Goal: Complete application form: Complete application form

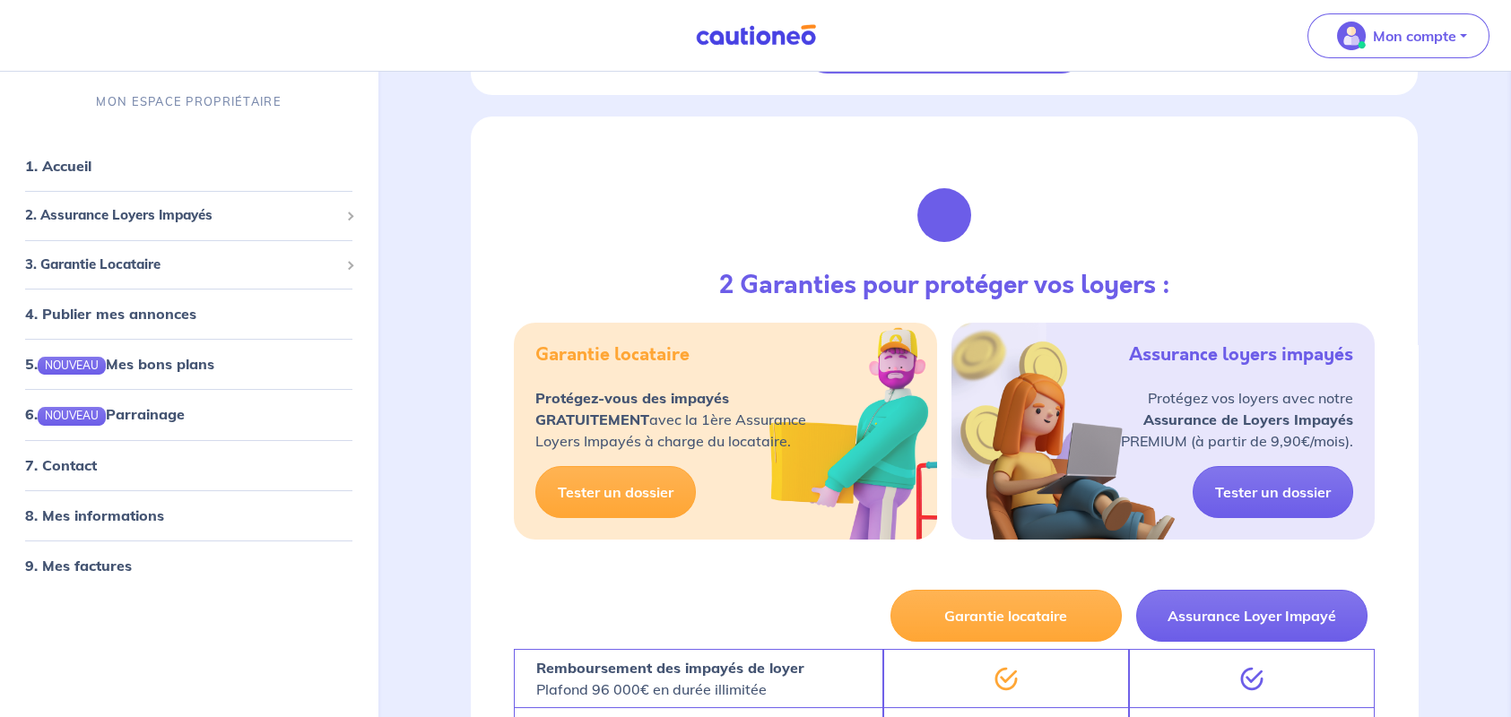
scroll to position [1255, 0]
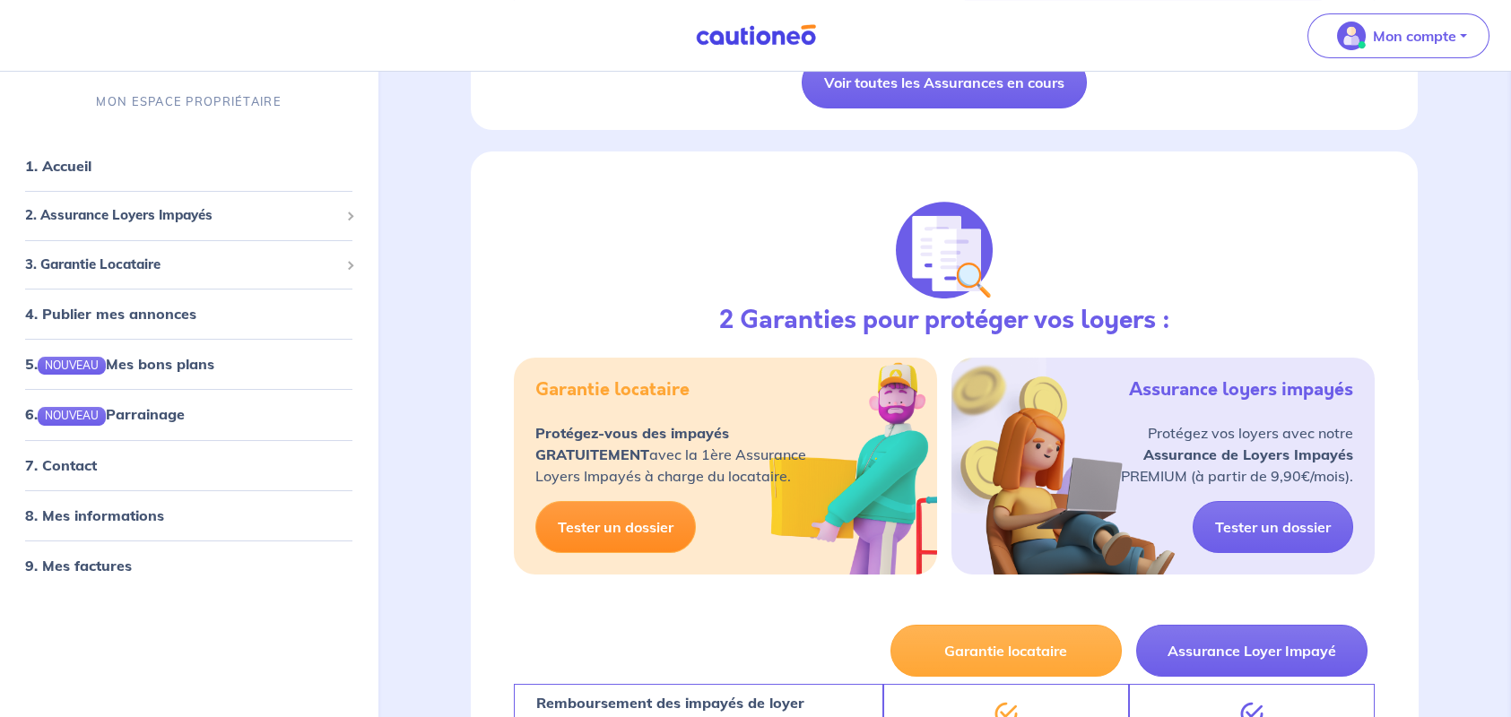
click at [602, 528] on link "Tester un dossier" at bounding box center [615, 527] width 160 height 52
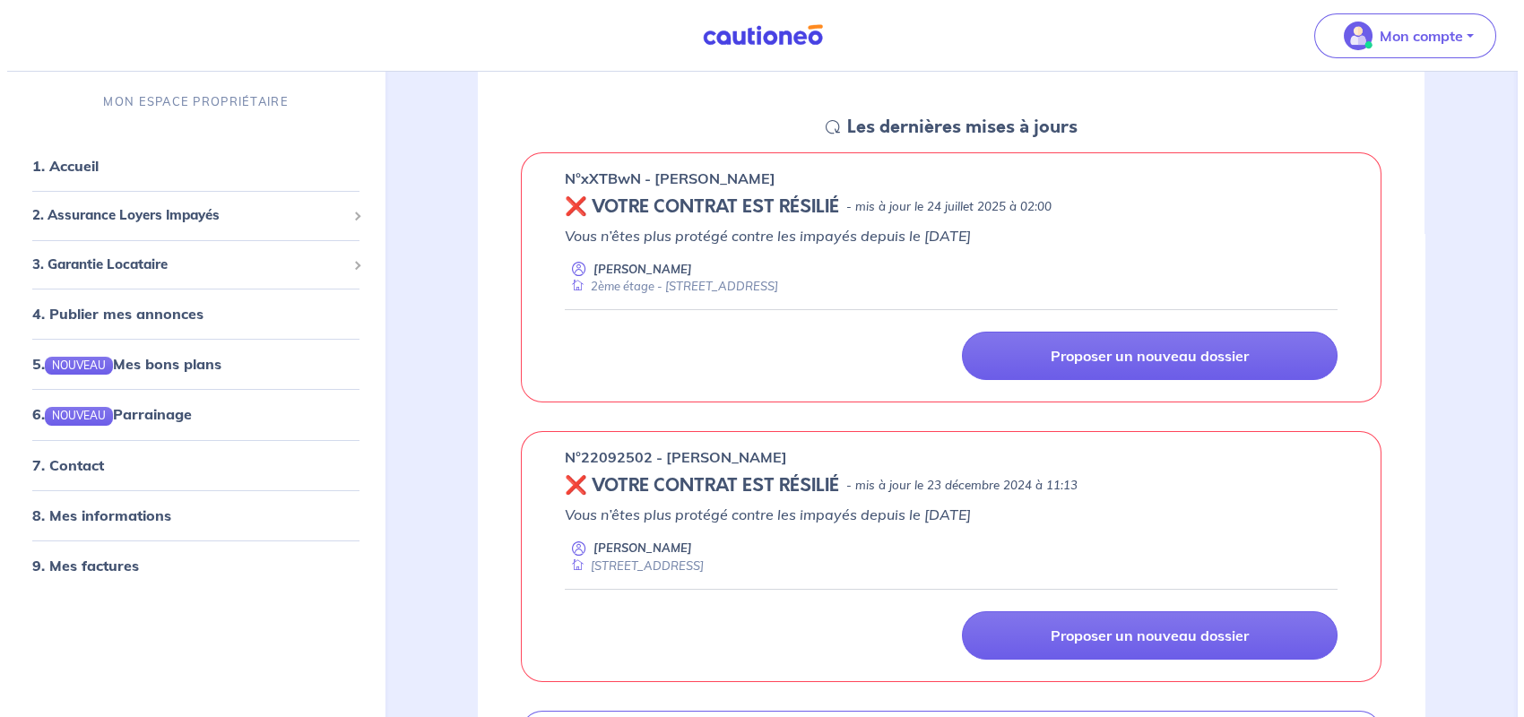
scroll to position [0, 0]
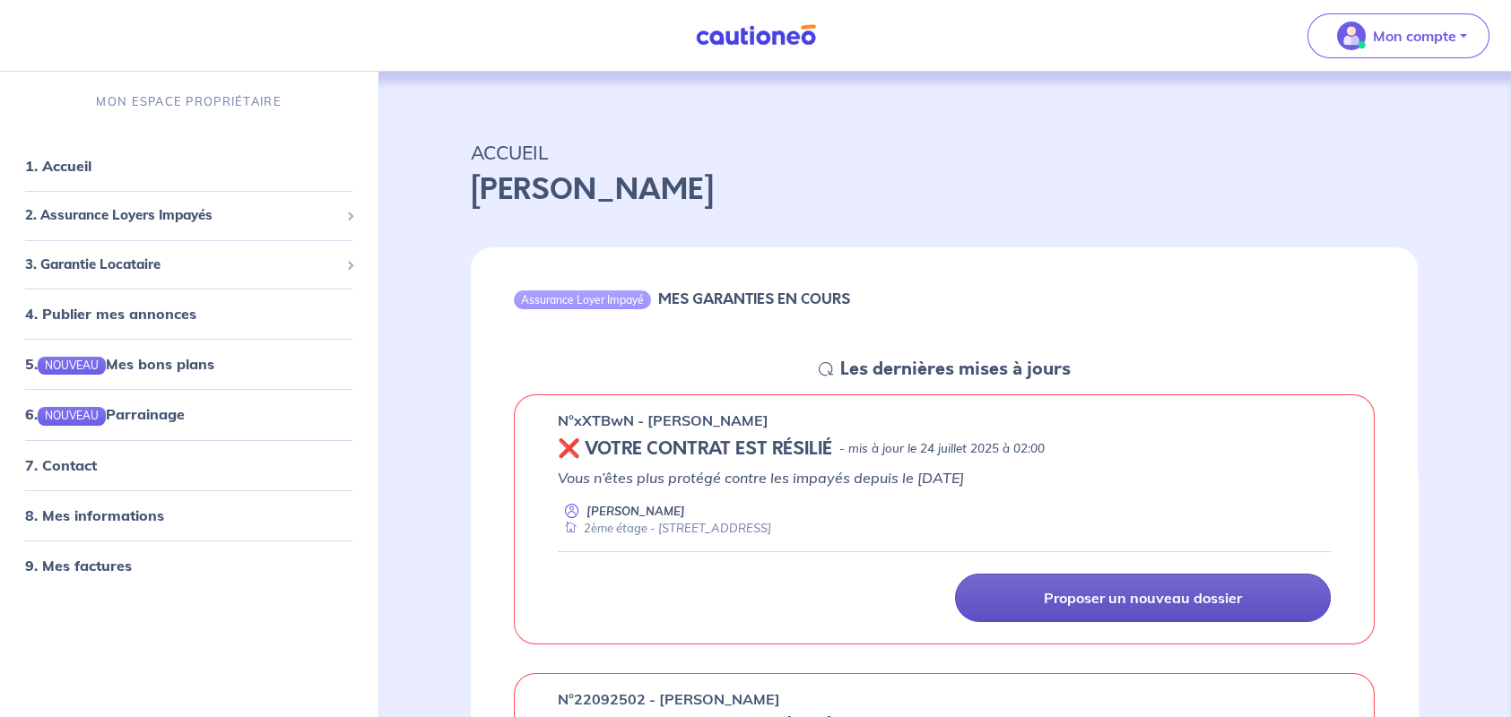
click at [1124, 595] on p "Proposer un nouveau dossier" at bounding box center [1143, 598] width 198 height 18
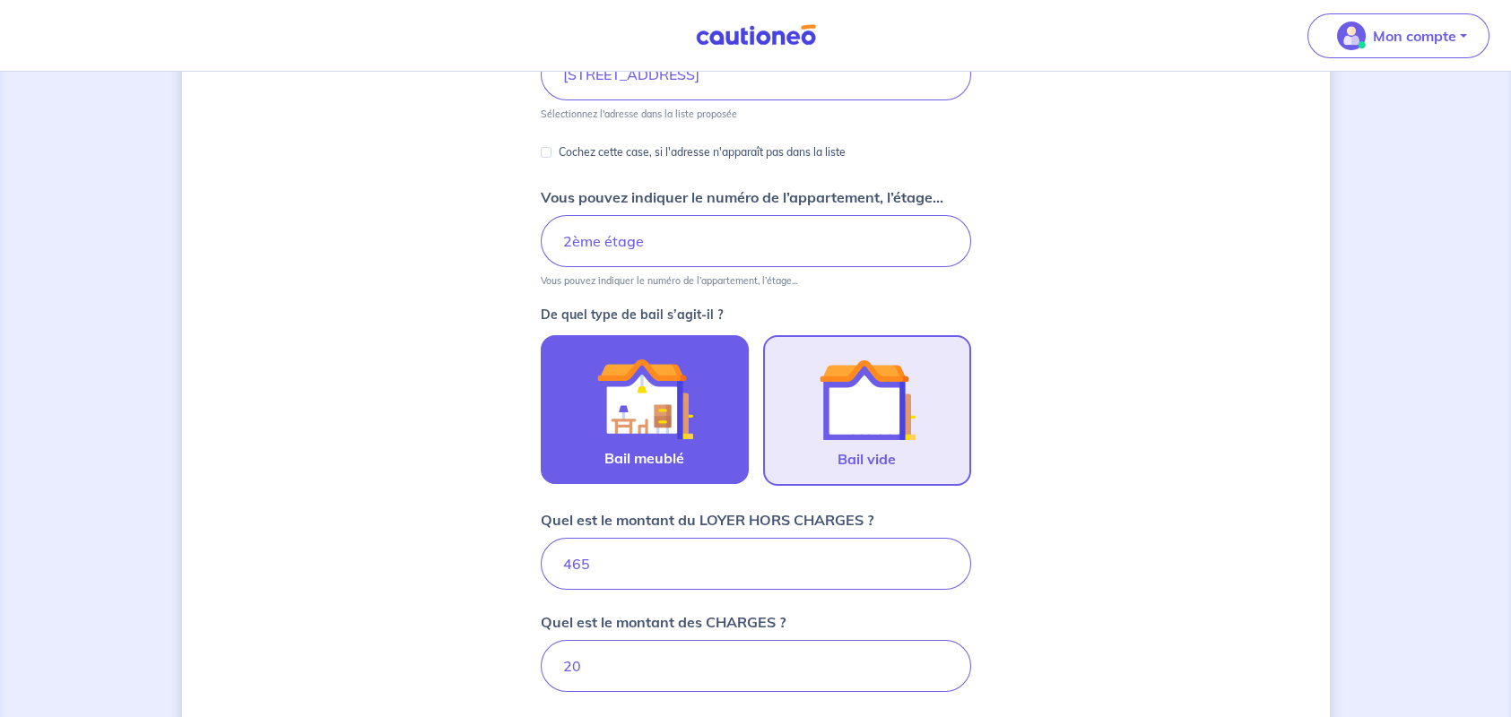
scroll to position [502, 0]
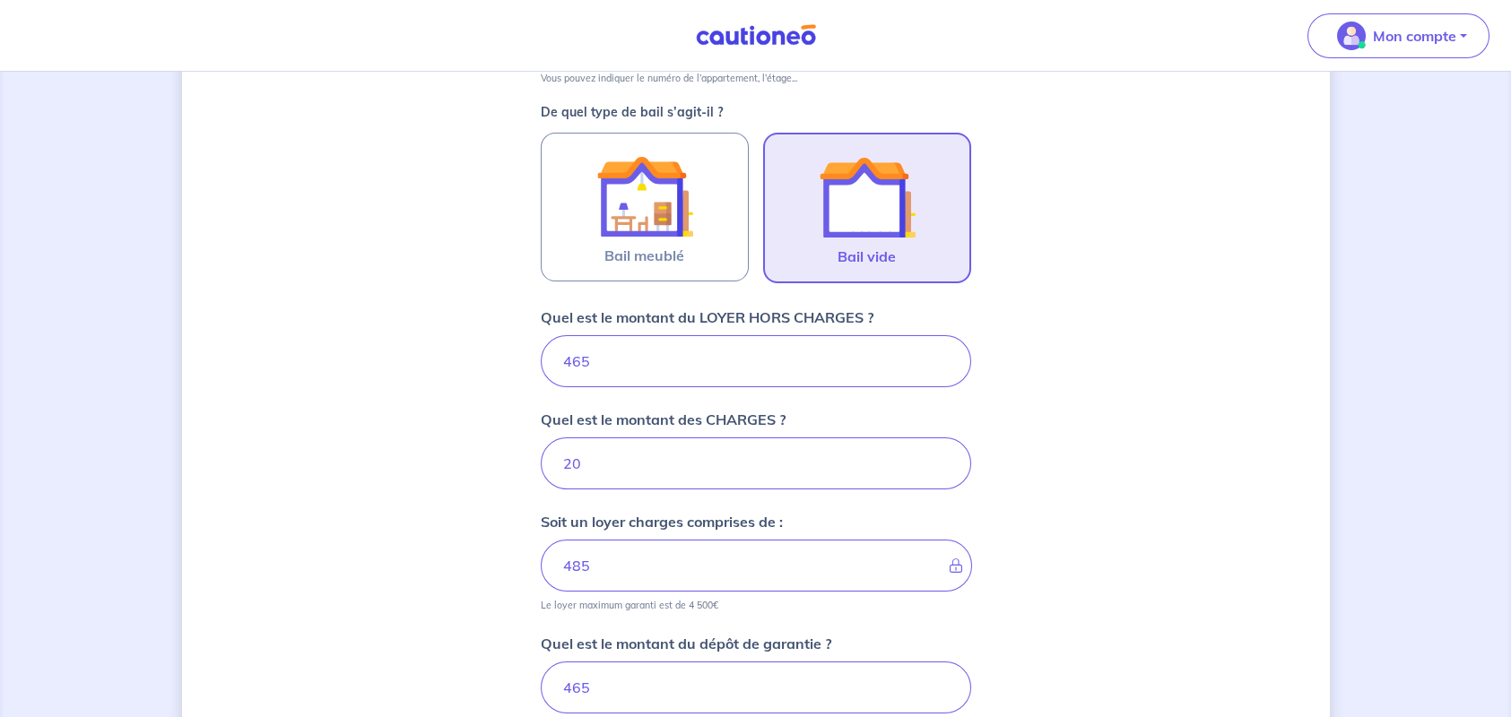
click at [892, 203] on img at bounding box center [867, 197] width 97 height 97
click at [0, 0] on input "Bail vide" at bounding box center [0, 0] width 0 height 0
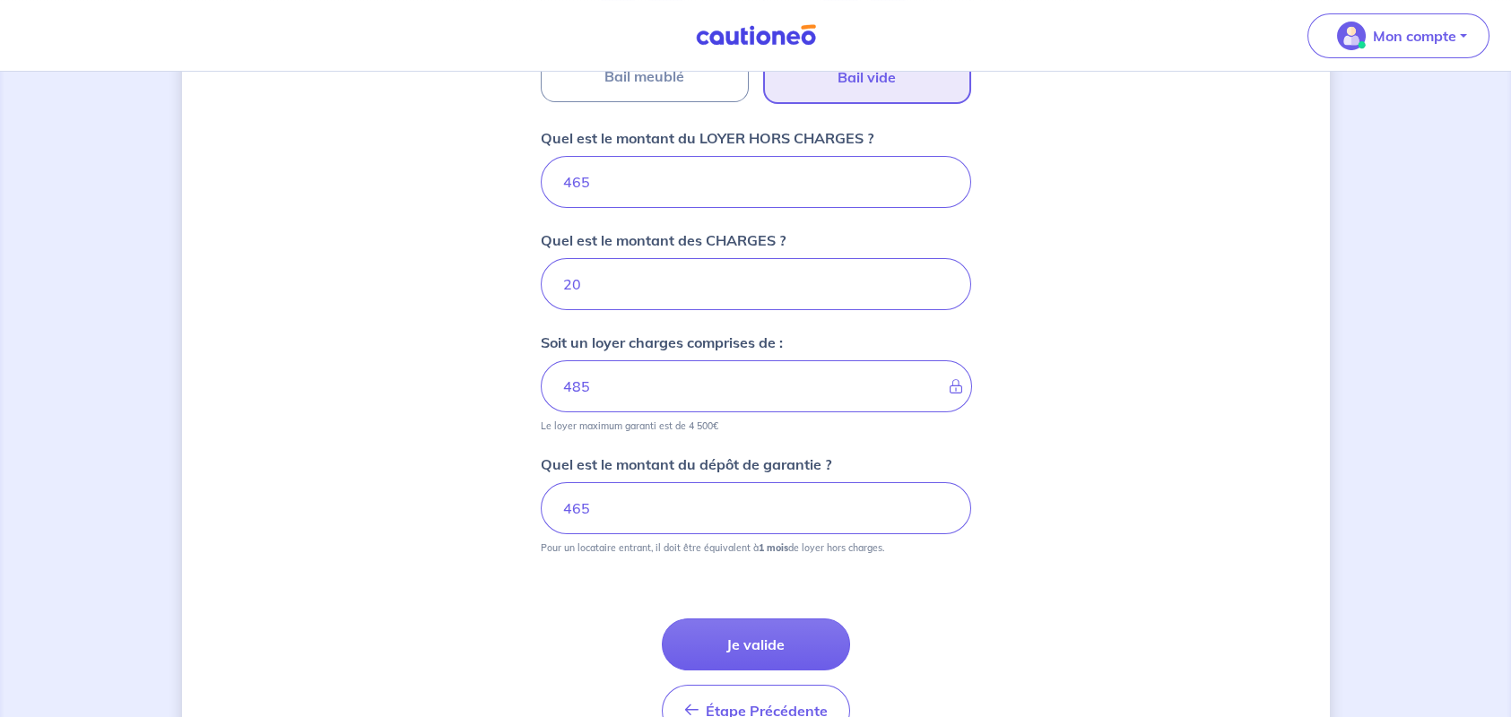
scroll to position [785, 0]
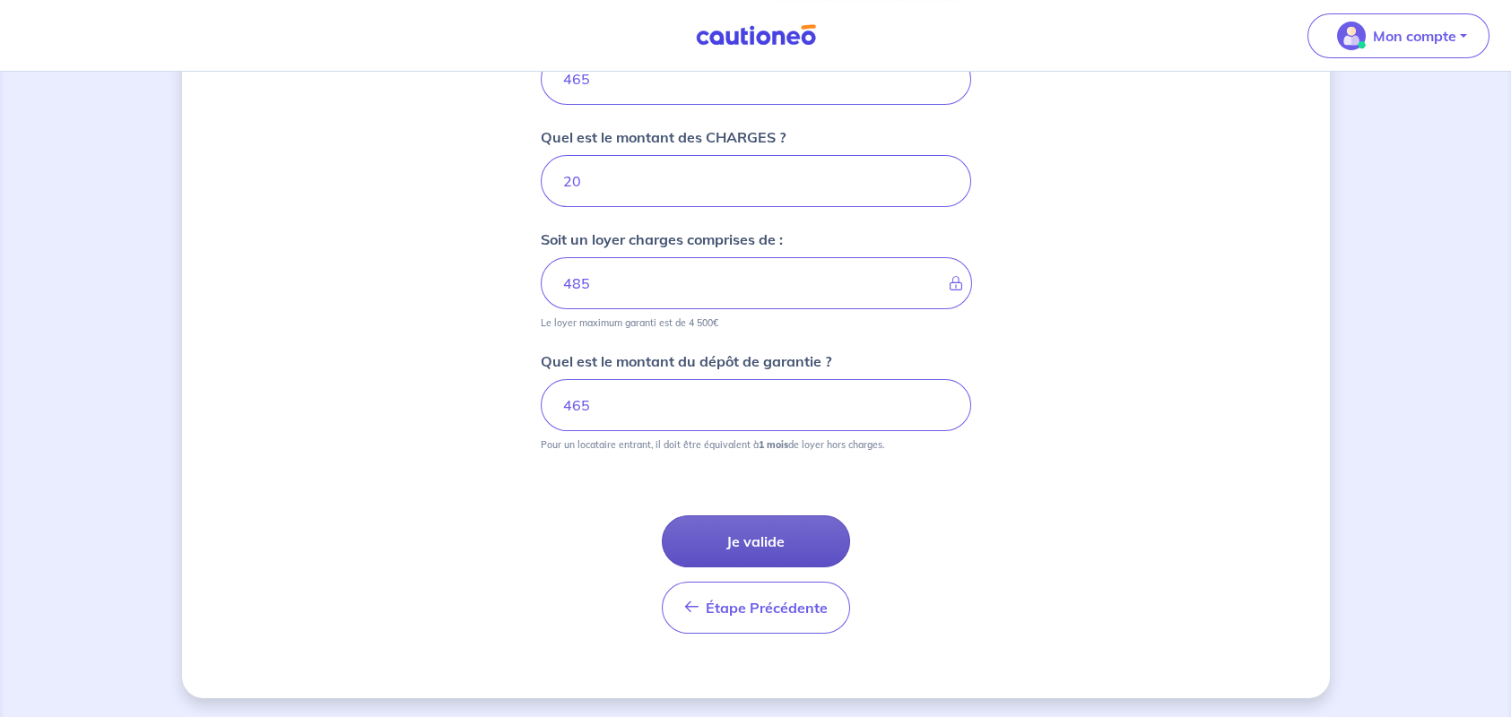
click at [744, 539] on button "Je valide" at bounding box center [756, 542] width 188 height 52
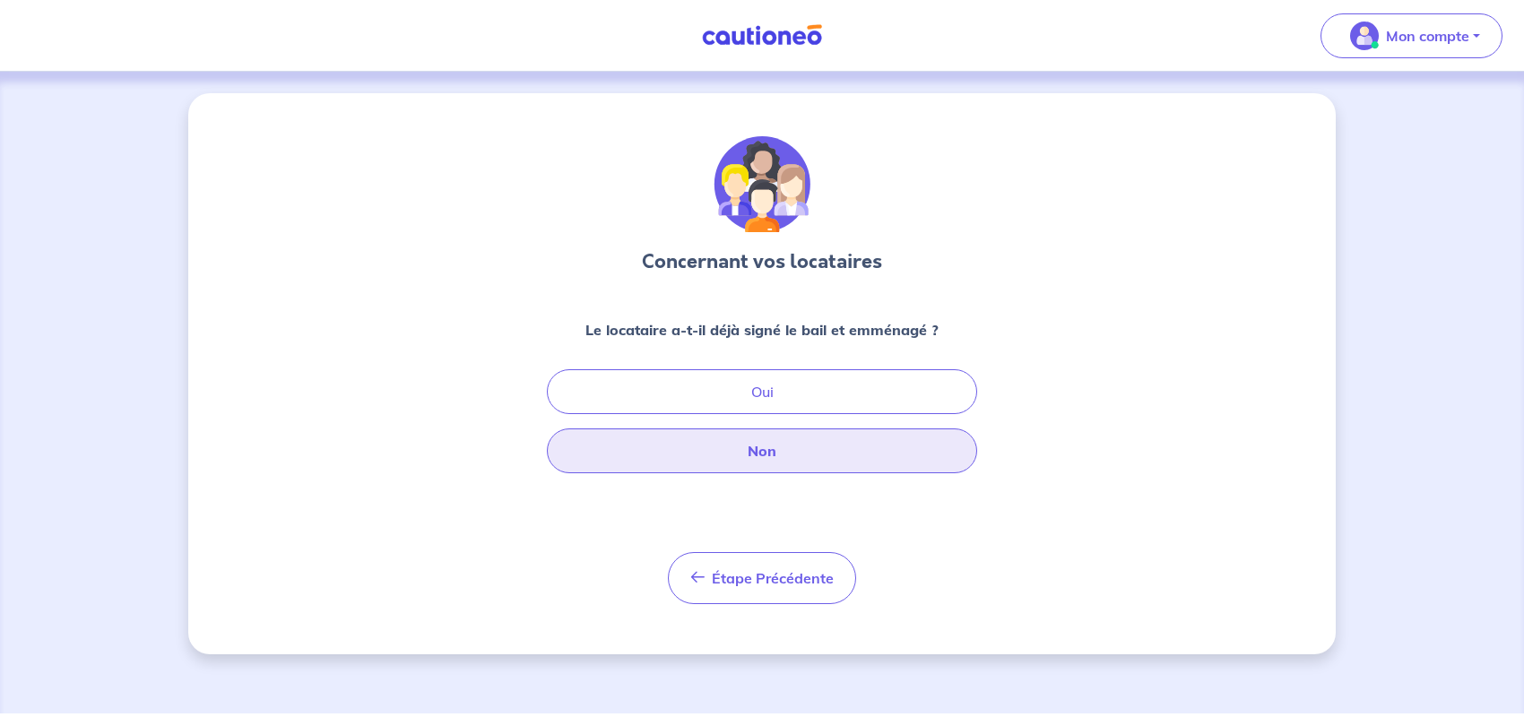
click at [770, 450] on button "Non" at bounding box center [762, 451] width 430 height 45
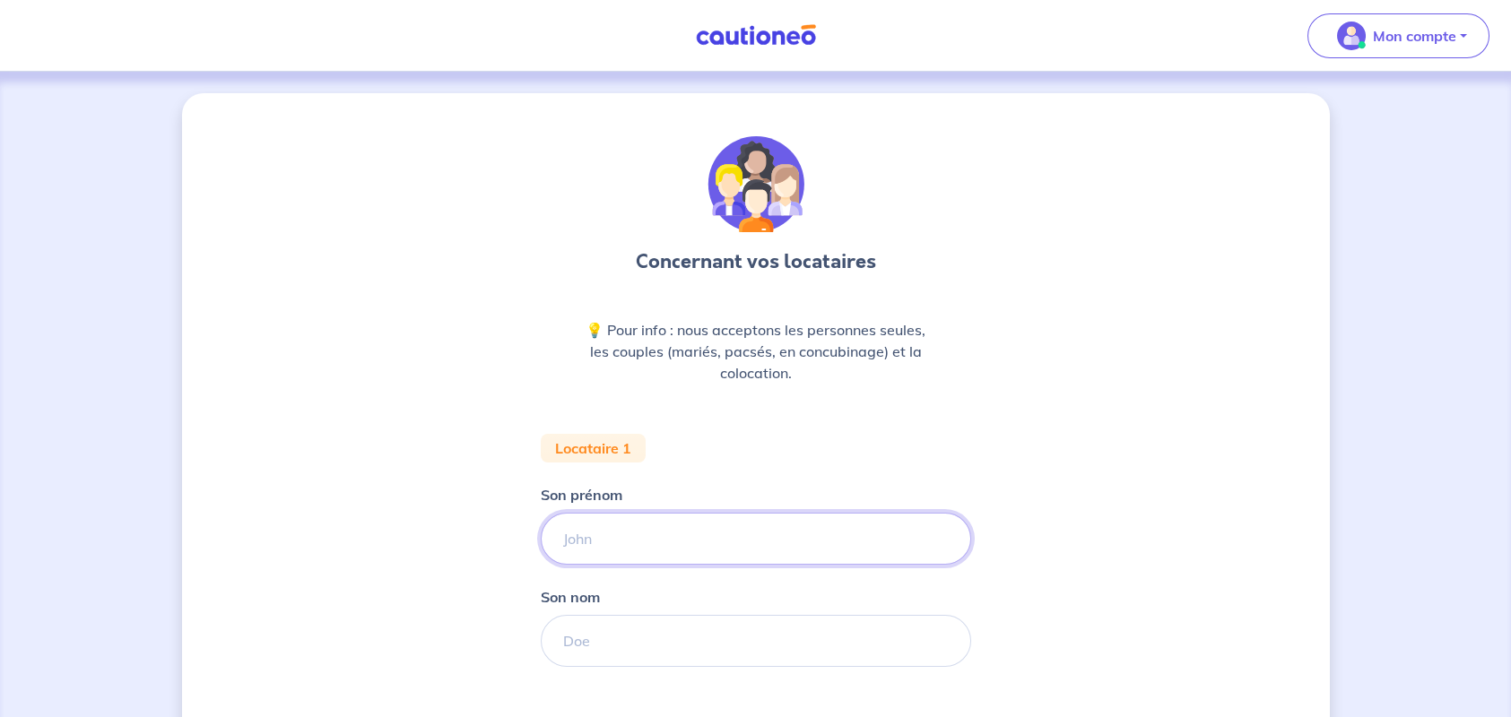
click at [633, 539] on input "Son prénom" at bounding box center [756, 539] width 430 height 52
type input "[PERSON_NAME]"
click at [637, 611] on div "Son nom" at bounding box center [756, 626] width 430 height 81
click at [594, 642] on input "Son nom" at bounding box center [756, 641] width 430 height 52
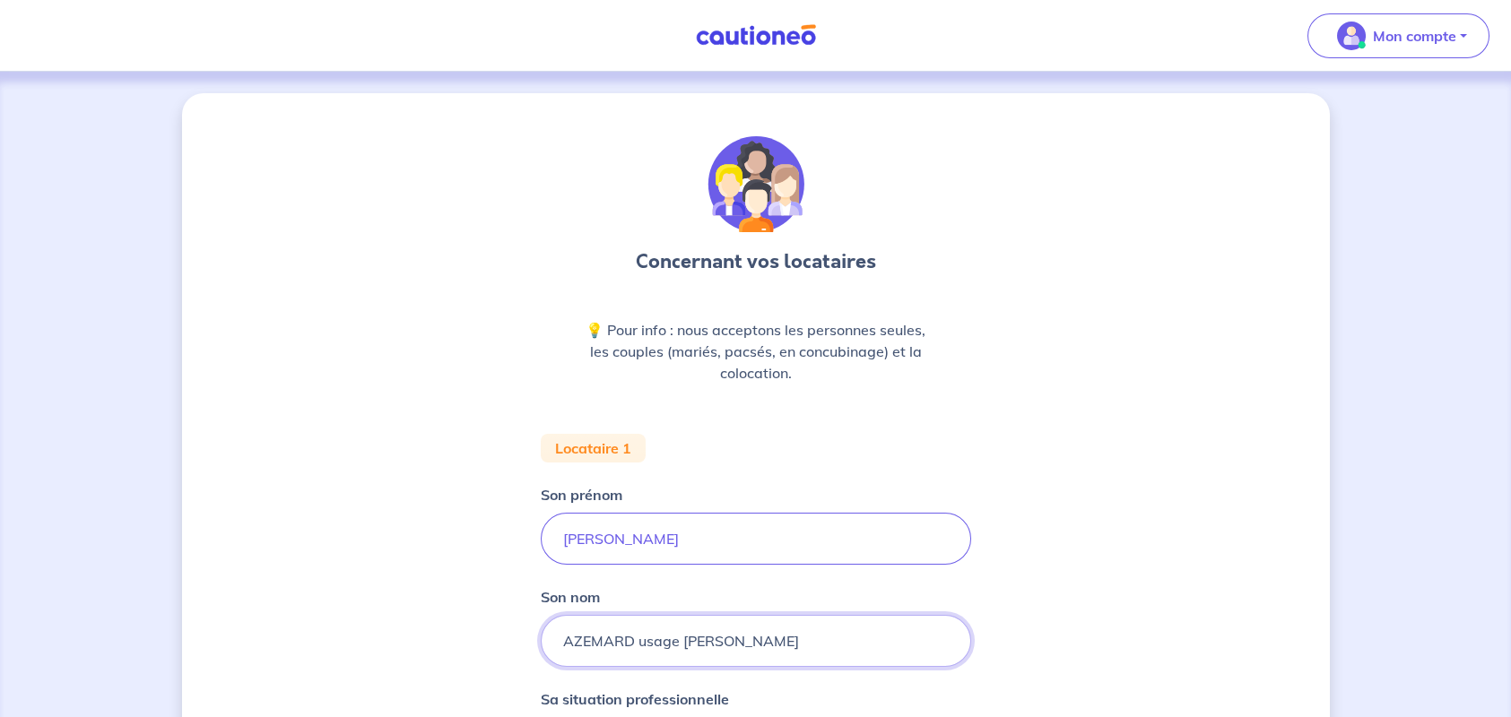
type input "AZEMARD usage [PERSON_NAME]"
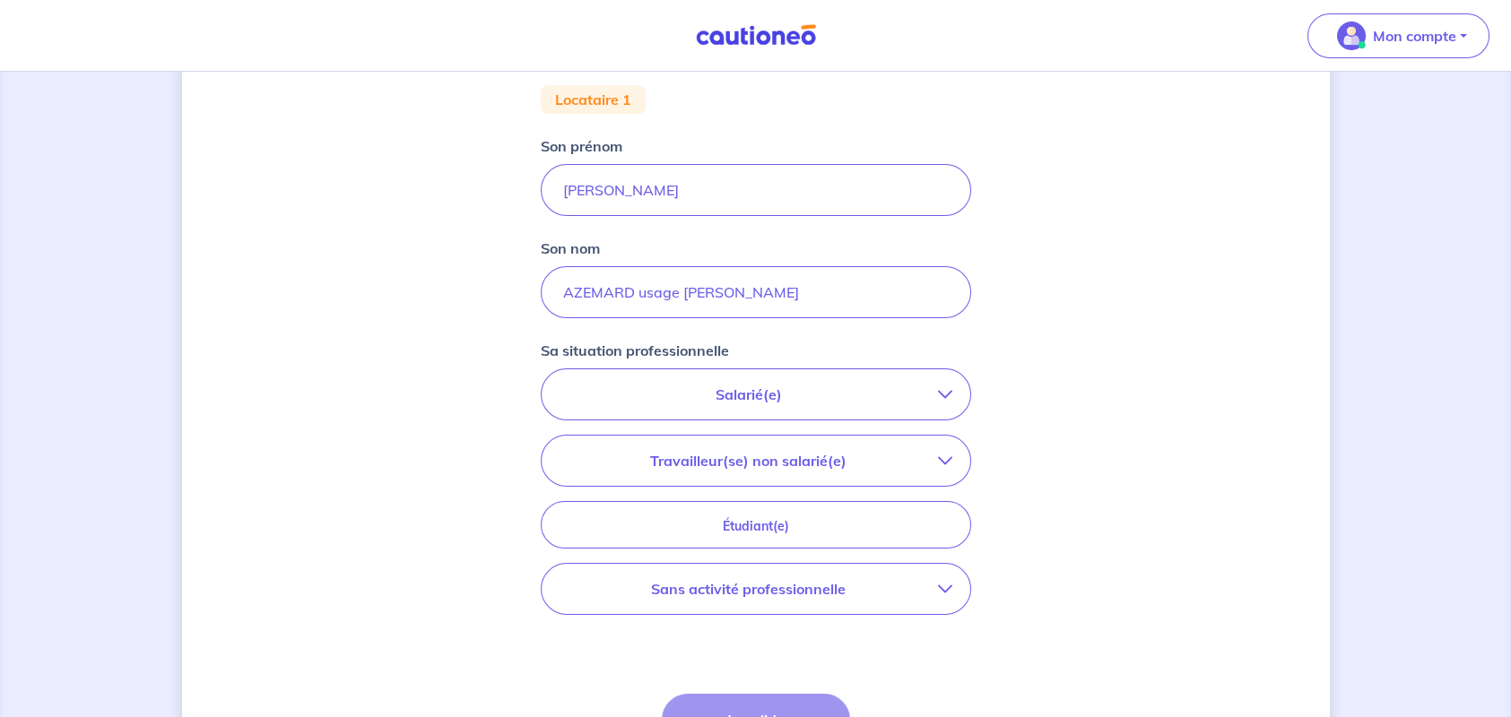
scroll to position [528, 0]
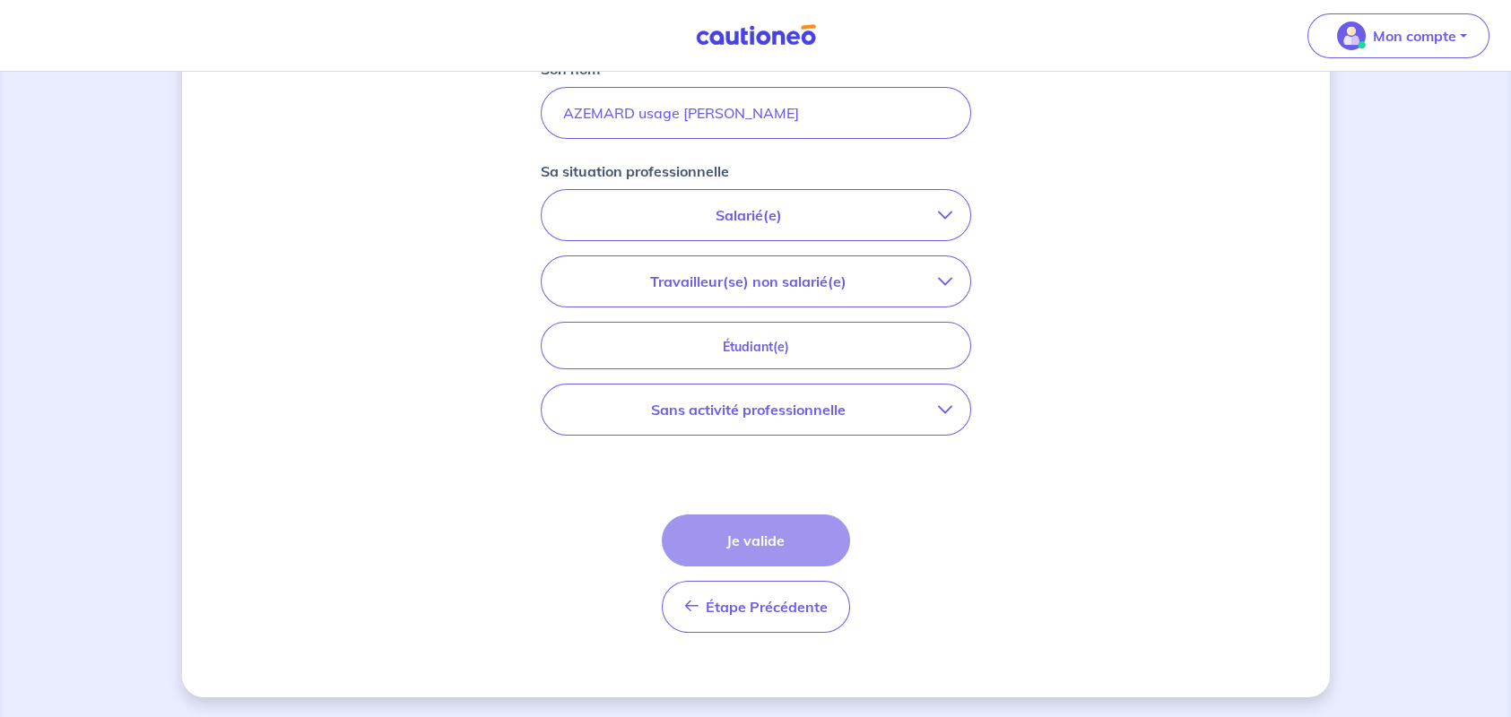
click at [941, 409] on icon "button" at bounding box center [945, 410] width 14 height 14
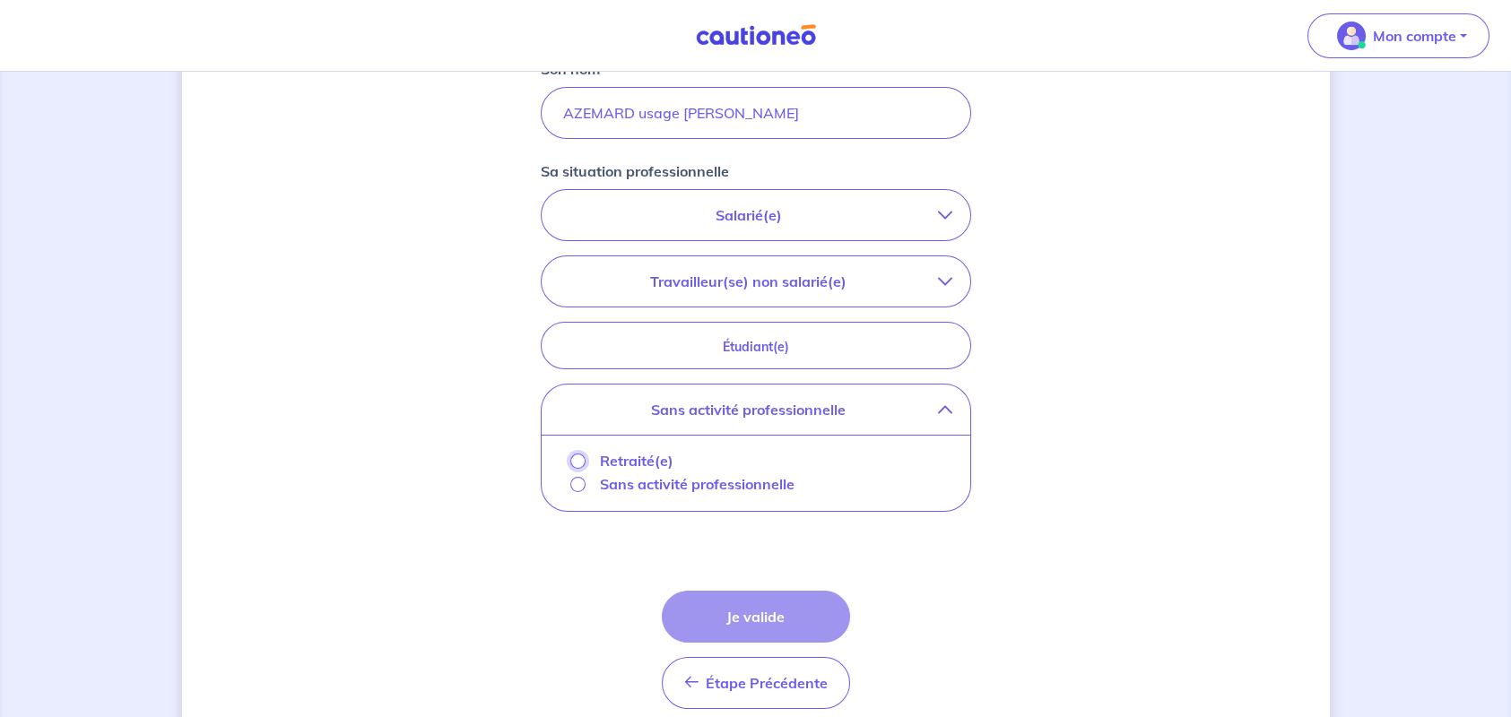
click at [574, 457] on input "Retraité(e)" at bounding box center [577, 461] width 15 height 15
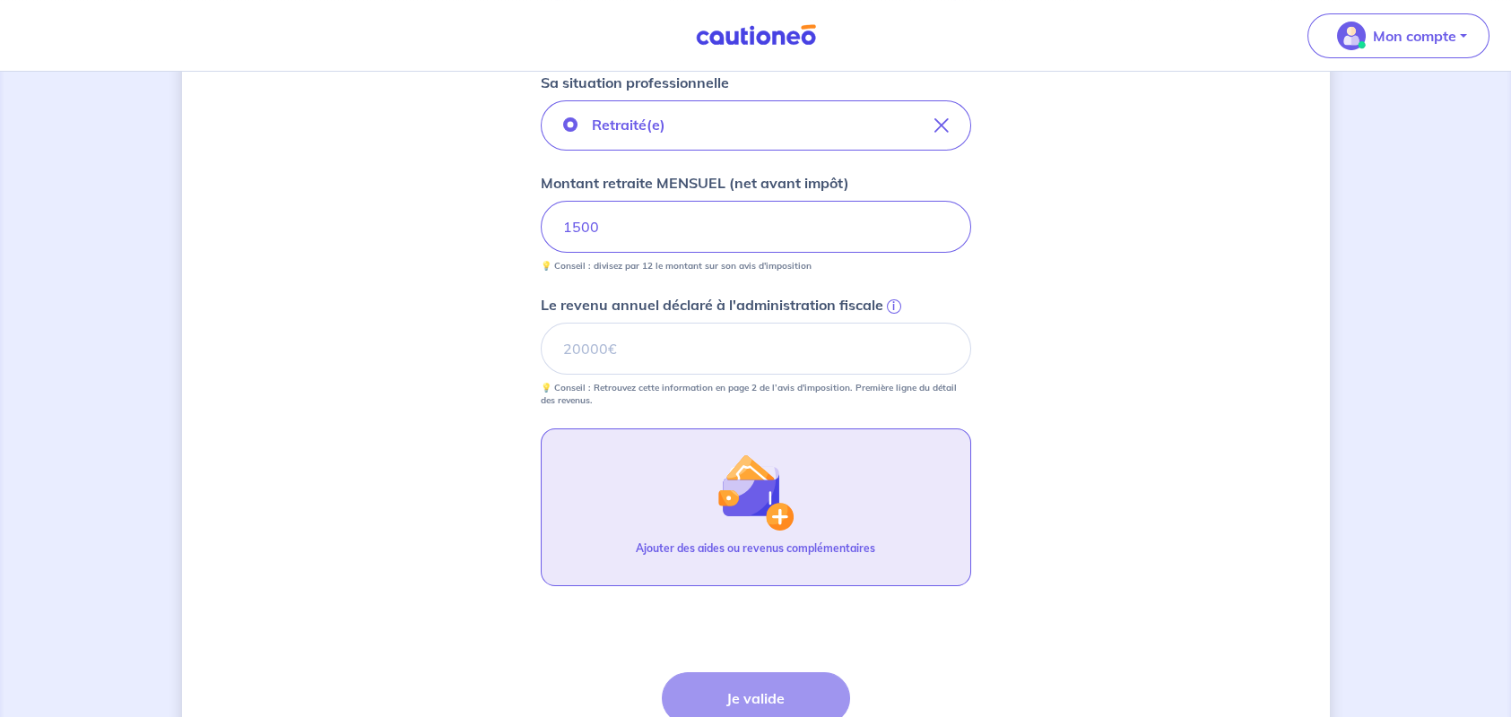
scroll to position [594, 0]
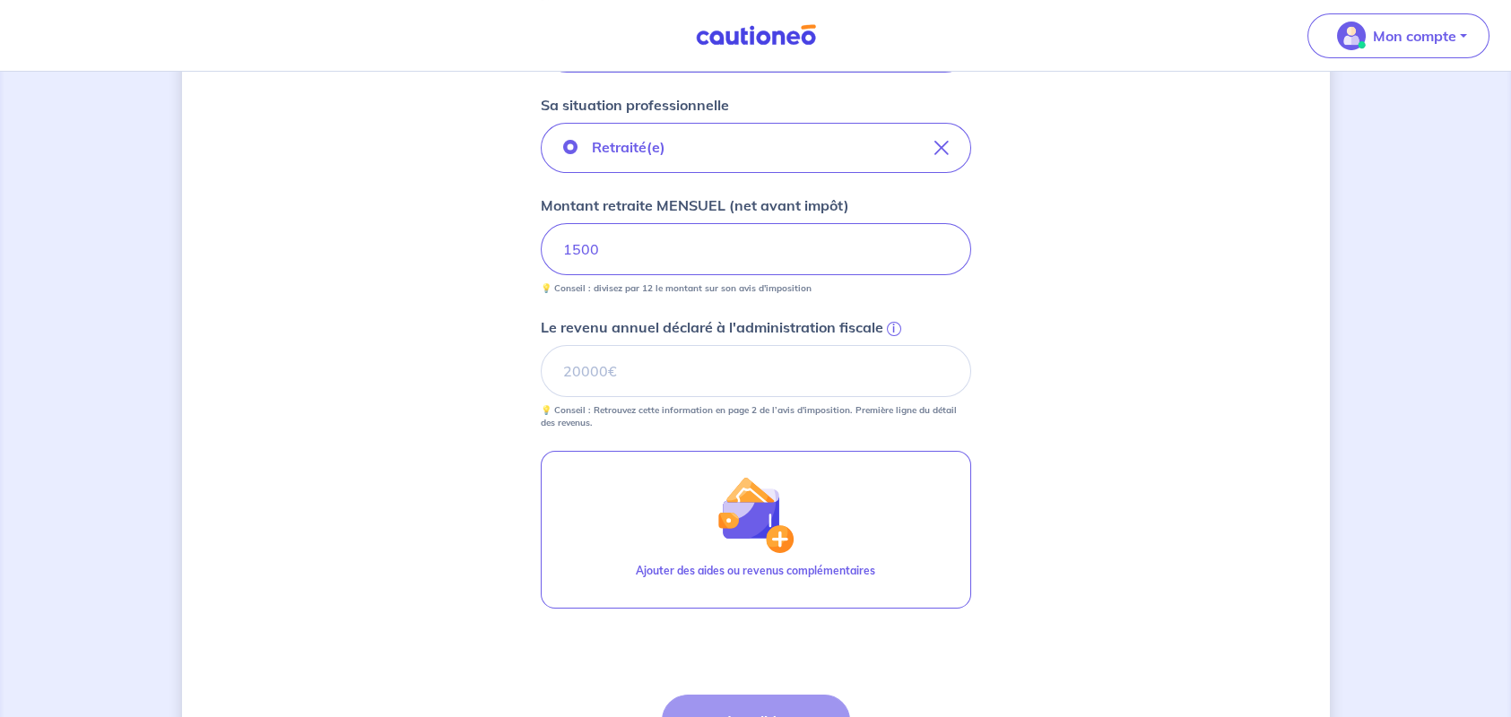
click at [892, 329] on span "i" at bounding box center [894, 329] width 14 height 14
click at [892, 345] on input "Le revenu annuel déclaré à l'administration fiscale i" at bounding box center [756, 371] width 430 height 52
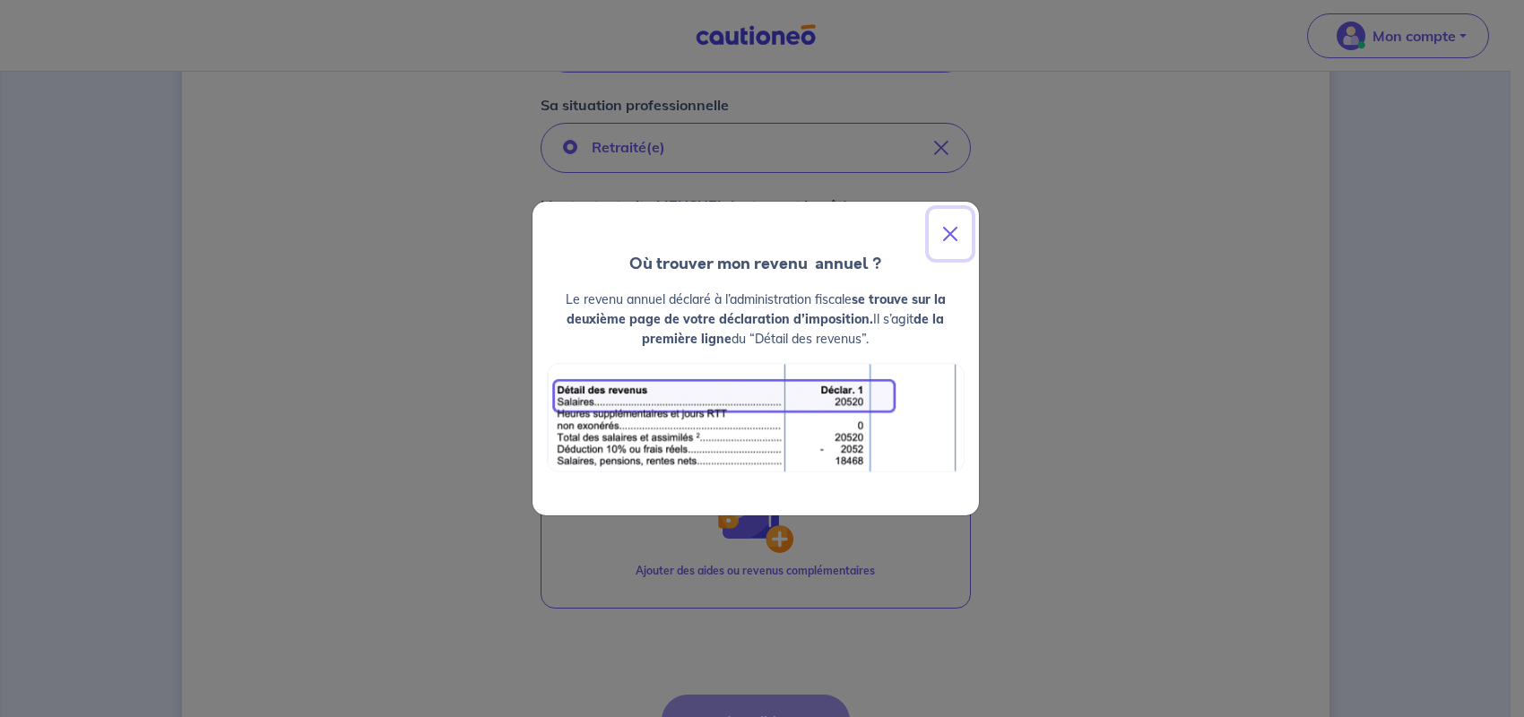
click at [947, 234] on button "Close" at bounding box center [950, 234] width 43 height 50
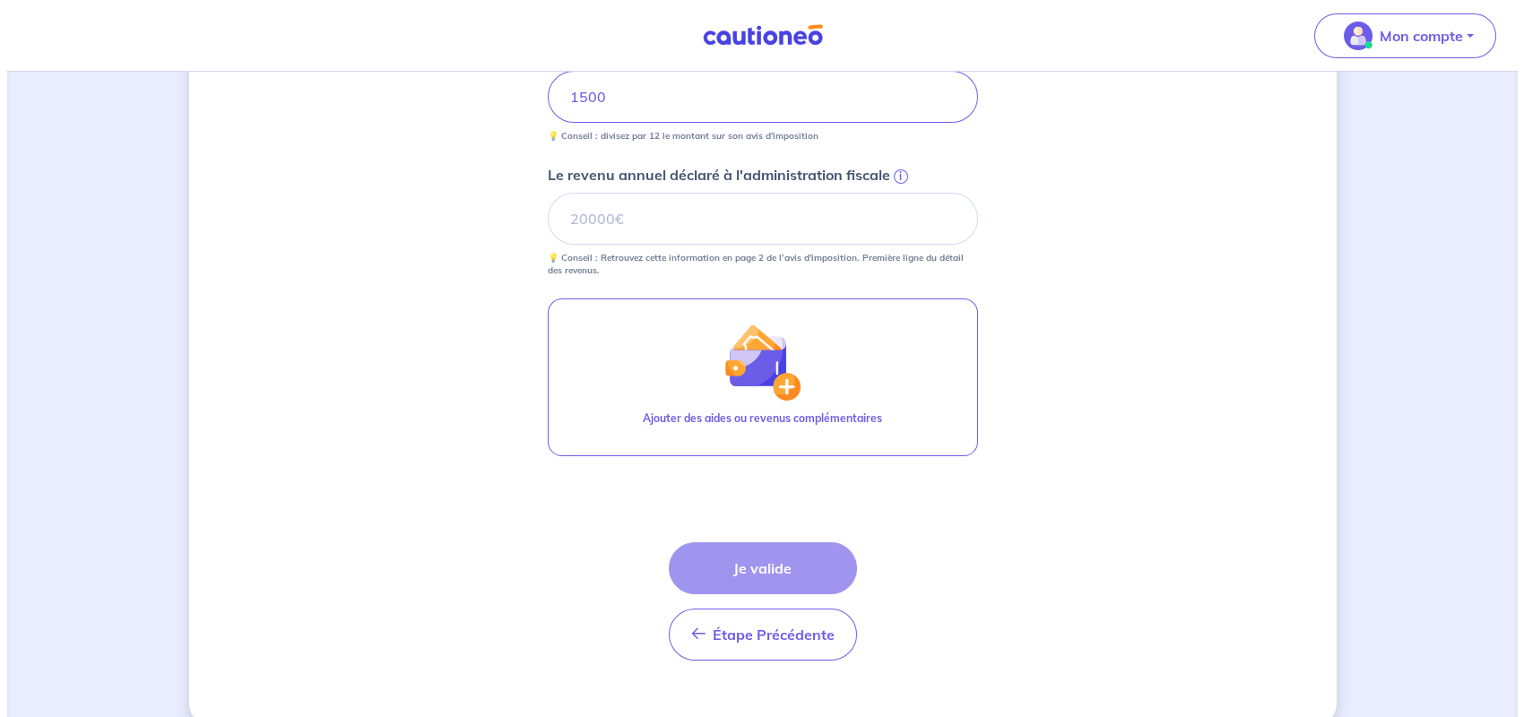
scroll to position [774, 0]
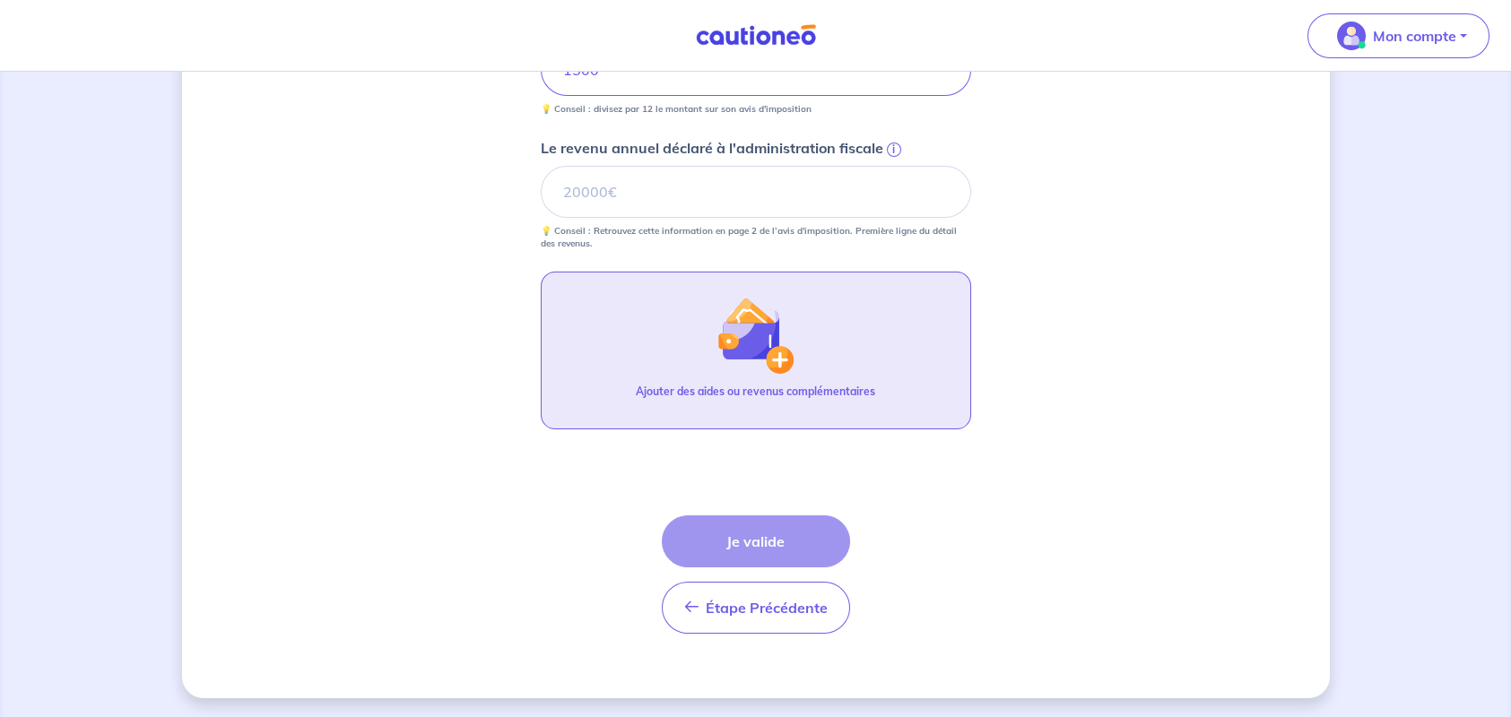
click at [739, 330] on img "button" at bounding box center [754, 335] width 77 height 77
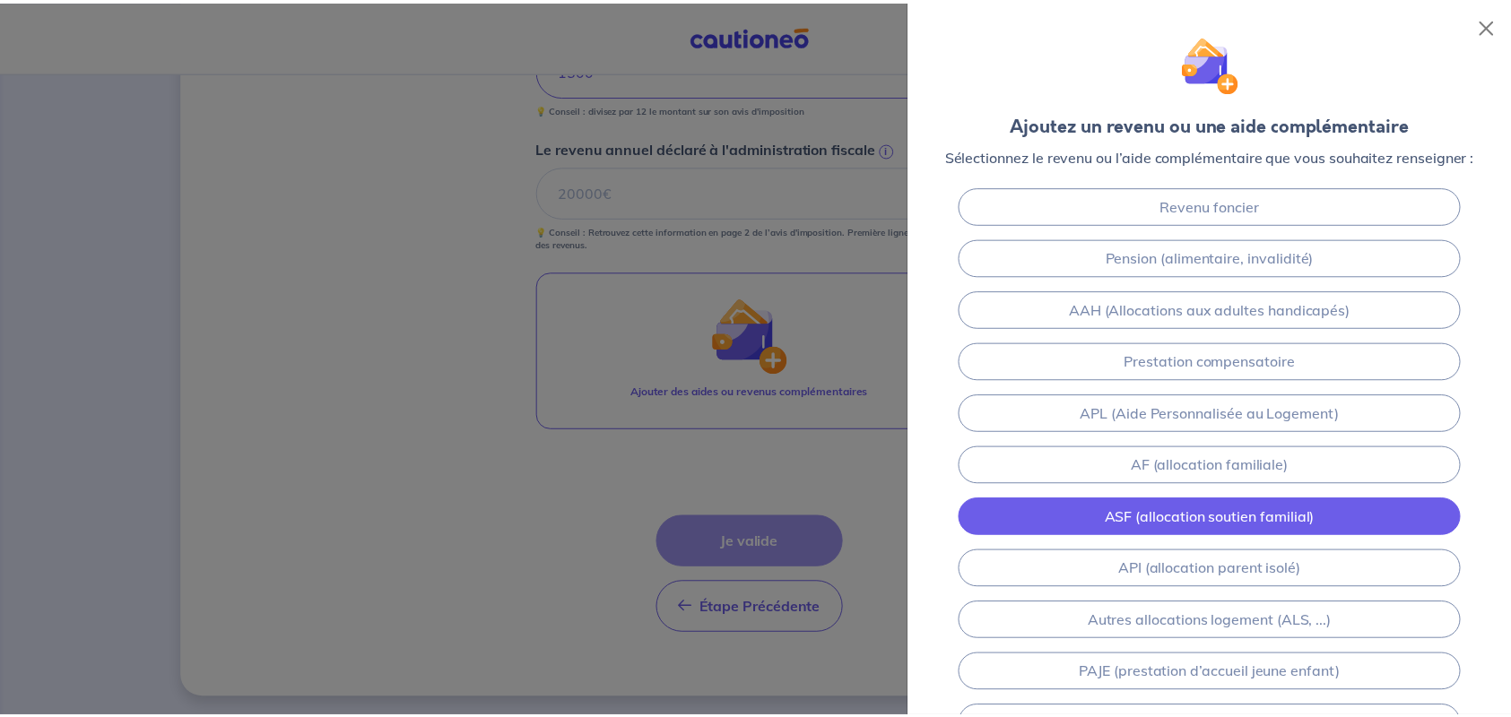
scroll to position [0, 0]
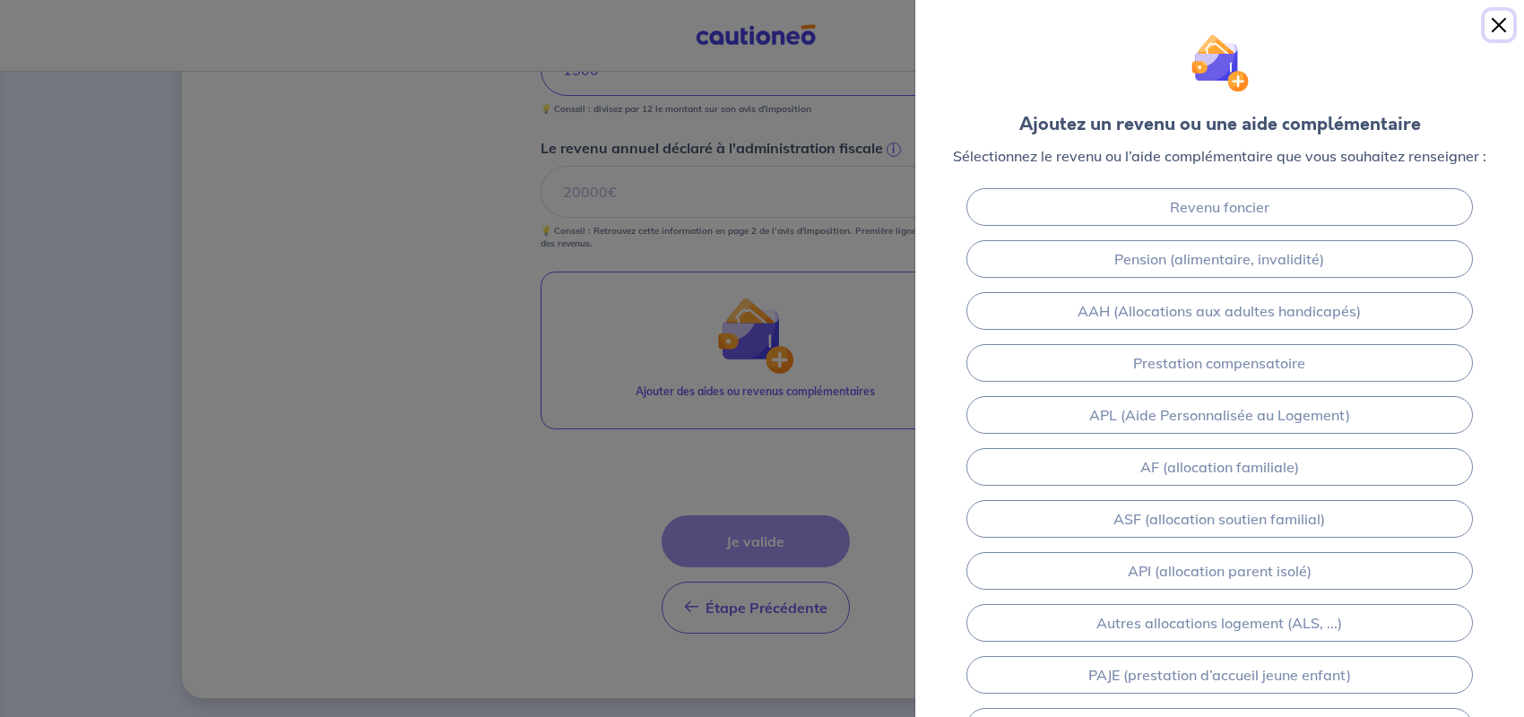
click at [1496, 22] on button "Close" at bounding box center [1499, 25] width 29 height 29
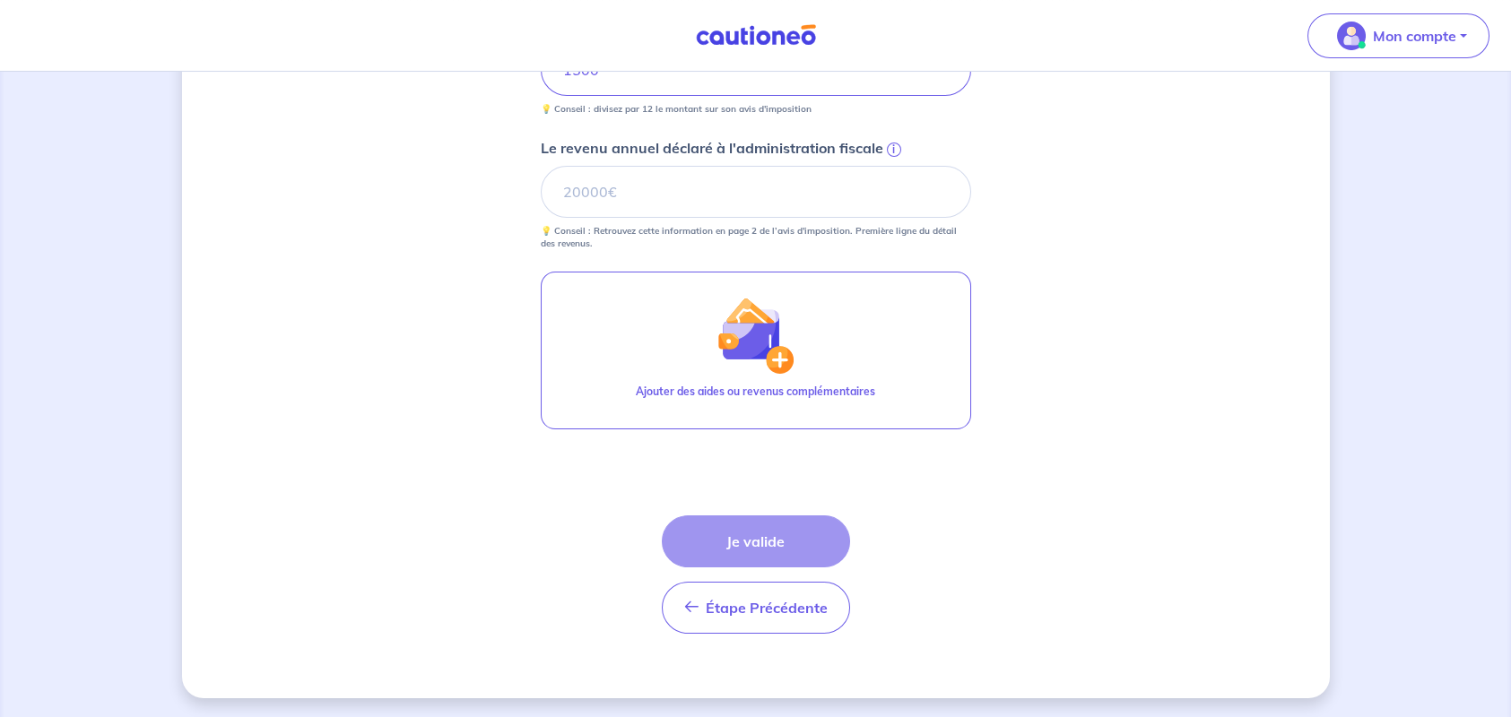
click at [751, 538] on div "Étape Précédente Précédent Je valide Je valide" at bounding box center [756, 575] width 188 height 118
click at [588, 194] on input "Le revenu annuel déclaré à l'administration fiscale i" at bounding box center [756, 192] width 430 height 52
click at [889, 150] on span "i" at bounding box center [894, 150] width 14 height 14
click at [889, 166] on input "Le revenu annuel déclaré à l'administration fiscale i" at bounding box center [756, 192] width 430 height 52
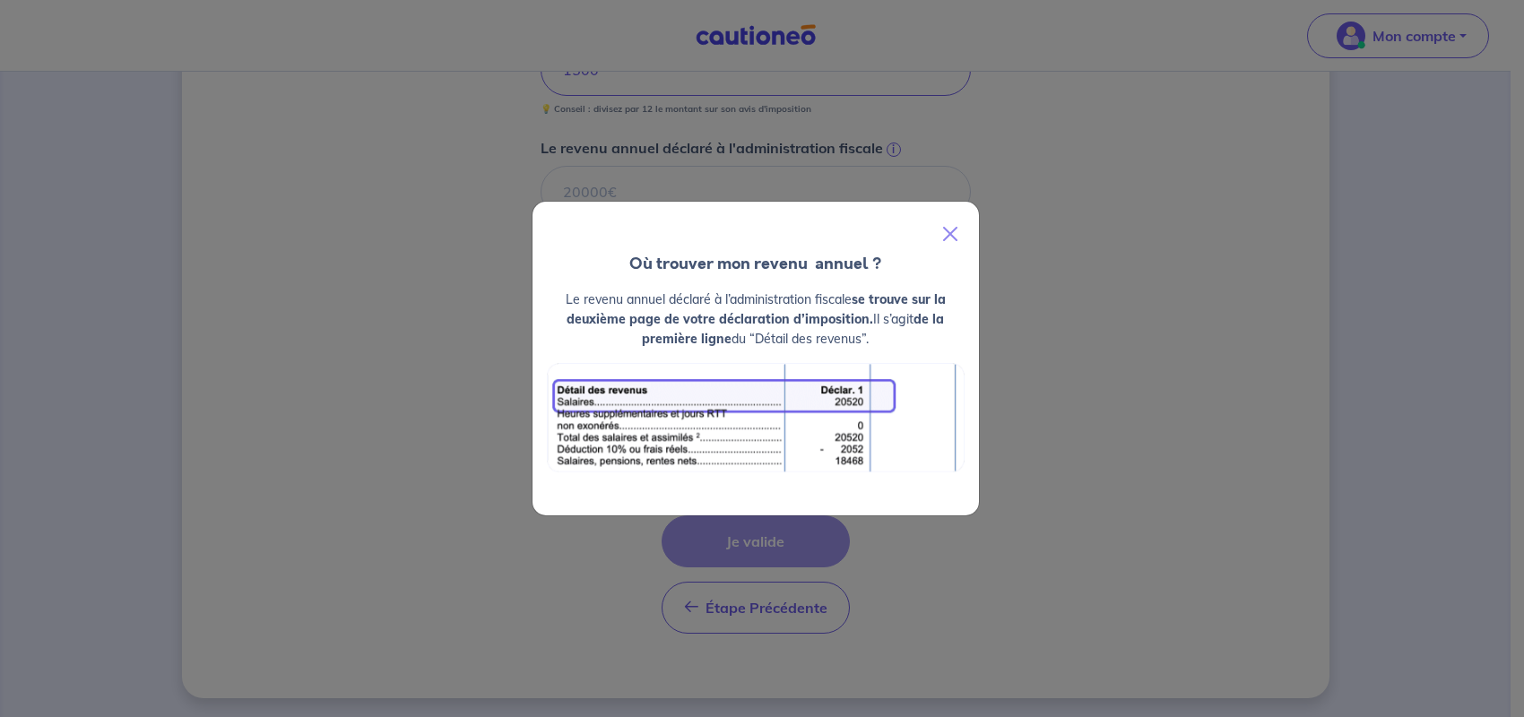
click at [890, 148] on div "Où trouver mon revenu  annuel ? Le revenu annuel déclaré à l’administration fis…" at bounding box center [762, 358] width 1524 height 717
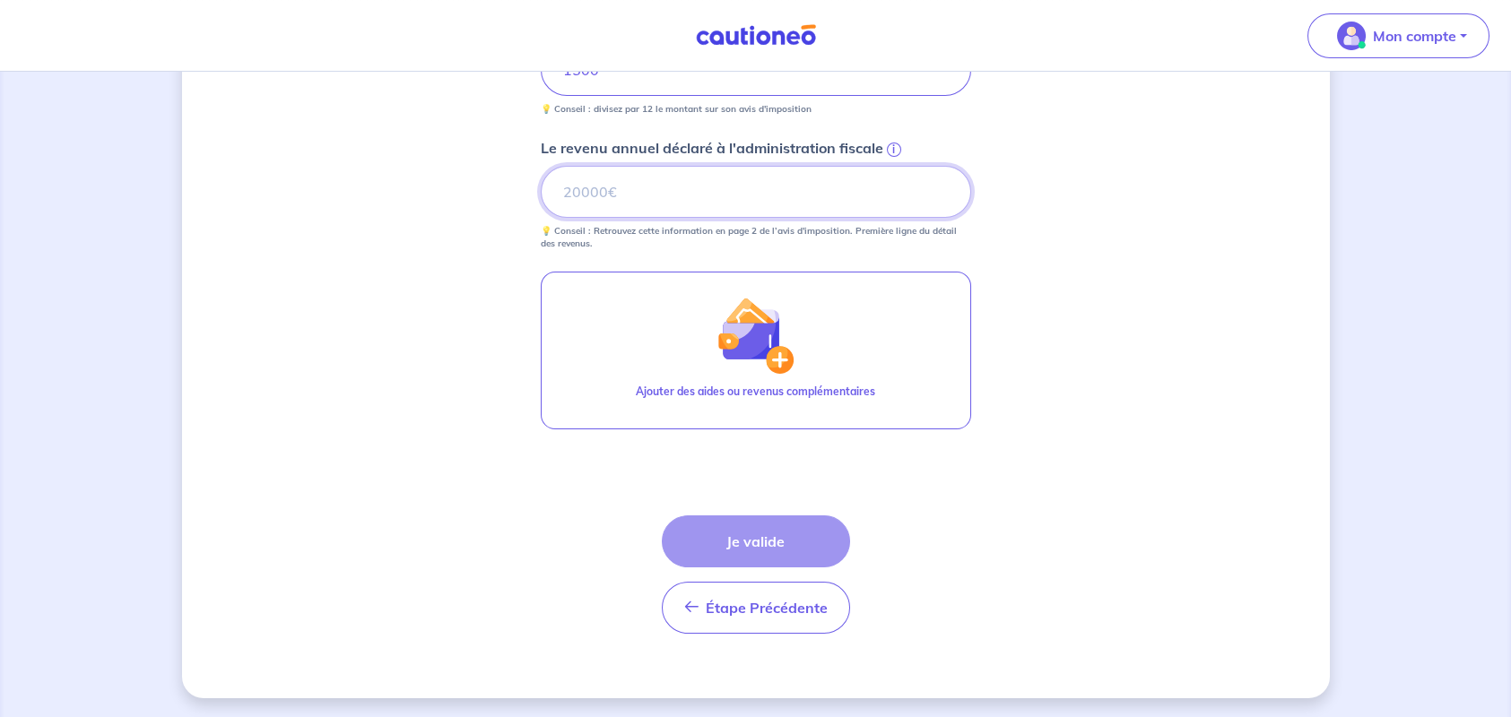
click at [594, 185] on input "Le revenu annuel déclaré à l'administration fiscale i" at bounding box center [756, 192] width 430 height 52
type input "572"
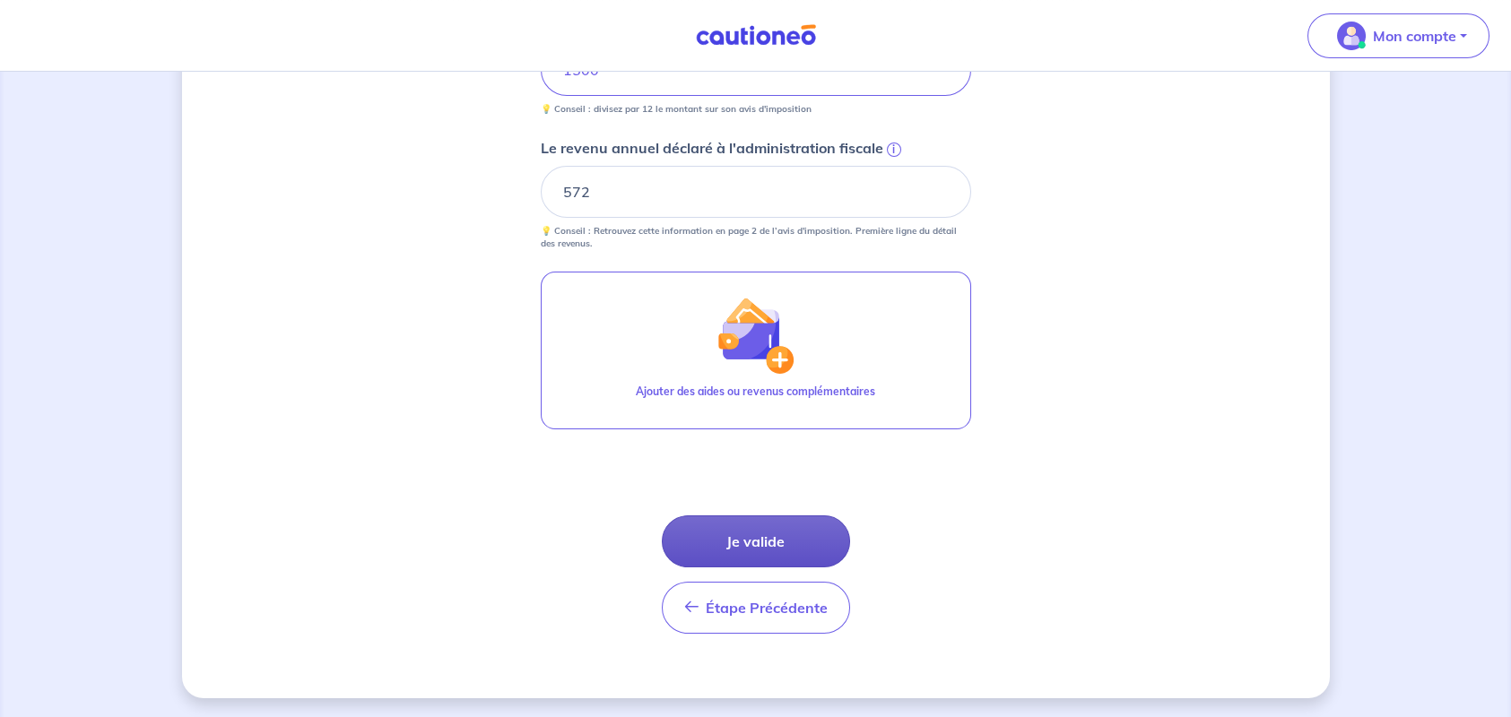
click at [757, 540] on button "Je valide" at bounding box center [756, 542] width 188 height 52
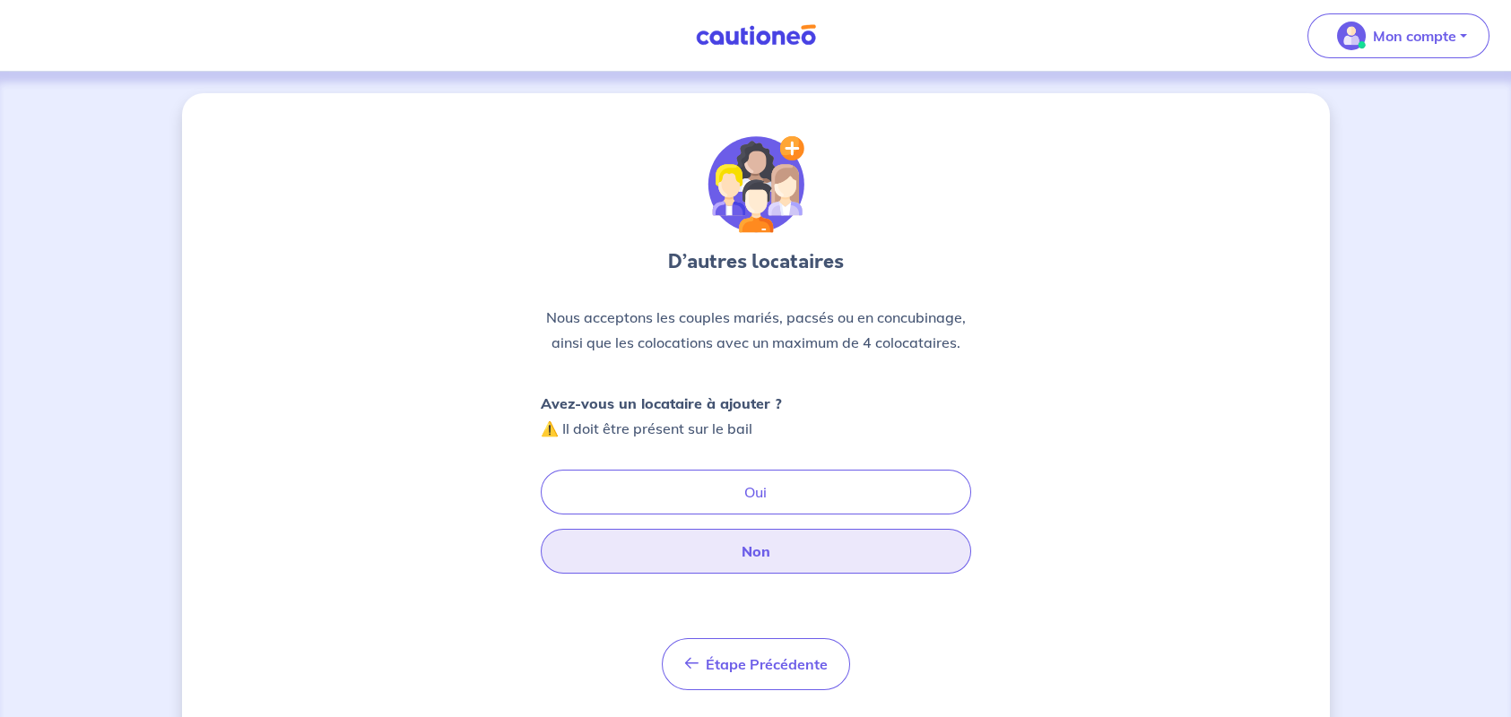
click at [747, 551] on button "Non" at bounding box center [756, 551] width 430 height 45
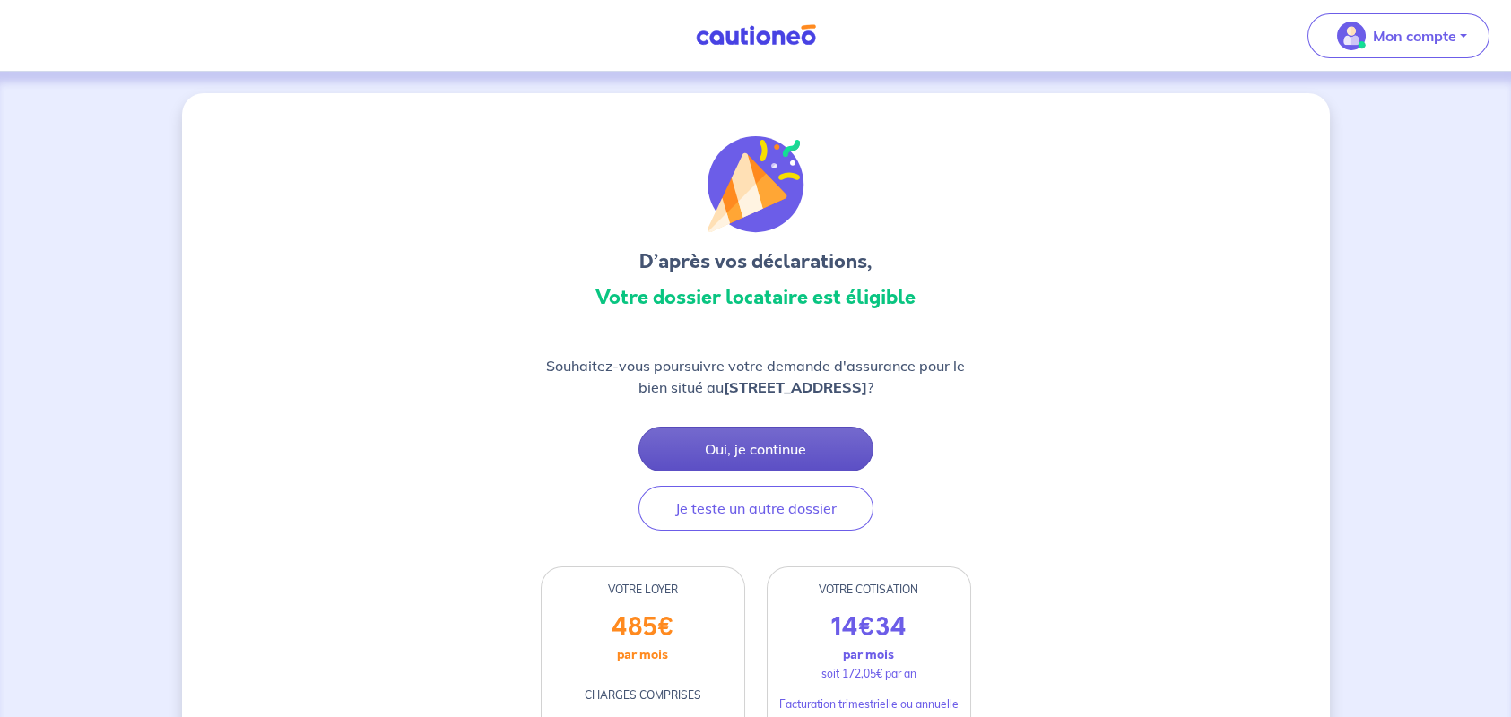
click at [769, 449] on button "Oui, je continue" at bounding box center [755, 449] width 235 height 45
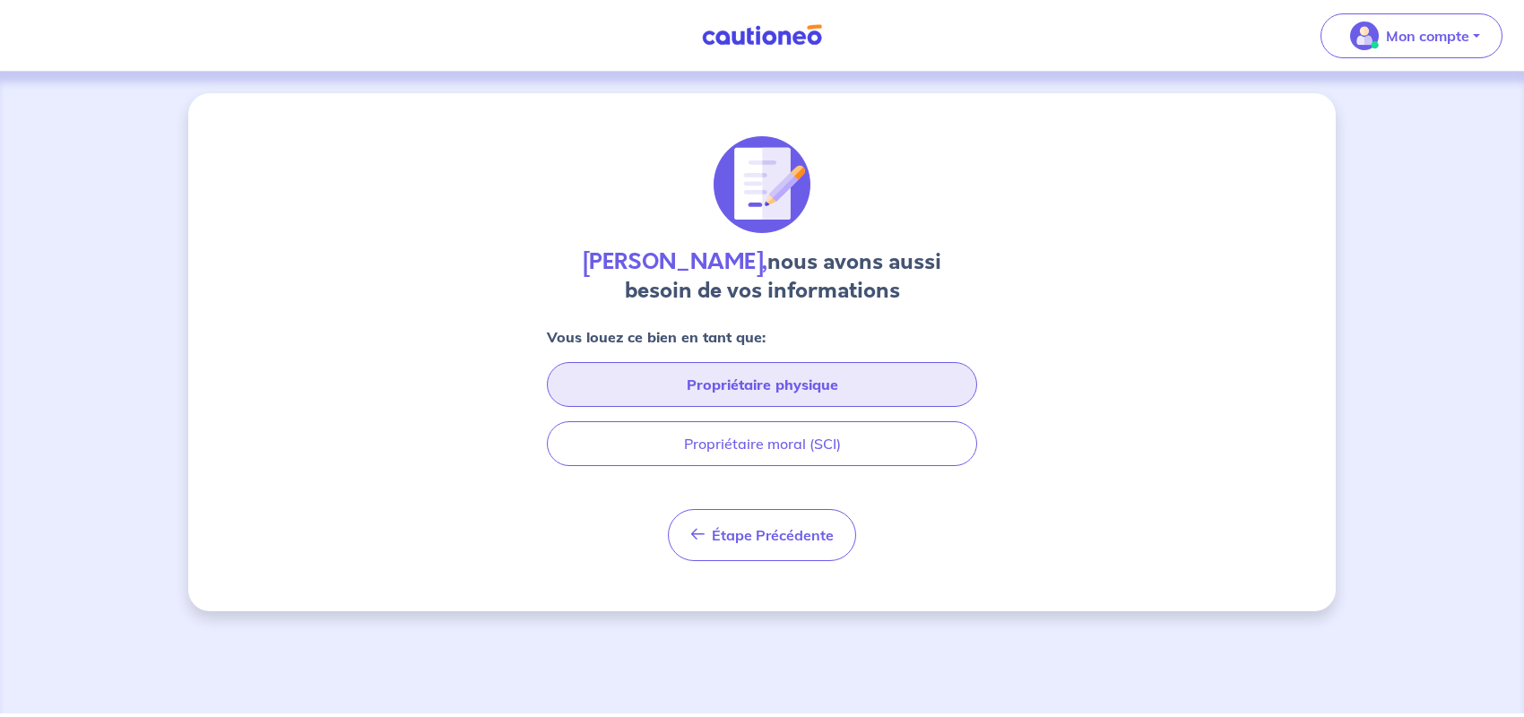
click at [766, 386] on button "Propriétaire physique" at bounding box center [762, 384] width 430 height 45
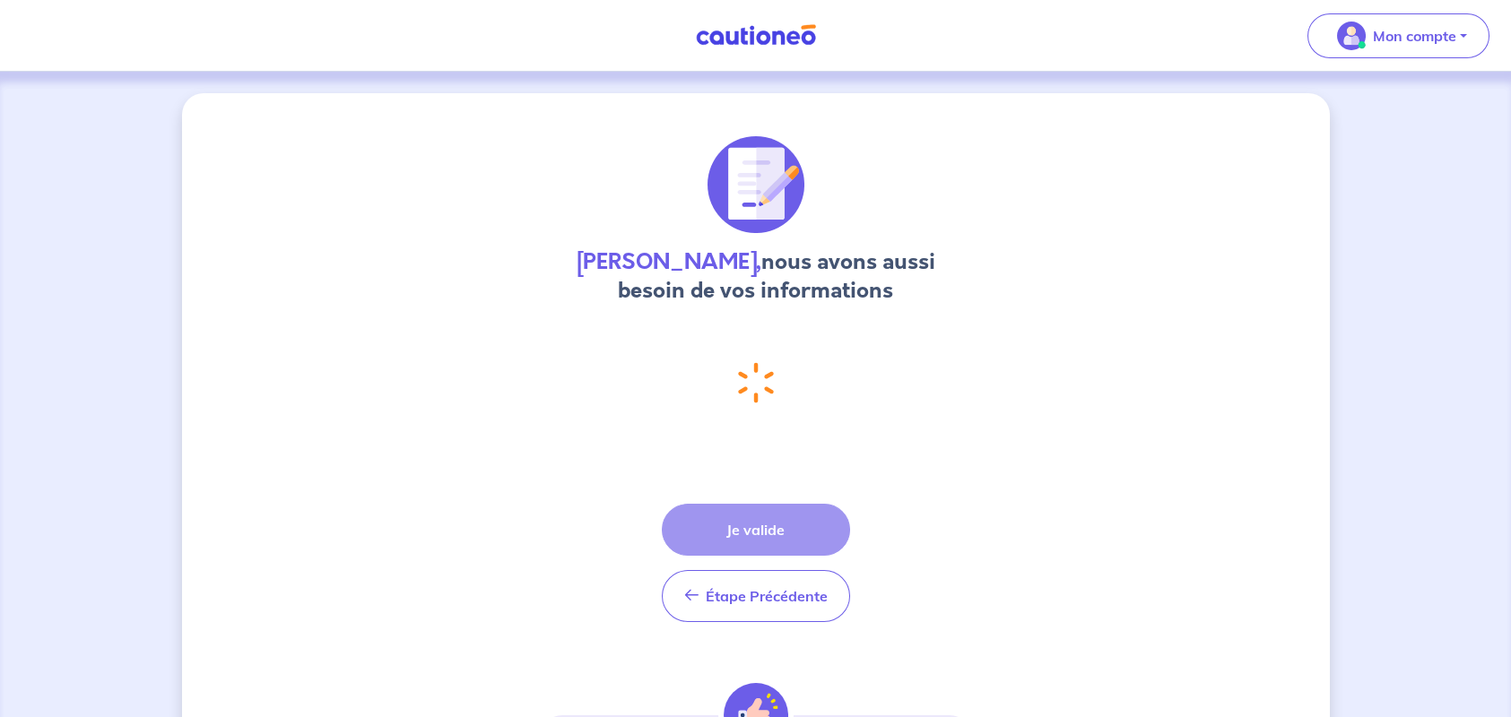
select select "FR"
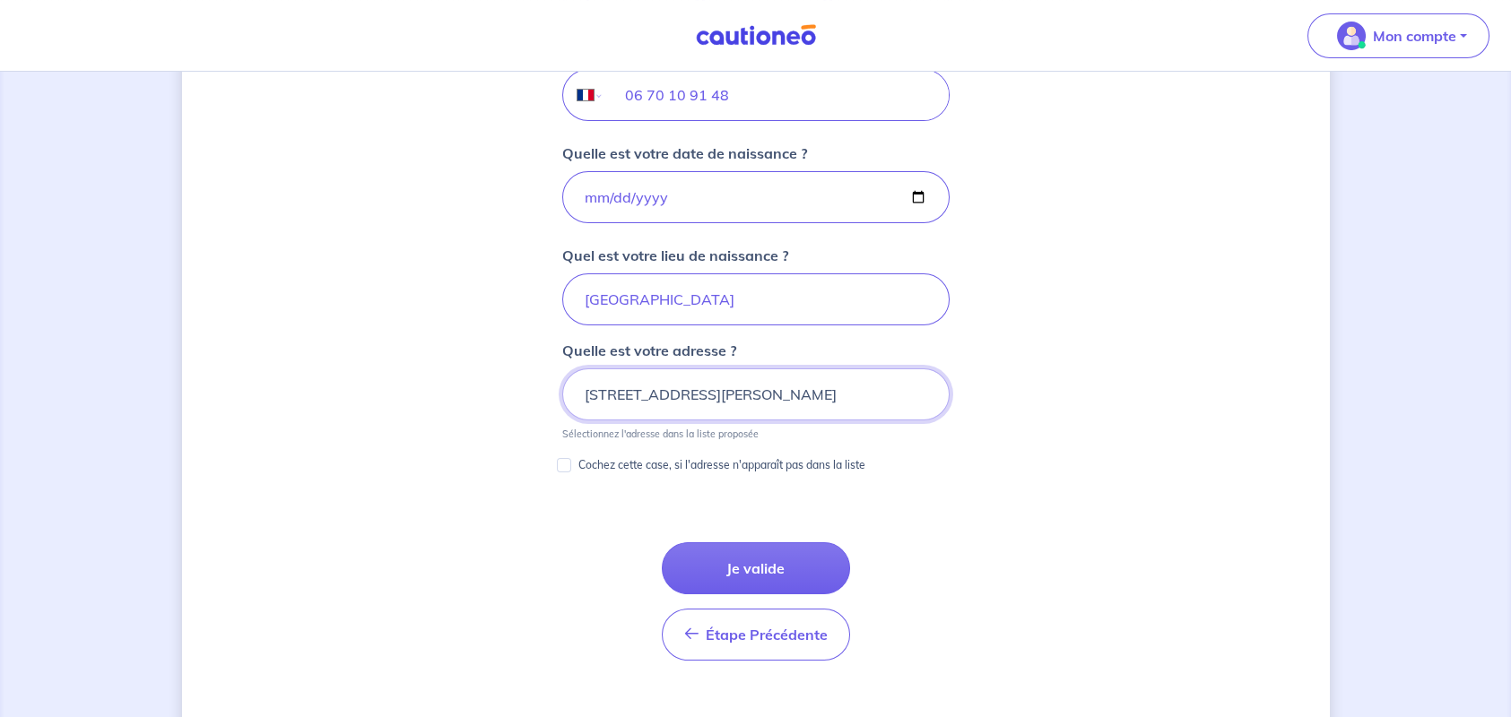
scroll to position [793, 0]
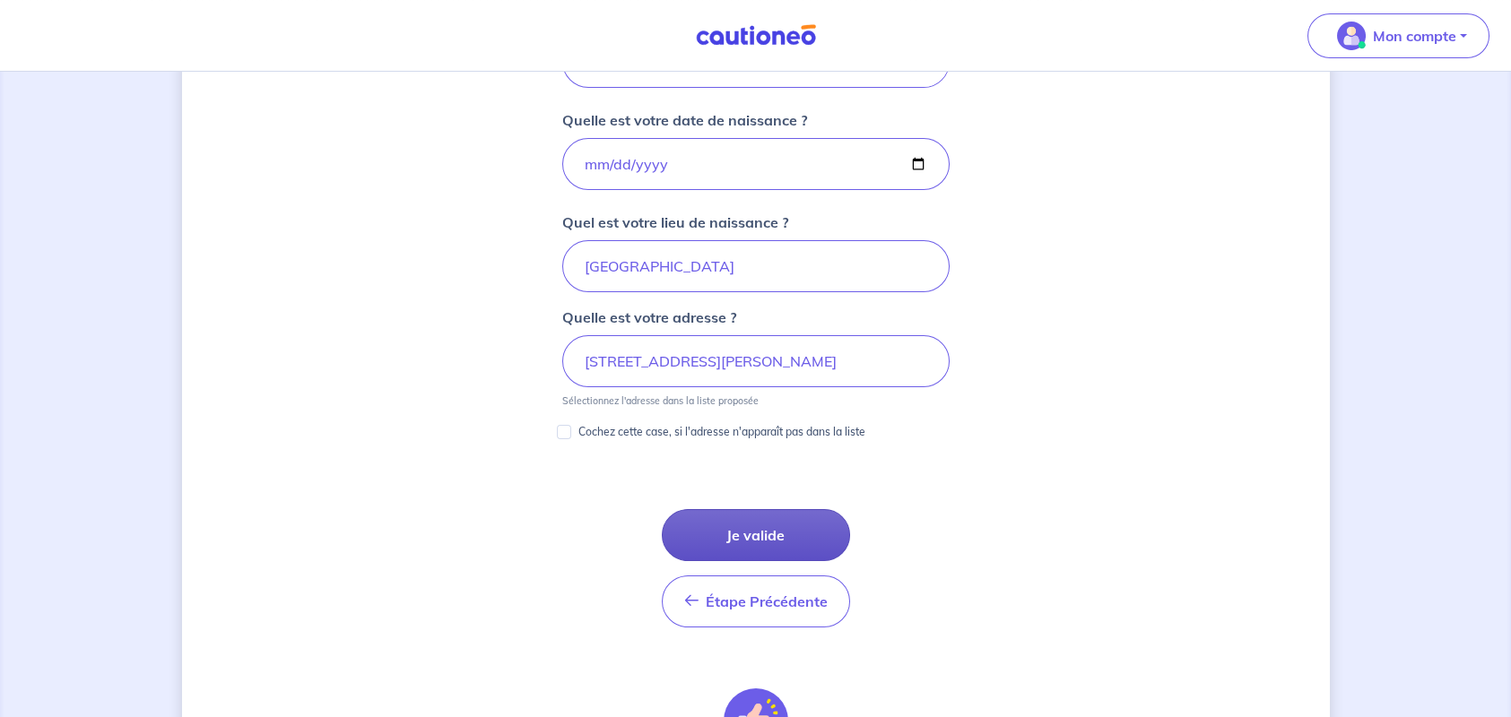
click at [746, 533] on button "Je valide" at bounding box center [756, 535] width 188 height 52
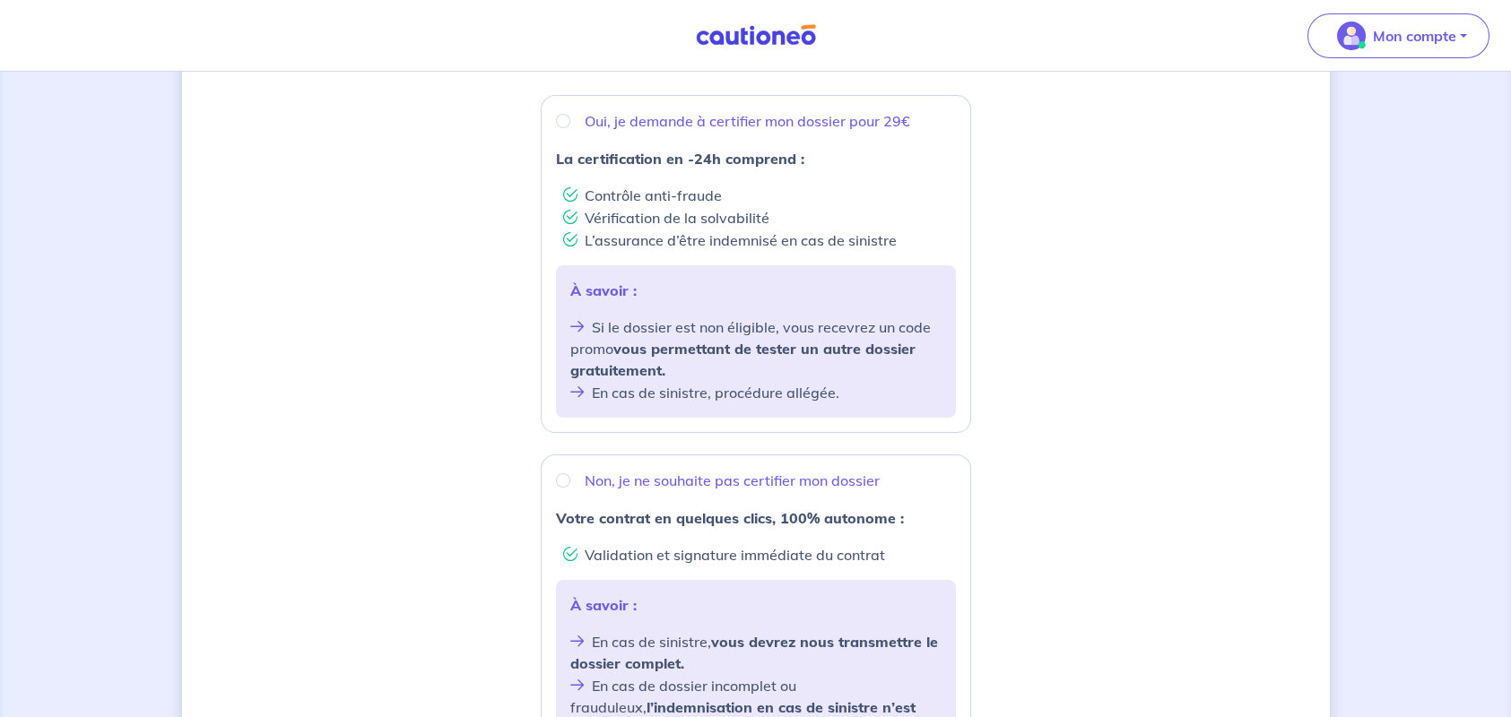
scroll to position [538, 0]
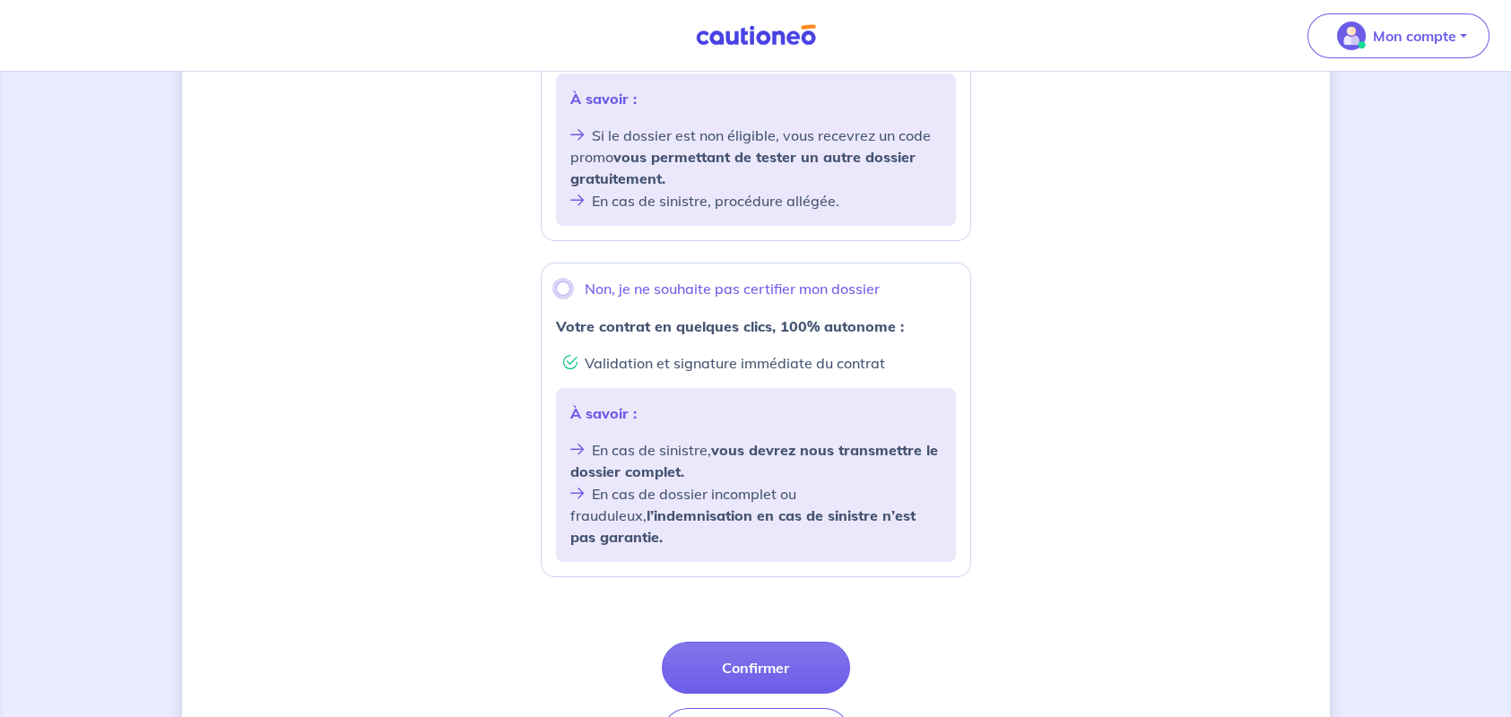
click at [562, 282] on input "Non, je ne souhaite pas certifier mon dossier" at bounding box center [563, 289] width 14 height 14
radio input "true"
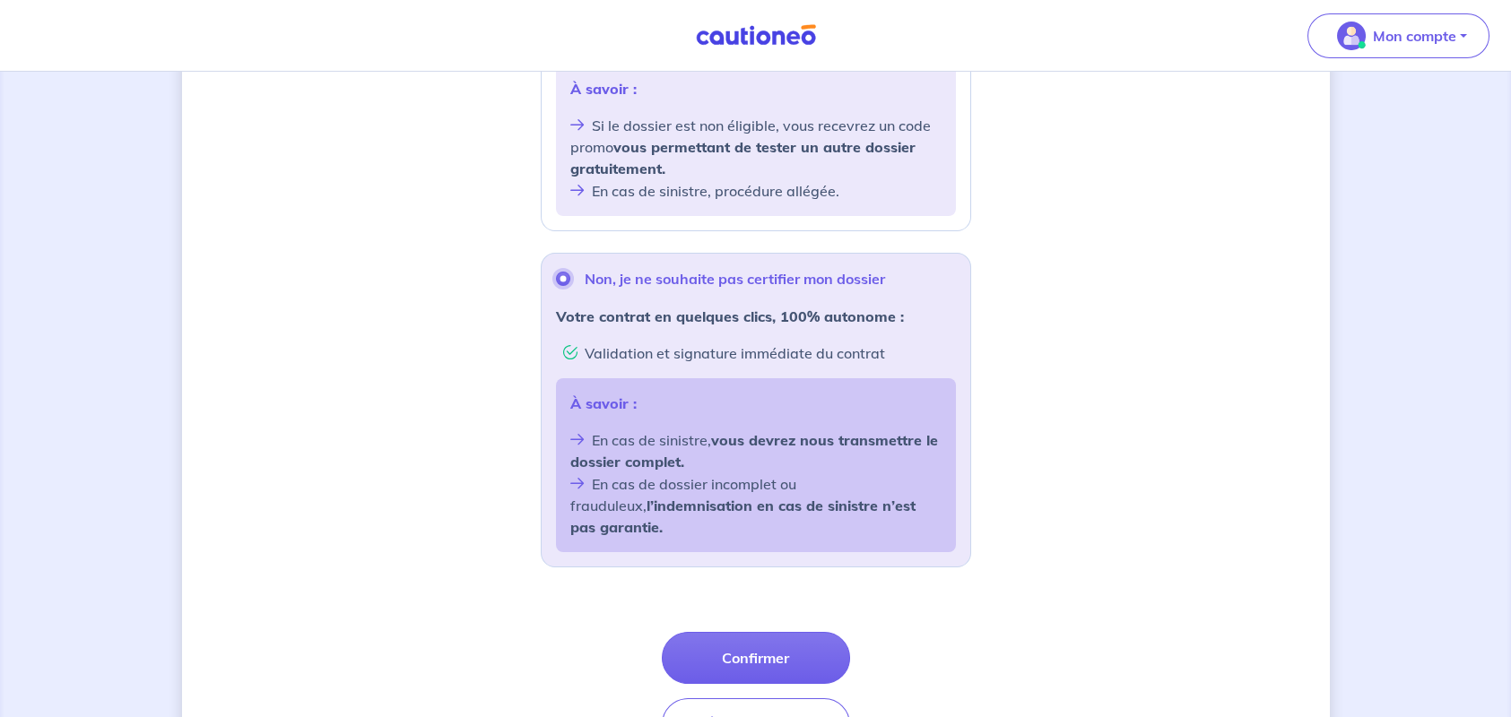
scroll to position [480, 0]
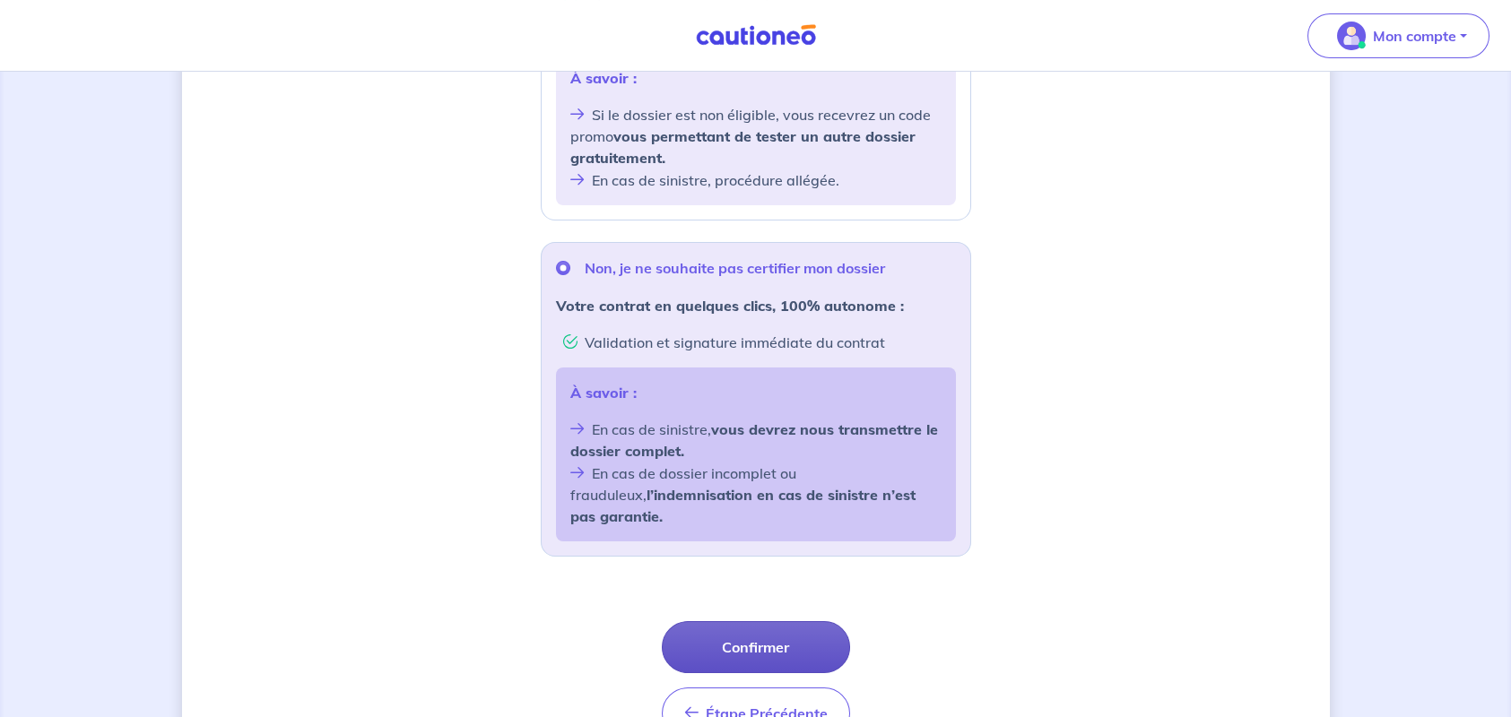
click at [753, 621] on button "Confirmer" at bounding box center [756, 647] width 188 height 52
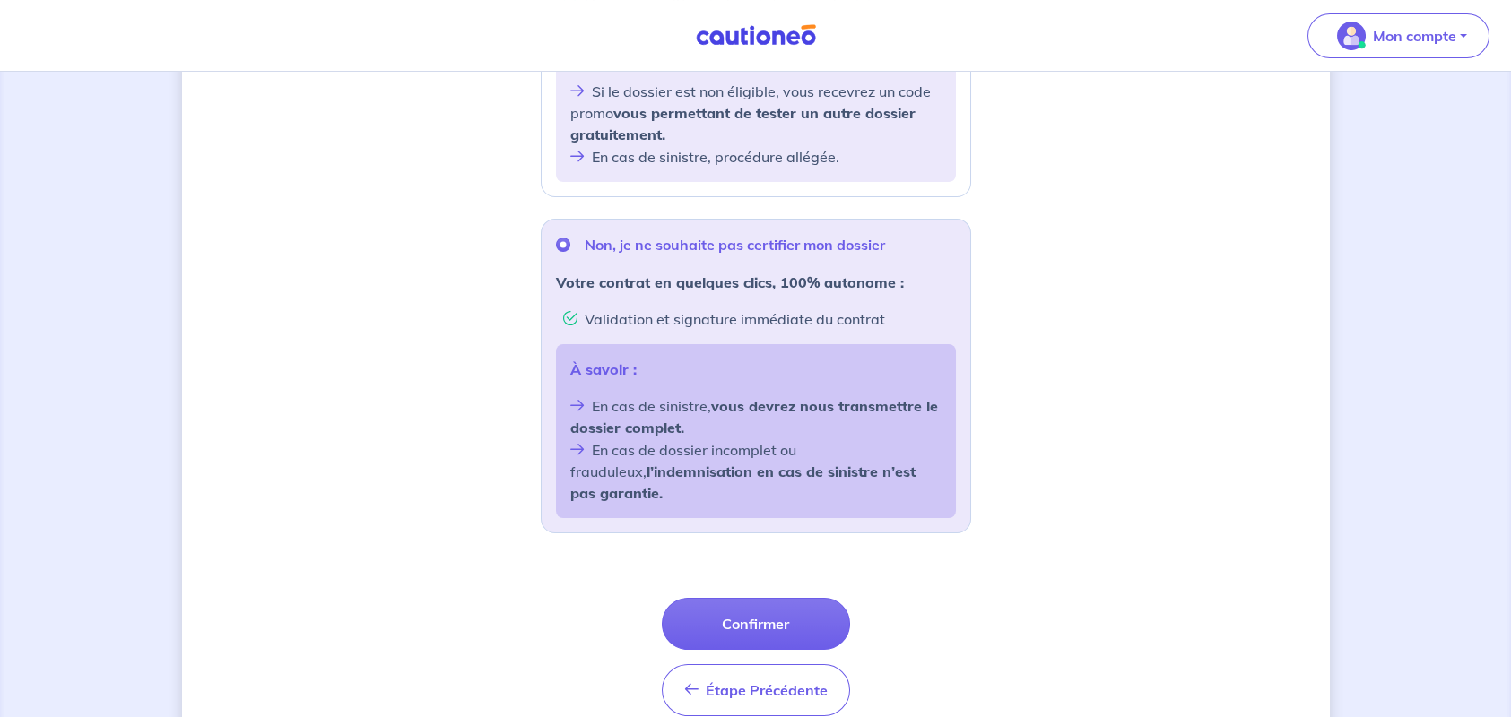
scroll to position [565, 0]
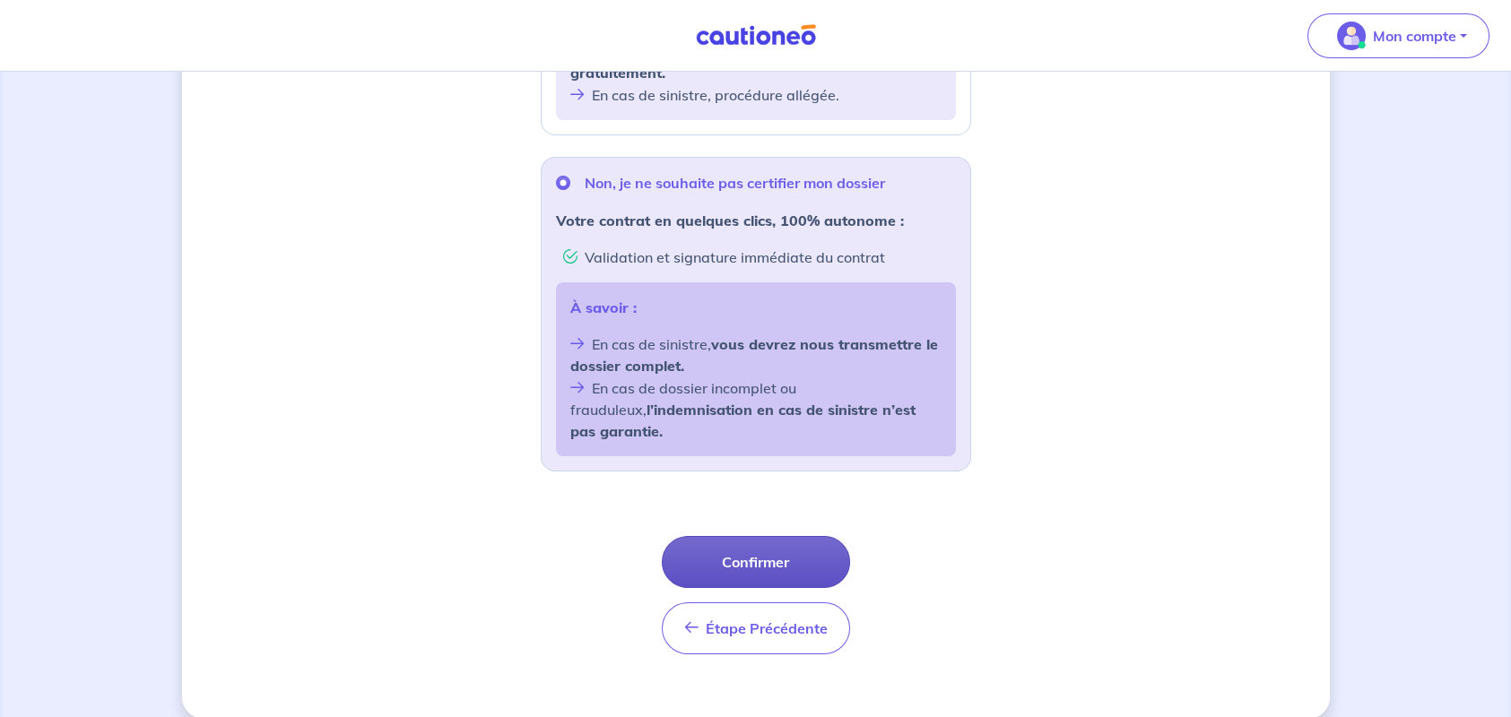
click at [758, 540] on button "Confirmer" at bounding box center [756, 562] width 188 height 52
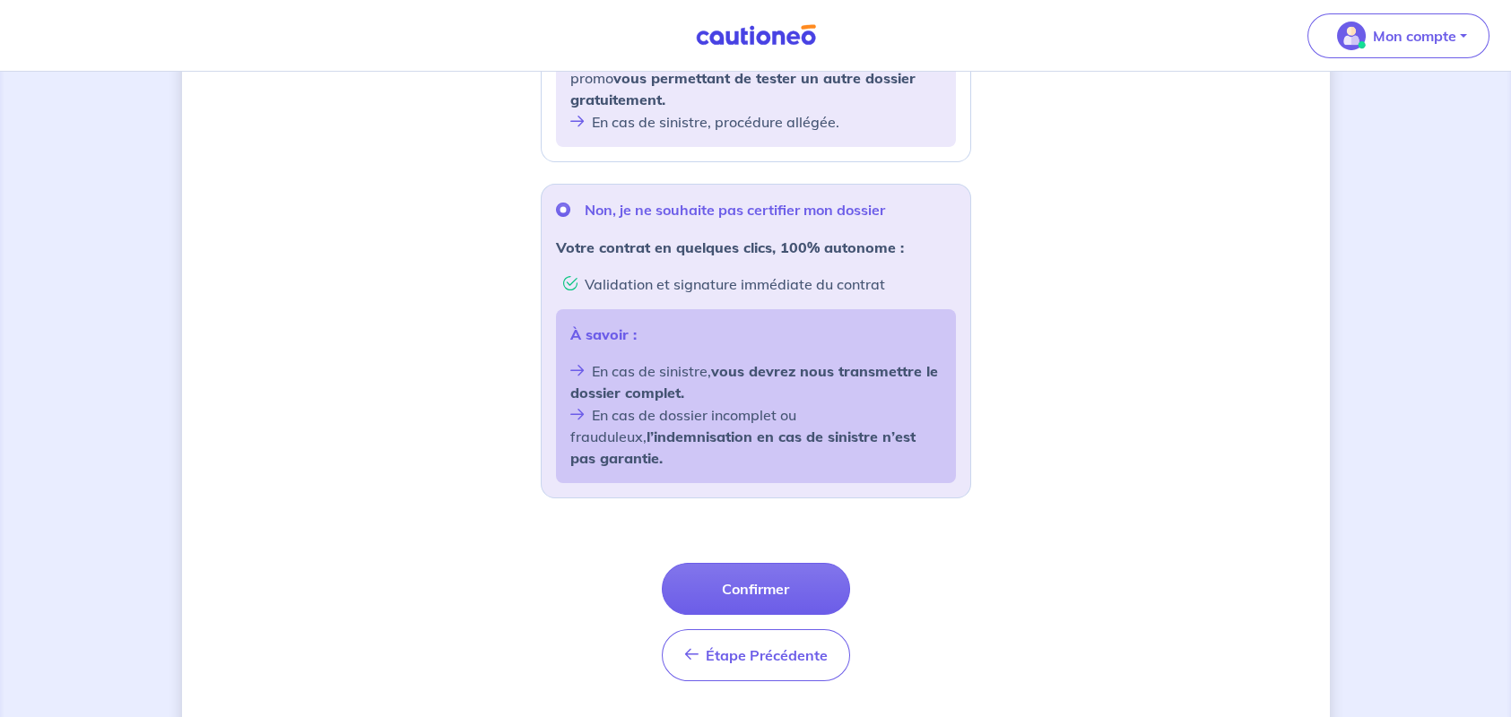
scroll to position [179, 0]
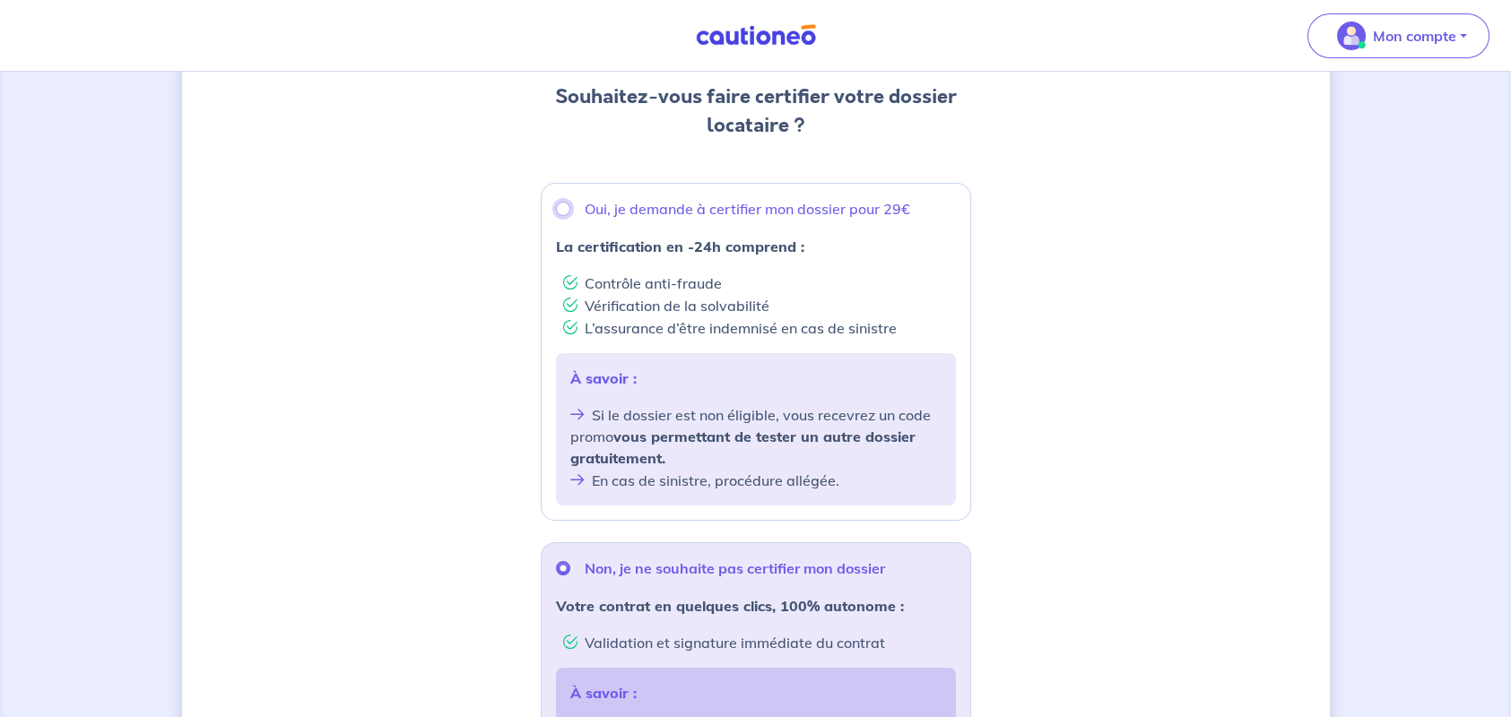
click at [559, 209] on input "Oui, je demande à certifier mon dossier pour 29€" at bounding box center [563, 209] width 14 height 14
radio input "true"
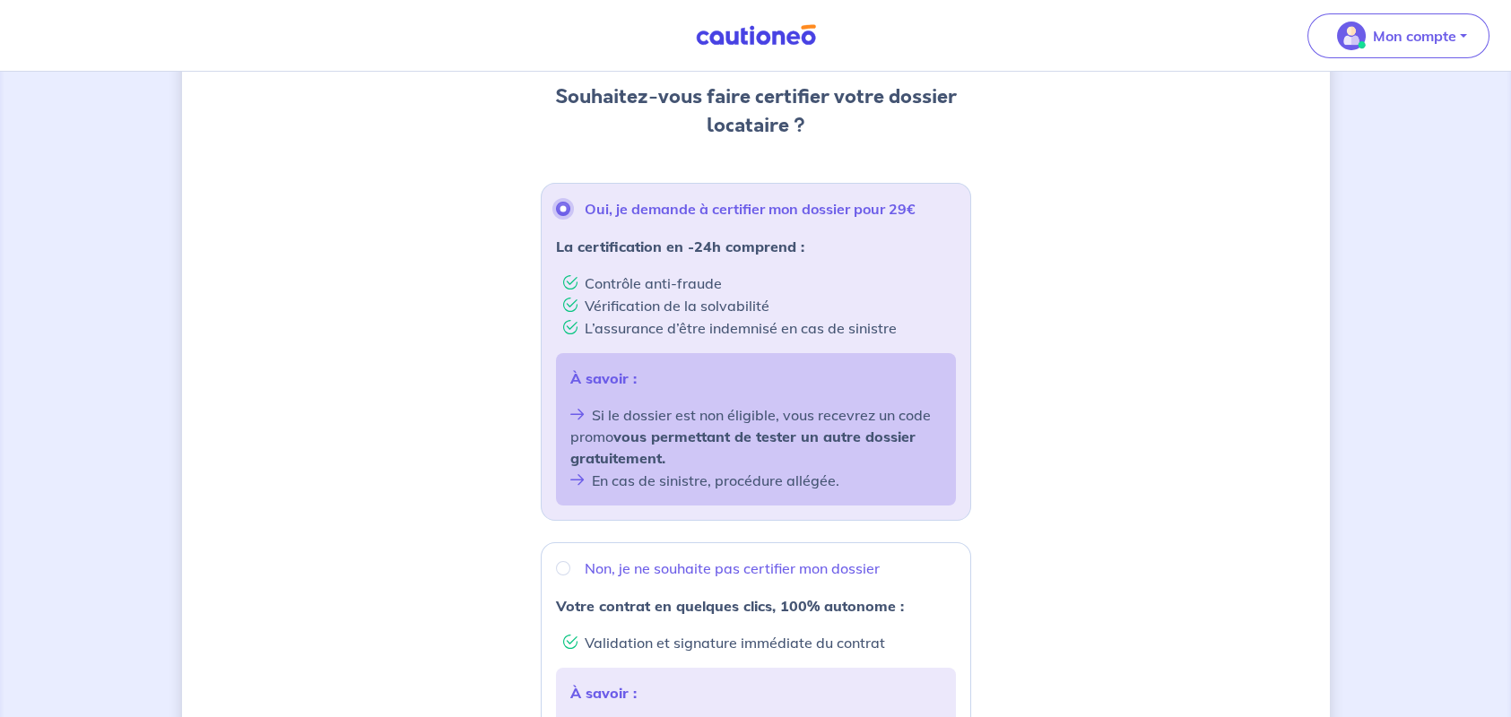
scroll to position [538, 0]
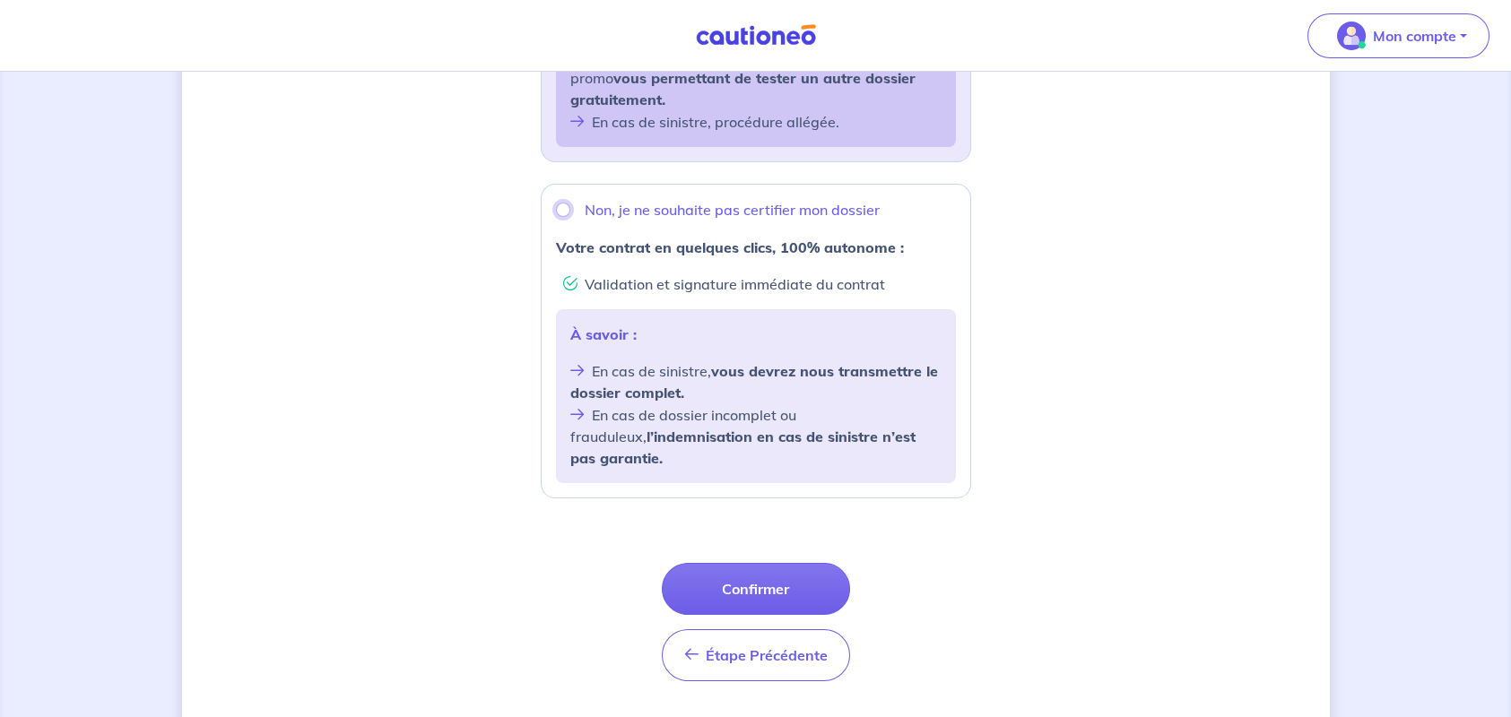
click at [559, 208] on input "Non, je ne souhaite pas certifier mon dossier" at bounding box center [563, 210] width 14 height 14
radio input "true"
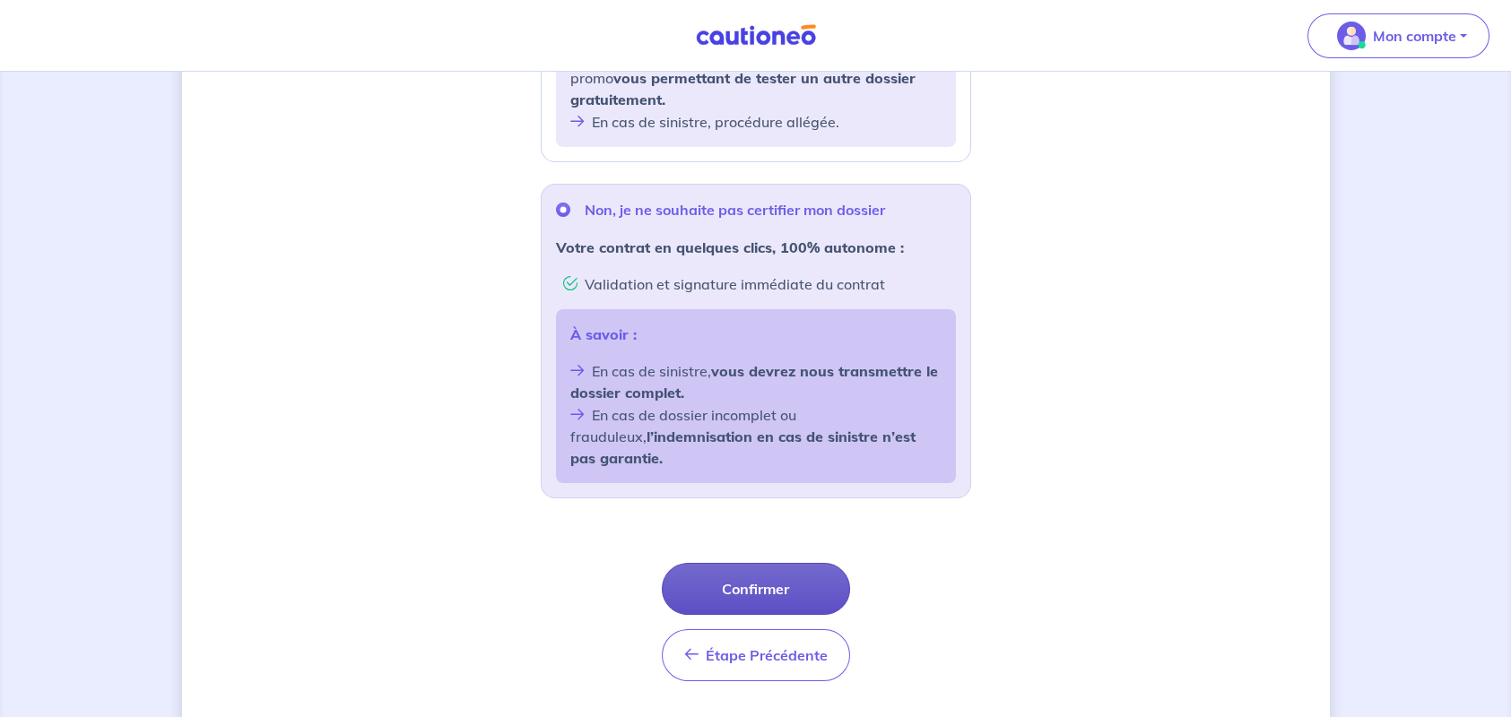
click at [758, 563] on button "Confirmer" at bounding box center [756, 589] width 188 height 52
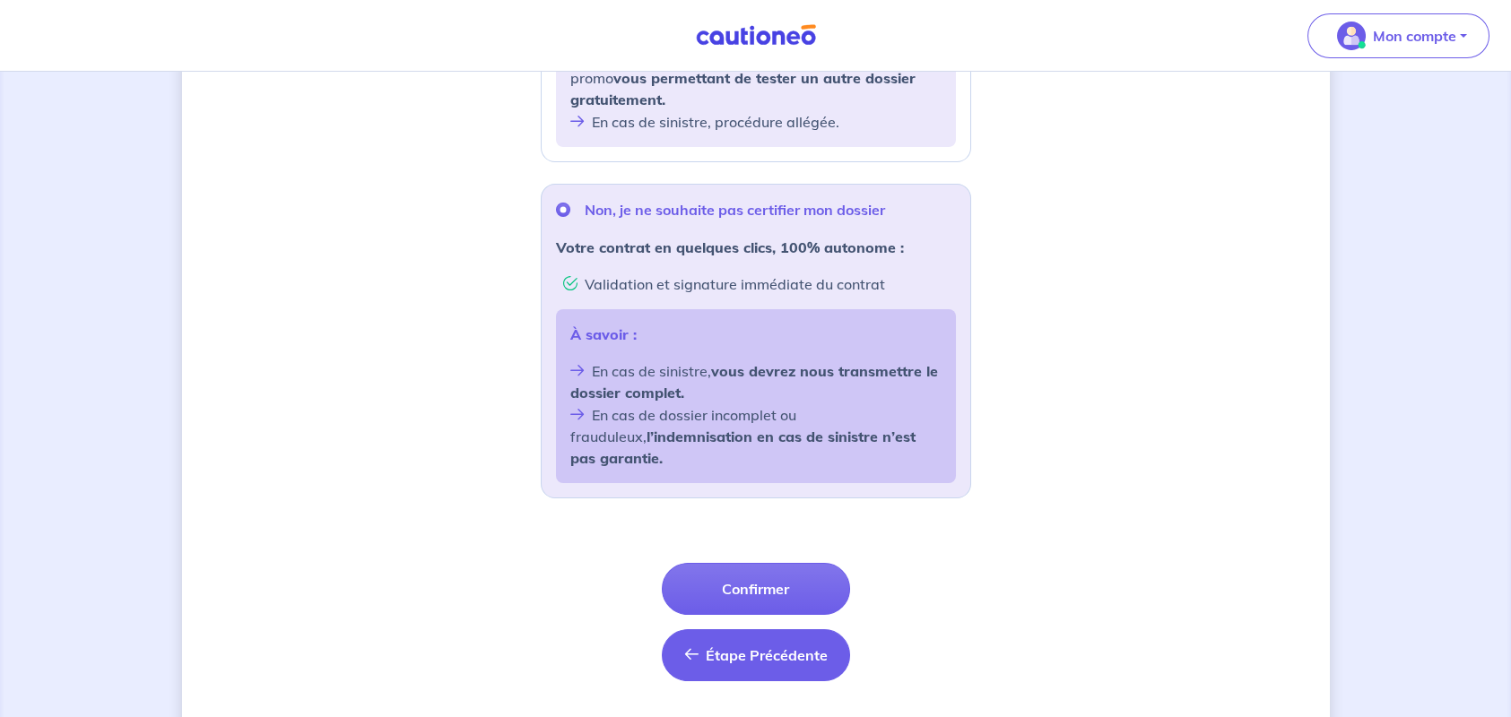
click at [748, 646] on span "Étape Précédente" at bounding box center [767, 655] width 122 height 18
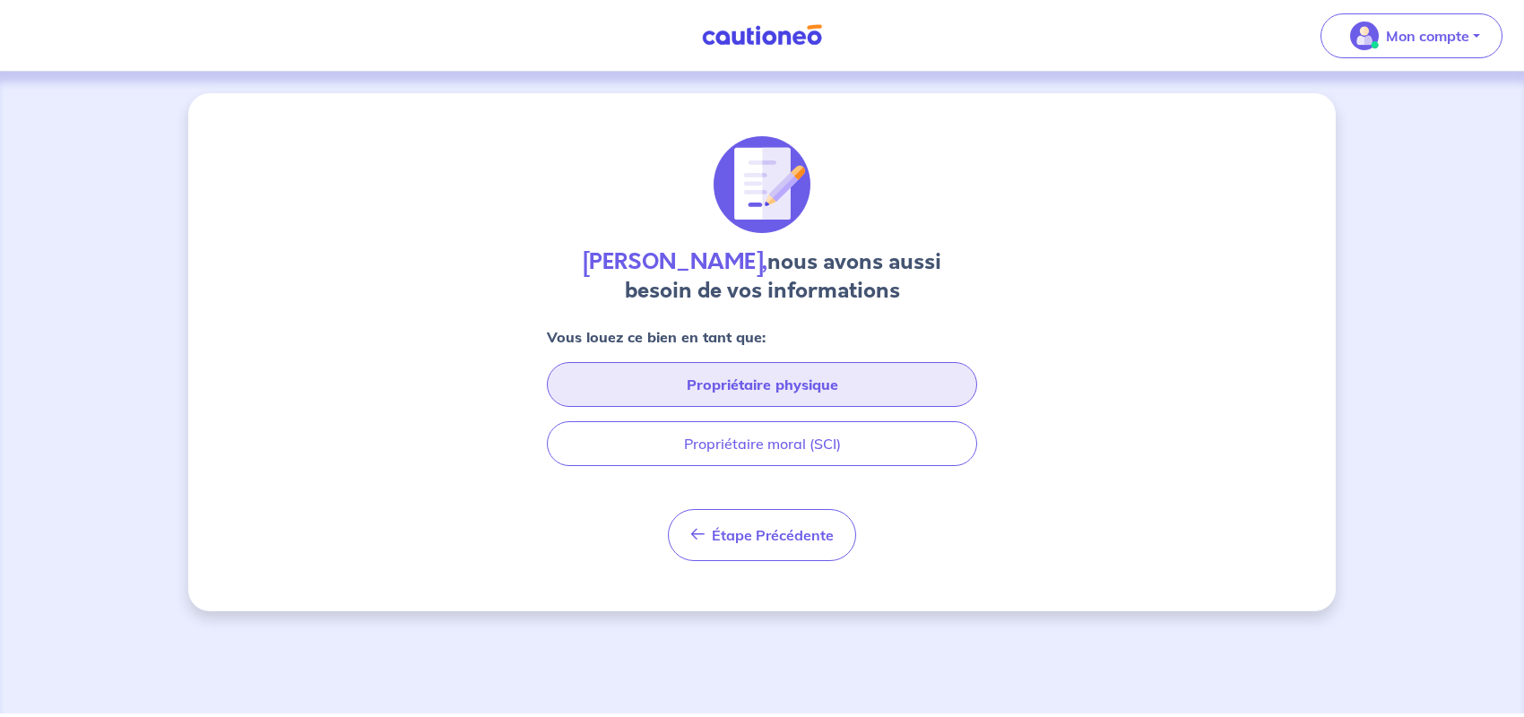
click at [767, 386] on button "Propriétaire physique" at bounding box center [762, 384] width 430 height 45
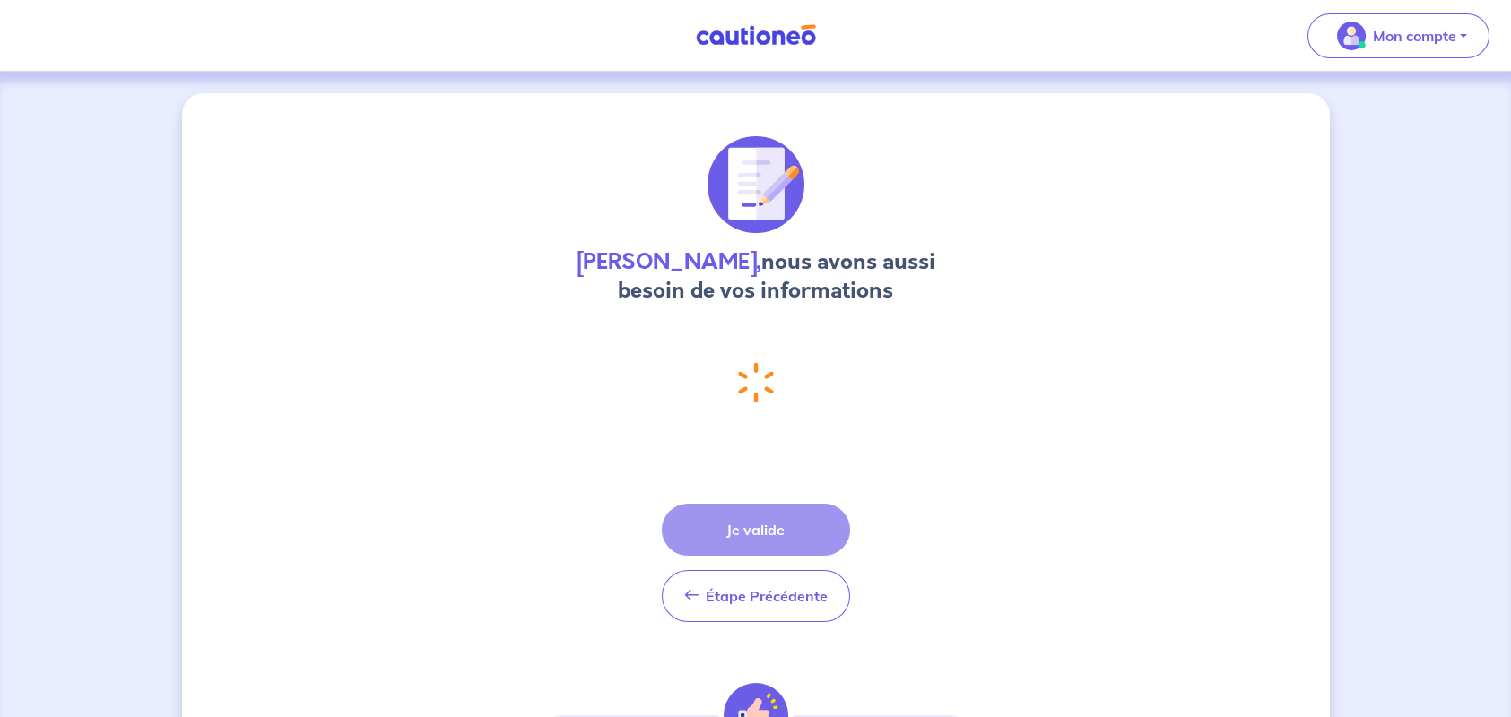
select select "FR"
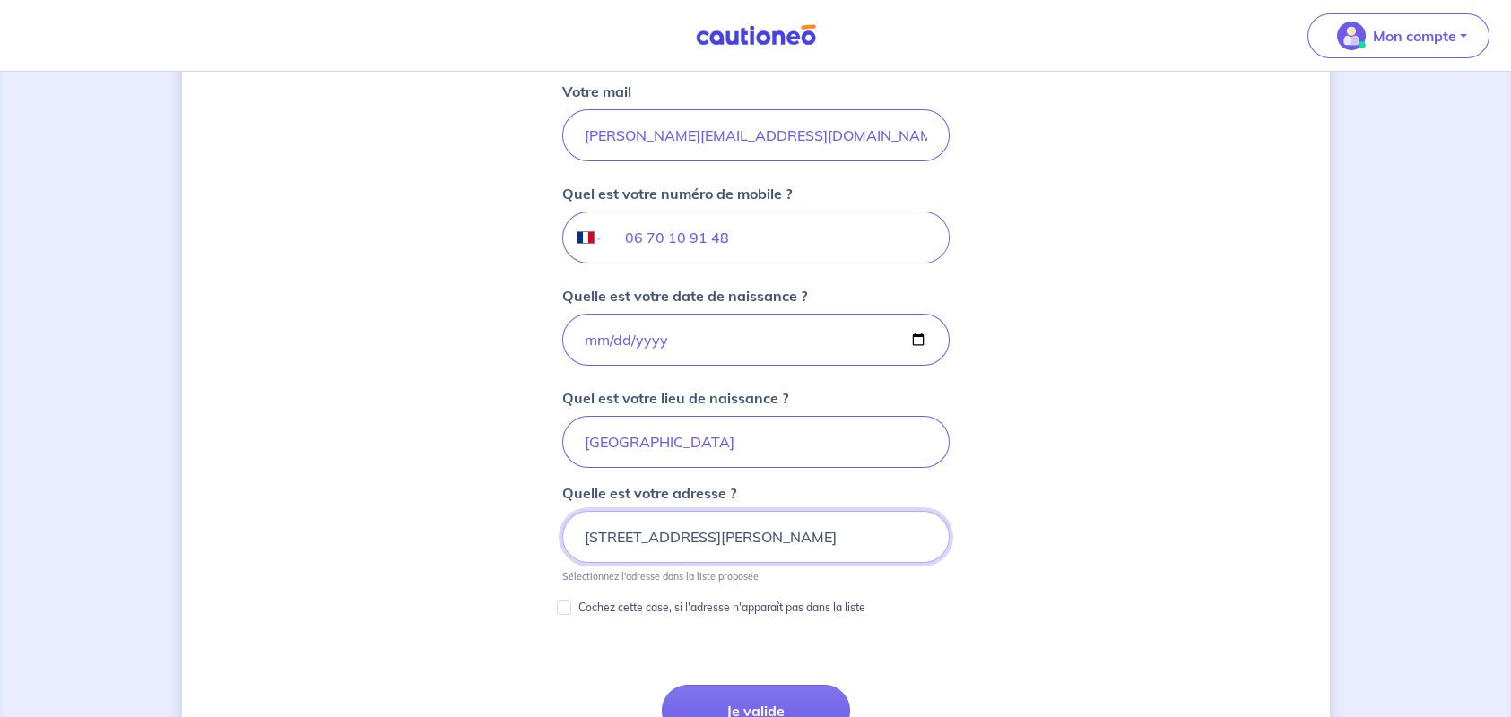
scroll to position [793, 0]
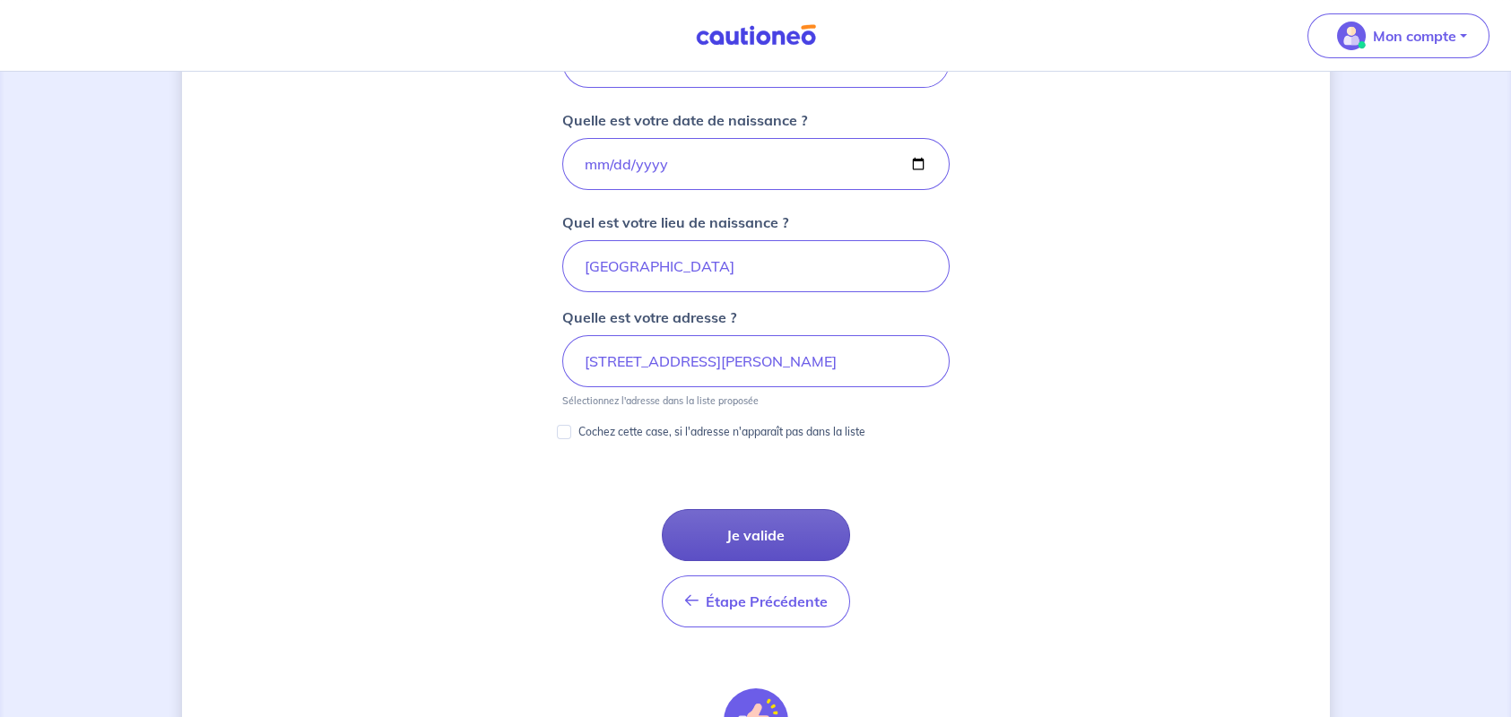
click at [749, 533] on button "Je valide" at bounding box center [756, 535] width 188 height 52
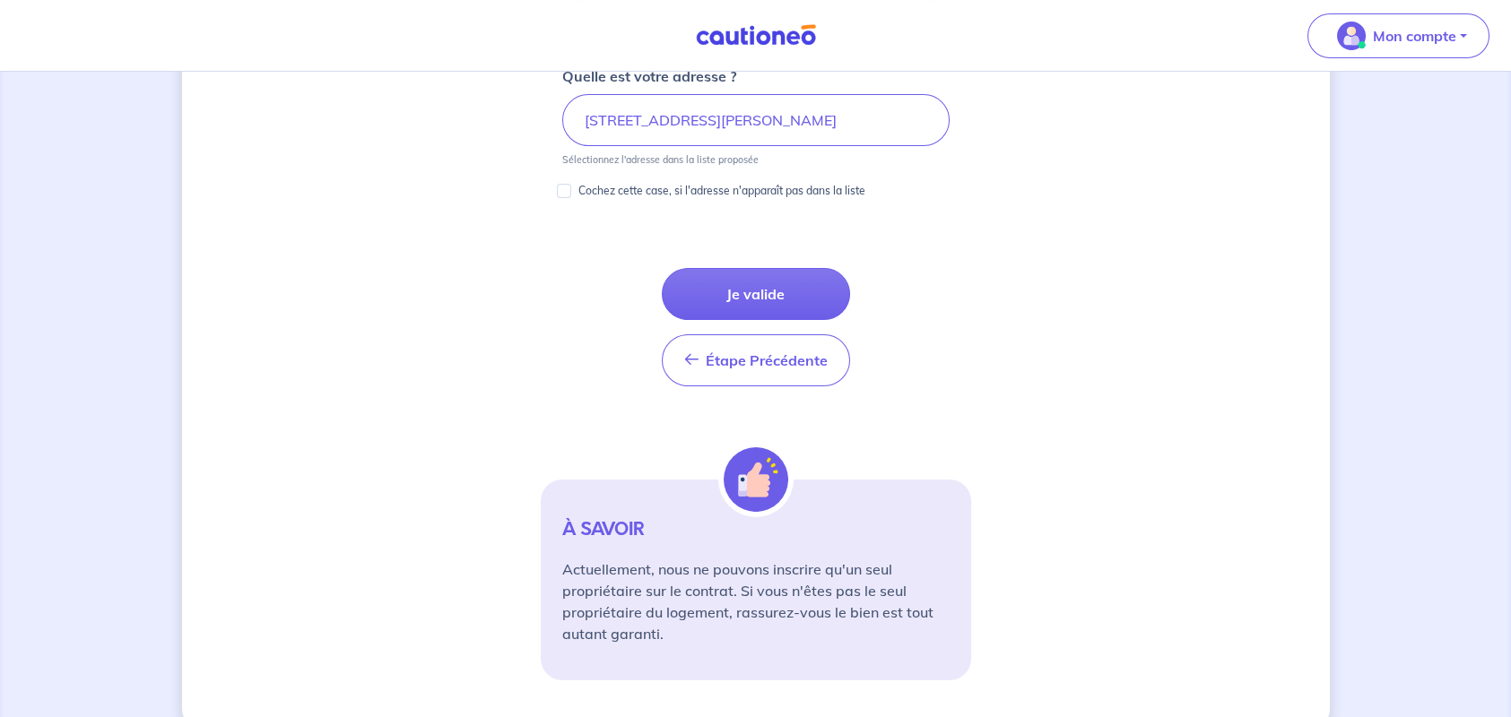
scroll to position [1066, 0]
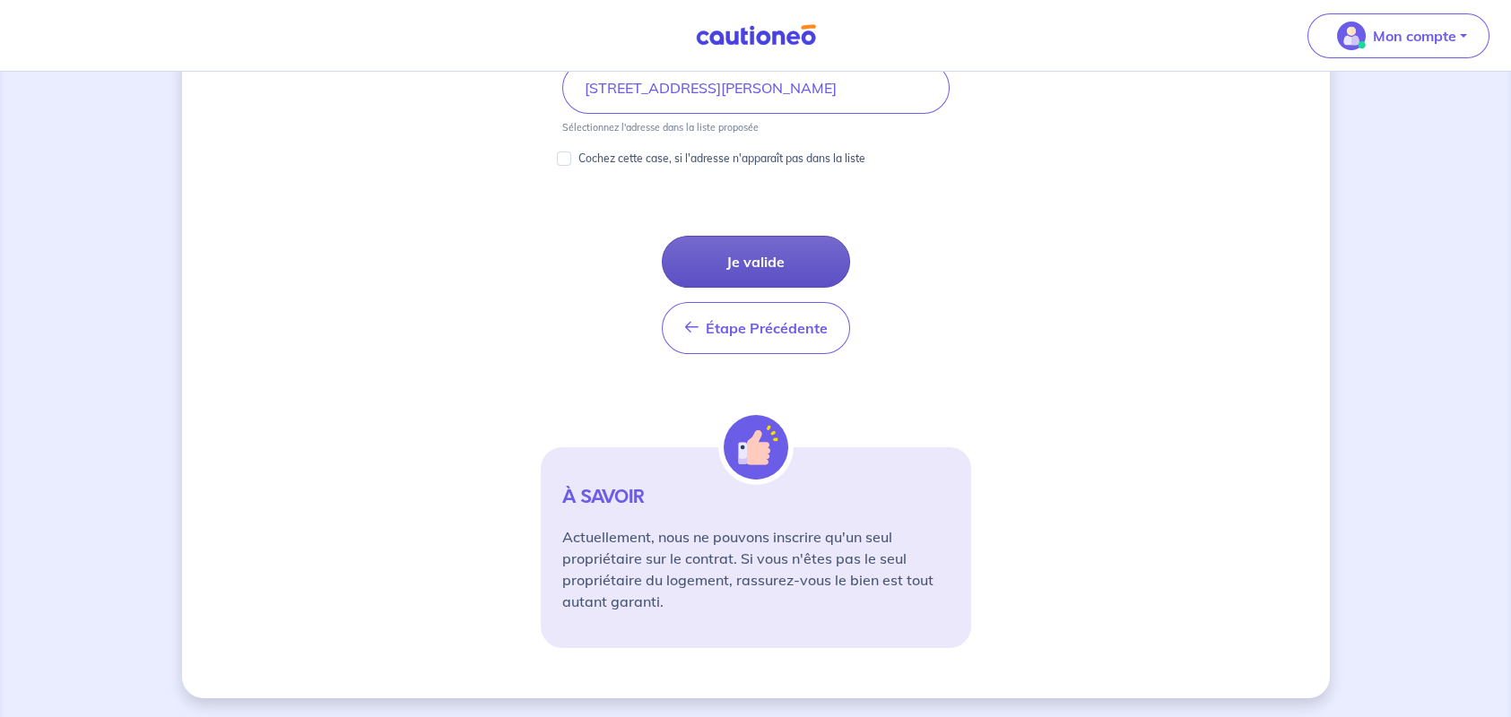
click at [779, 255] on button "Je valide" at bounding box center [756, 262] width 188 height 52
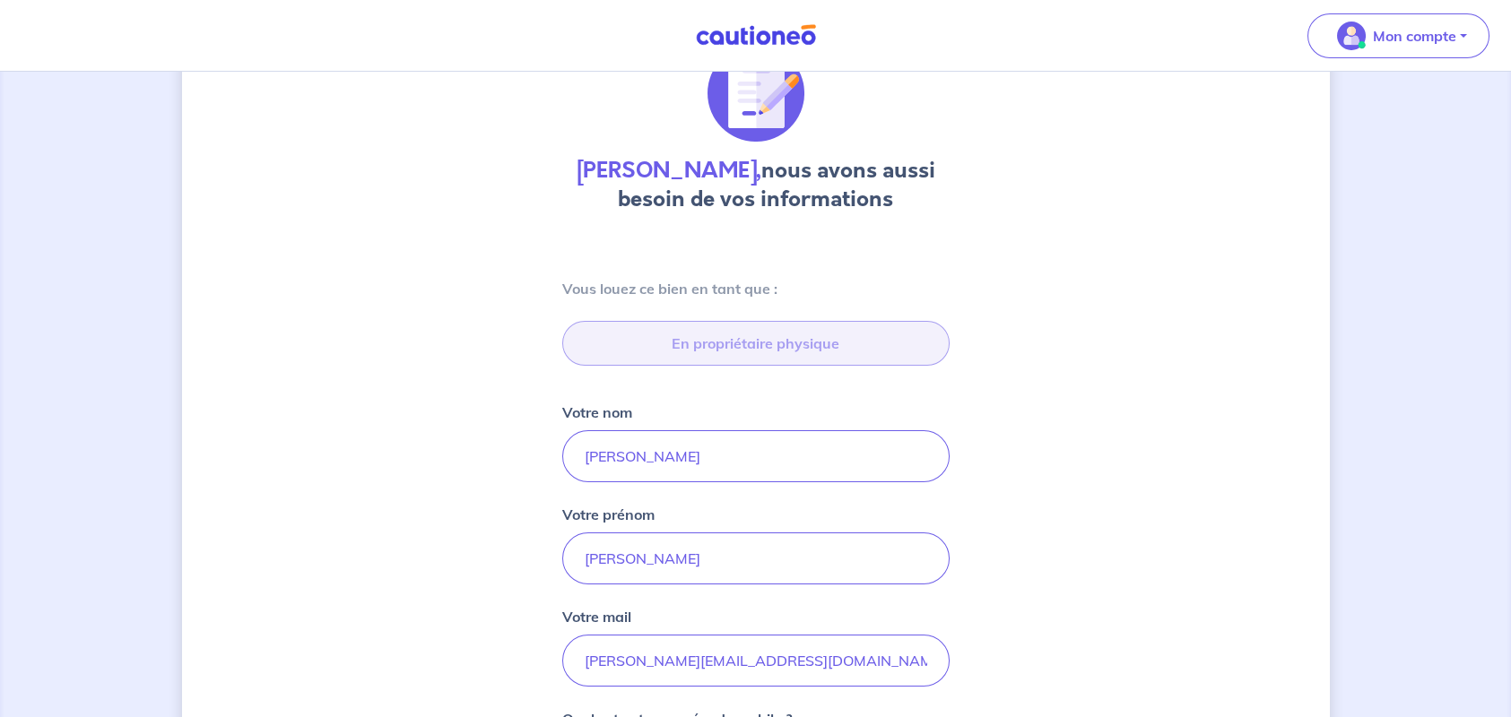
scroll to position [0, 0]
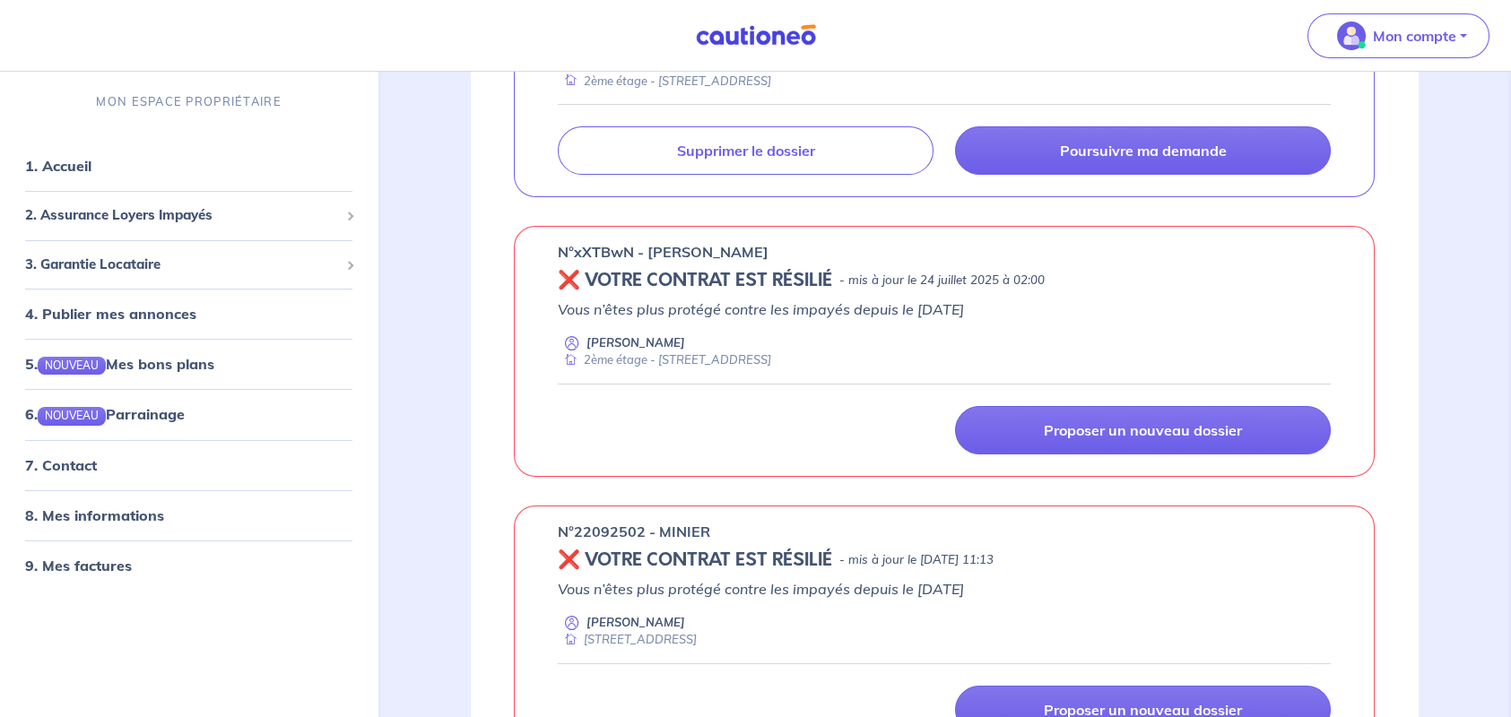
scroll to position [538, 0]
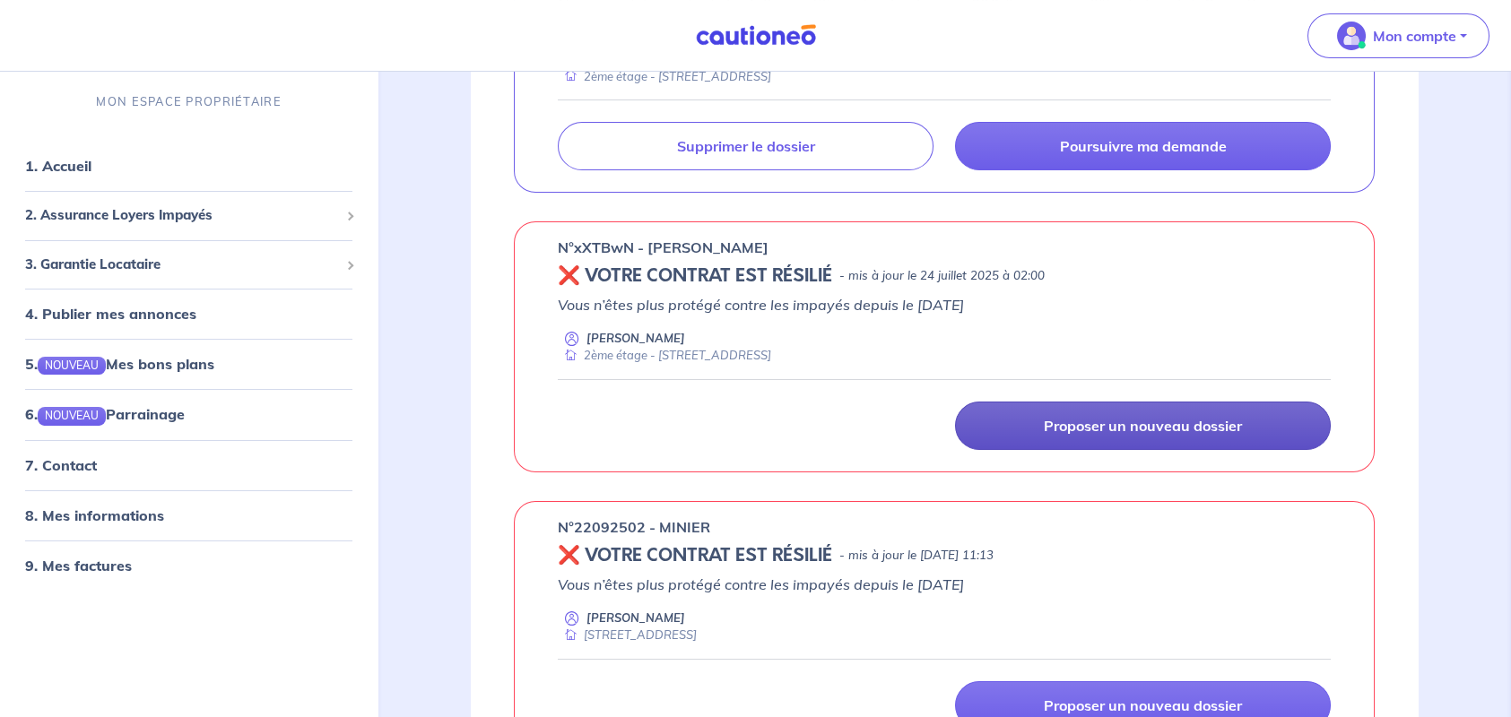
click at [1137, 421] on p "Proposer un nouveau dossier" at bounding box center [1143, 426] width 198 height 18
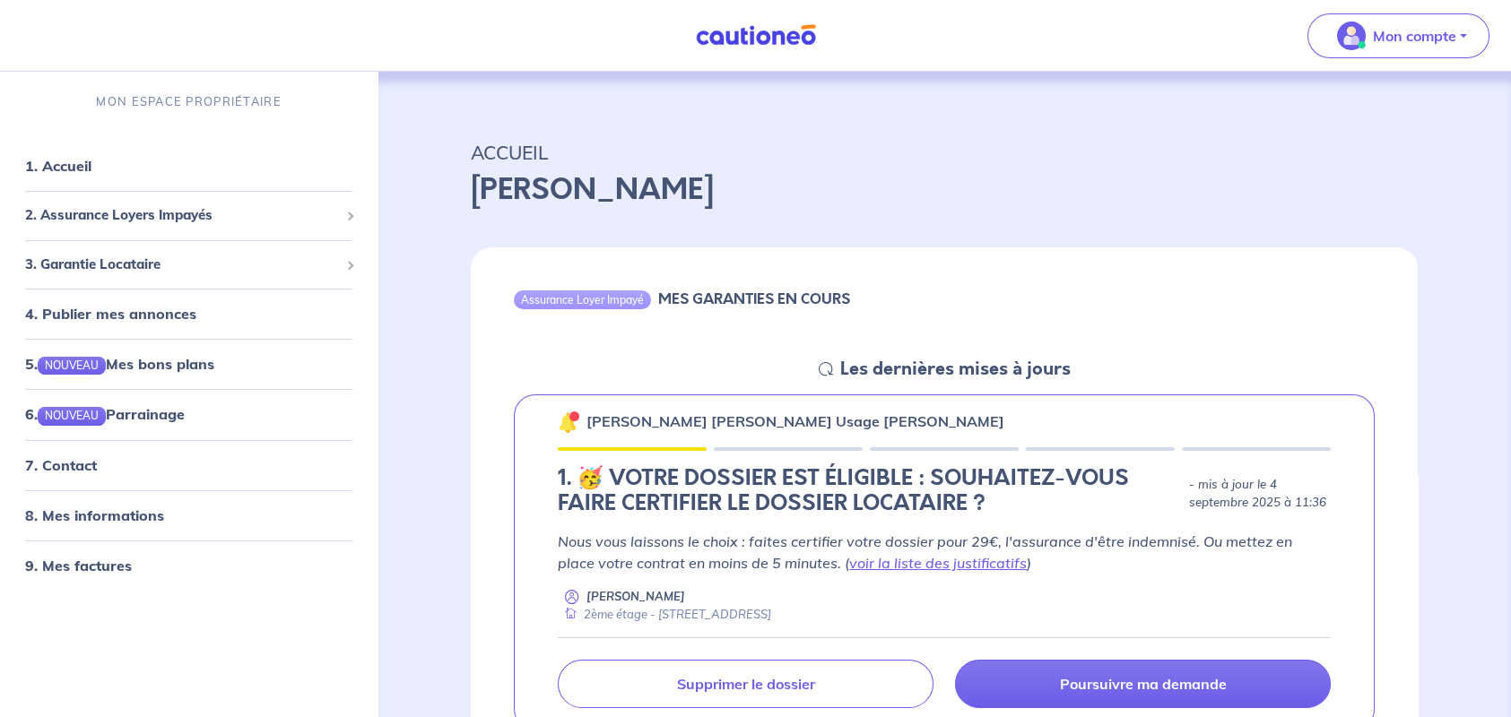
scroll to position [179, 0]
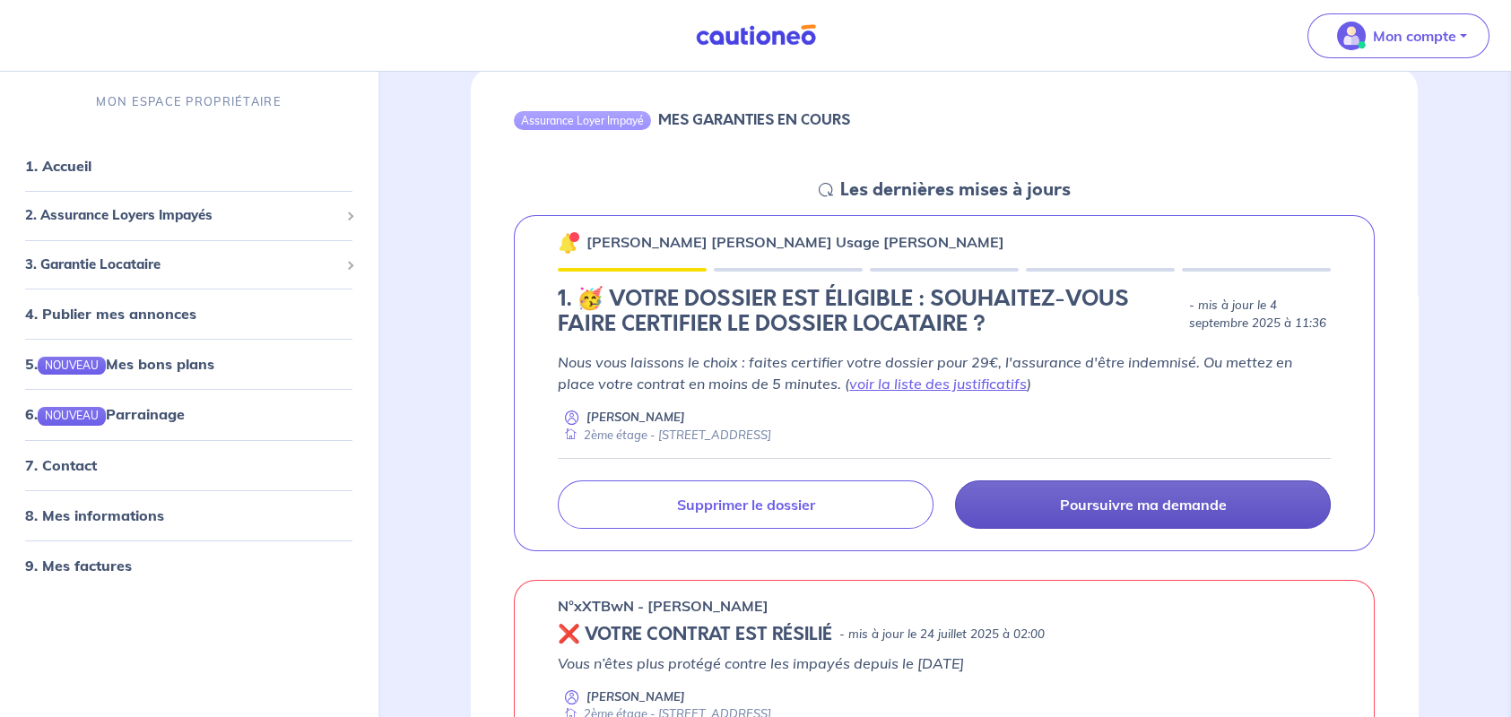
click at [1101, 501] on p "Poursuivre ma demande" at bounding box center [1143, 505] width 167 height 18
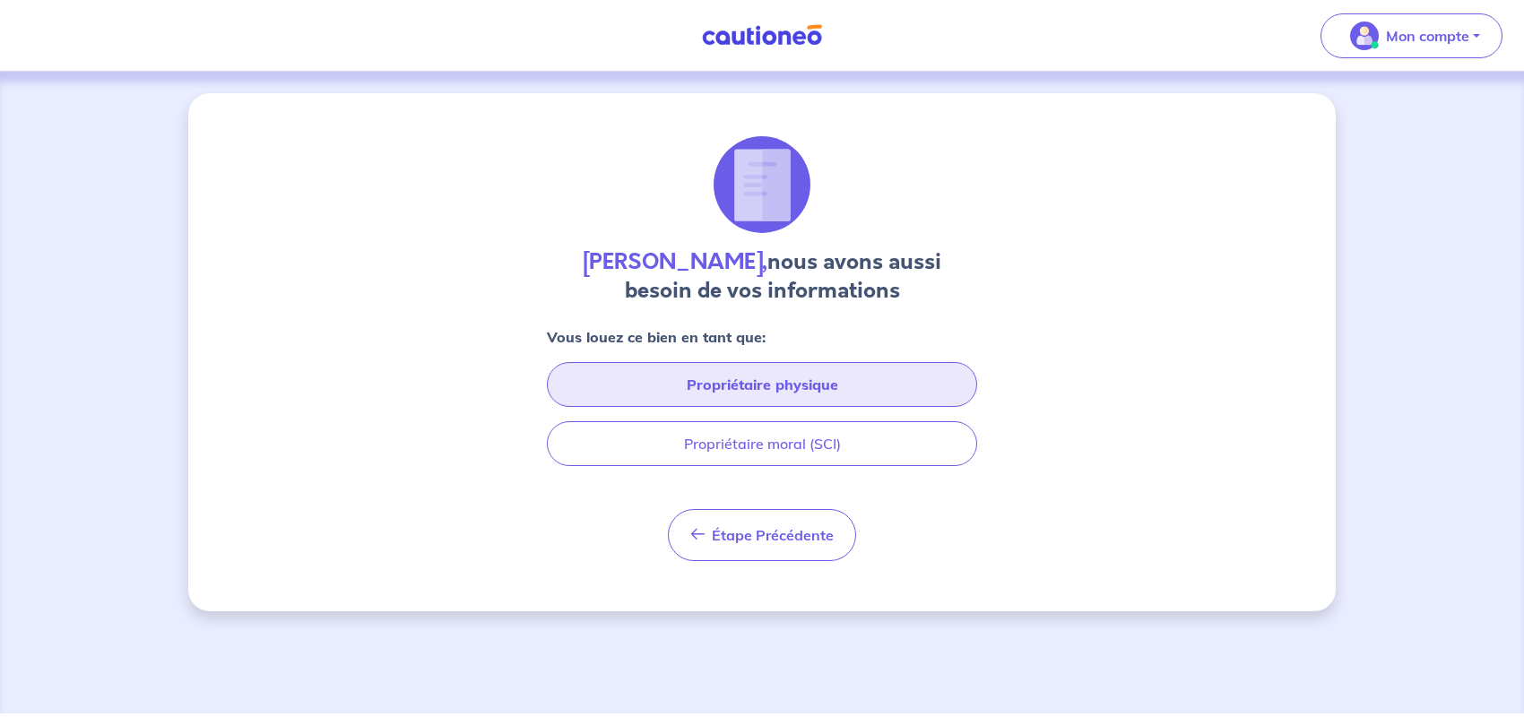
click at [683, 383] on button "Propriétaire physique" at bounding box center [762, 384] width 430 height 45
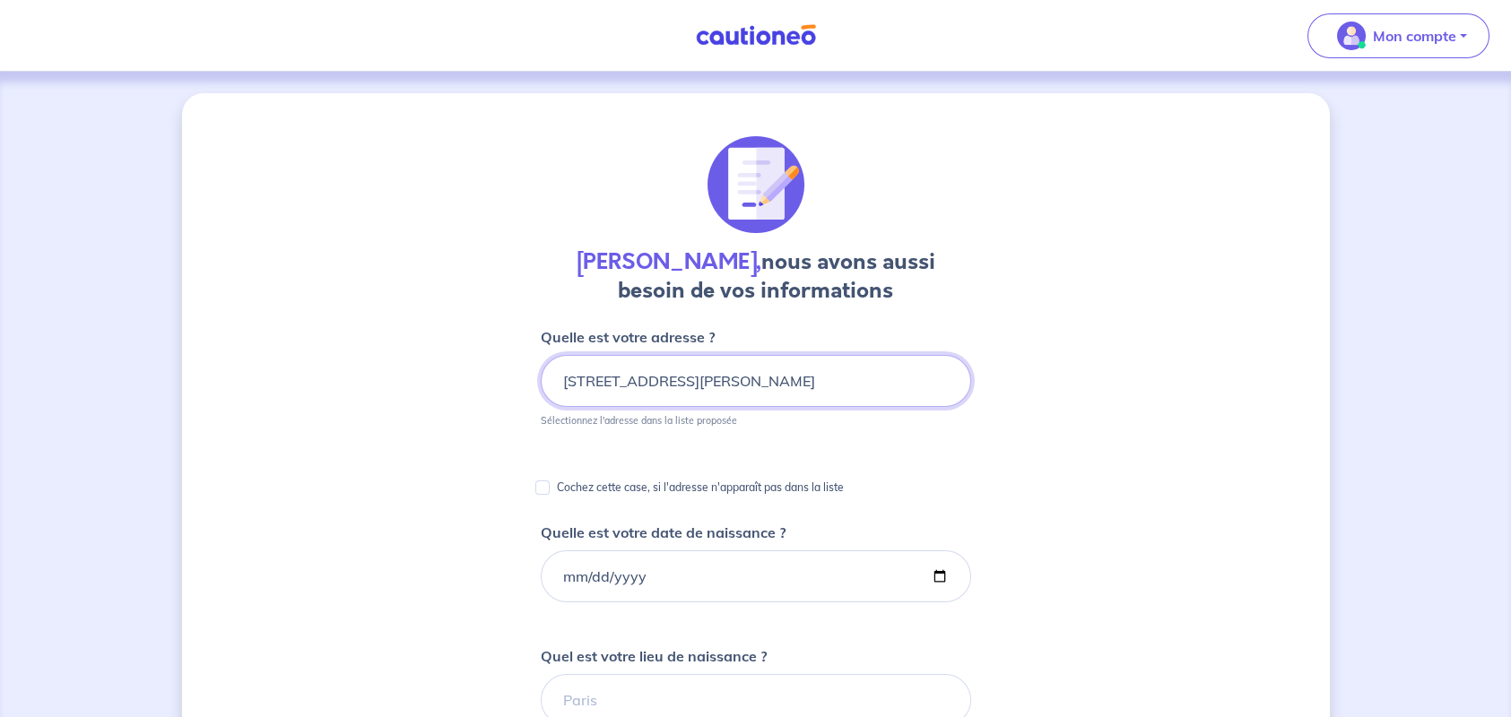
scroll to position [179, 0]
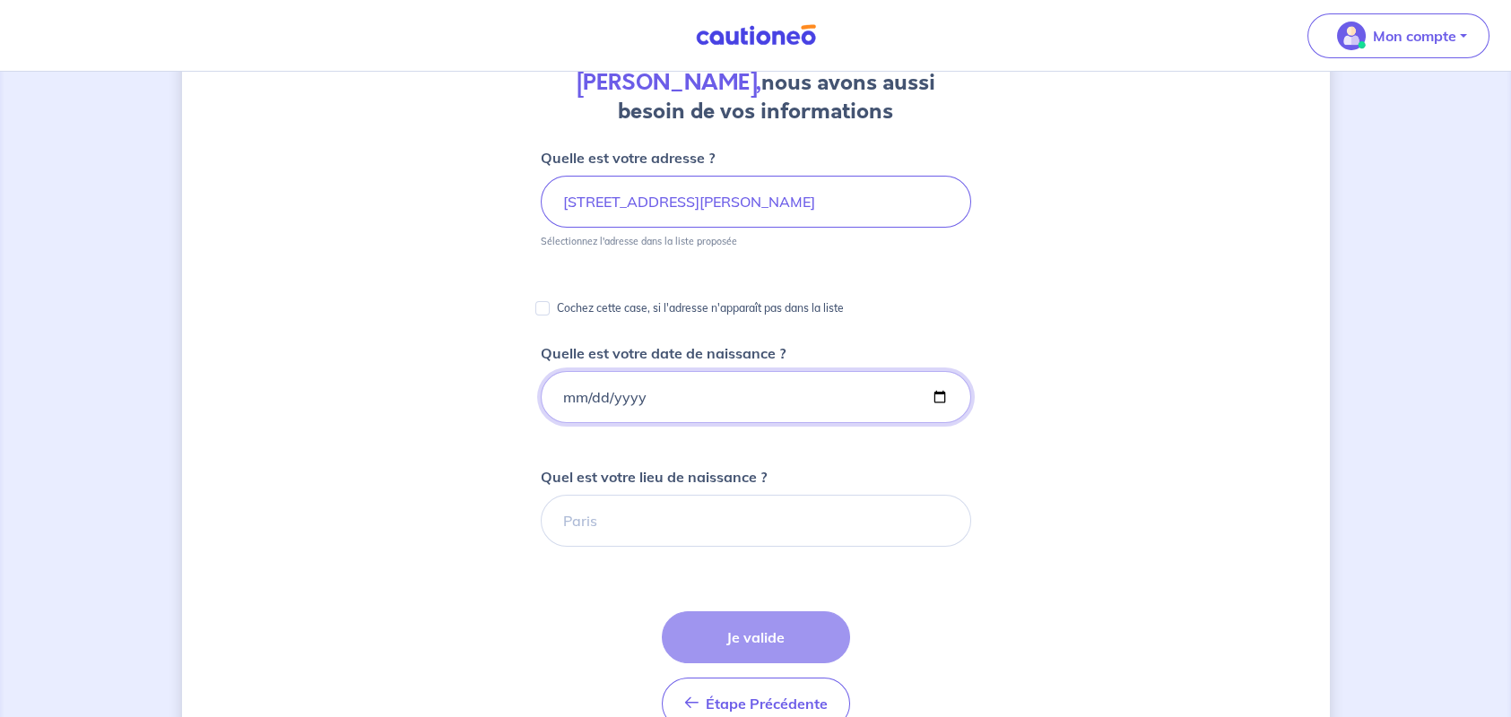
click at [942, 401] on input "Quelle est votre date de naissance ?" at bounding box center [756, 397] width 430 height 52
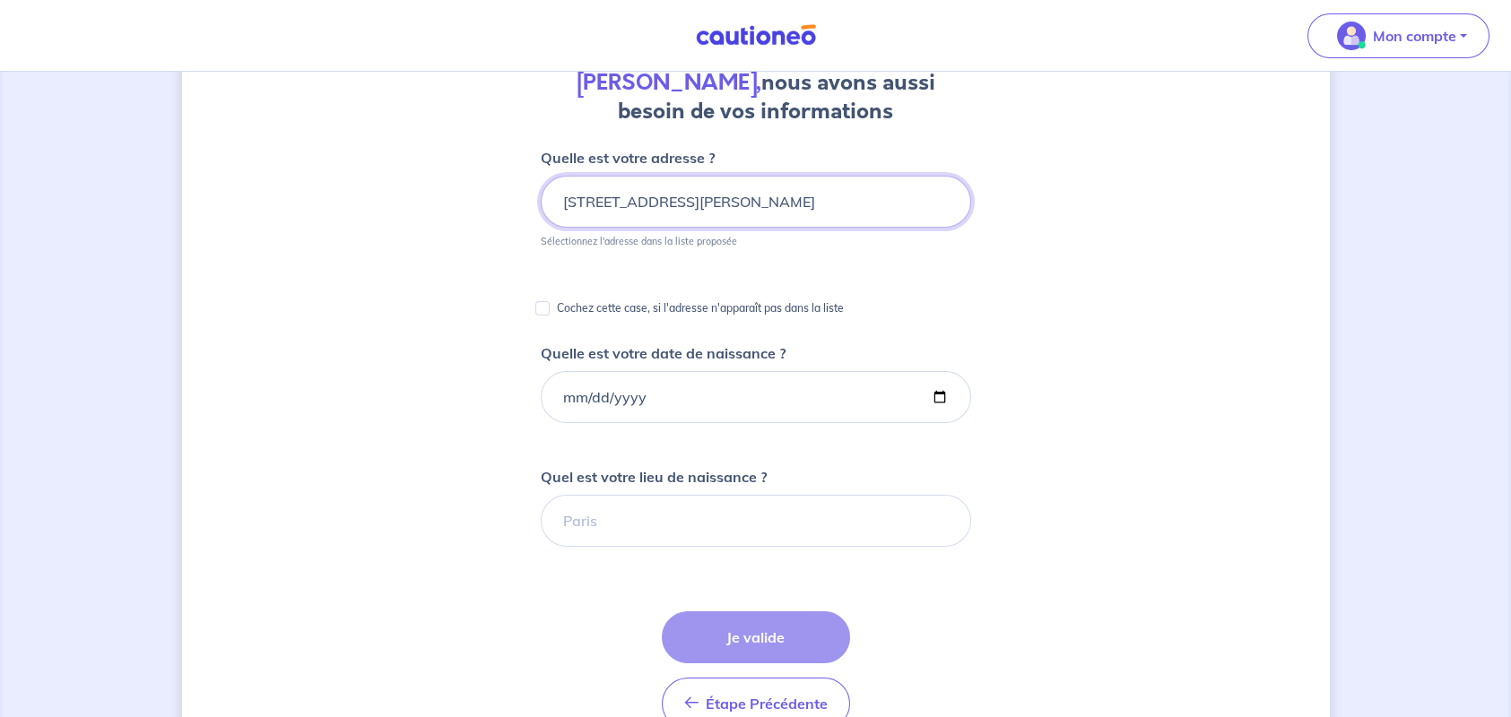
click at [779, 201] on input "36 RUE JACQUES BREL" at bounding box center [756, 202] width 430 height 52
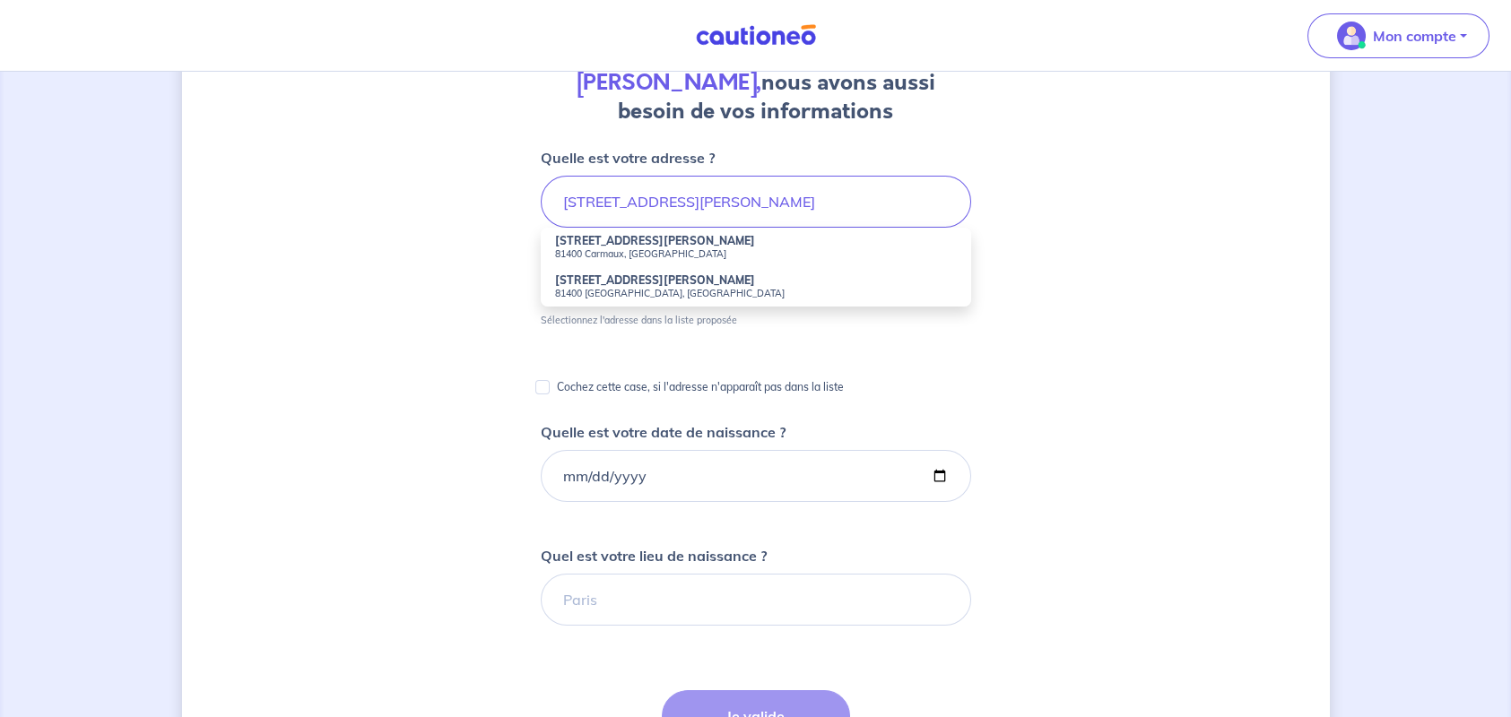
click at [630, 247] on small "81400 Carmaux, France" at bounding box center [756, 253] width 402 height 13
type input "36 Rue Jacques Brel, 81400 Carmaux, France"
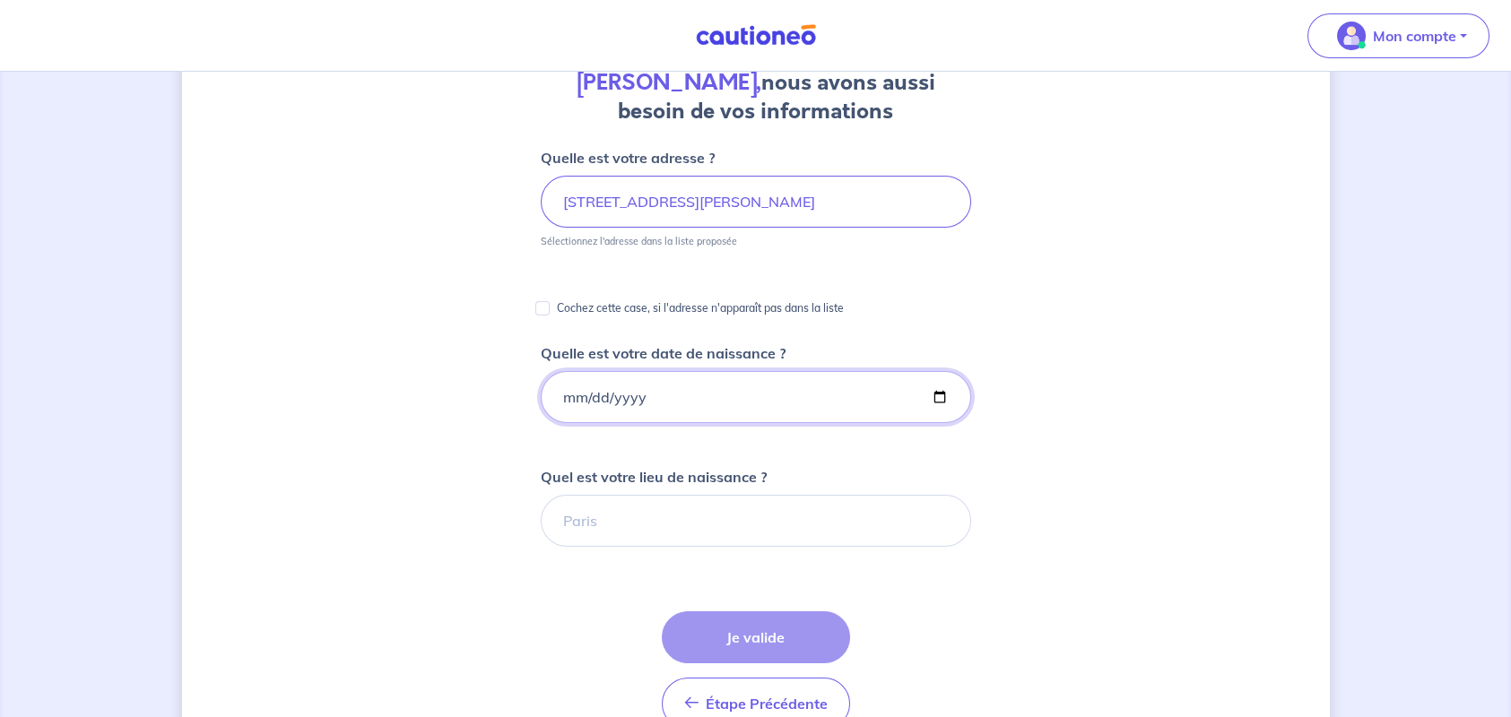
click at [631, 401] on input "Quelle est votre date de naissance ?" at bounding box center [756, 397] width 430 height 52
click at [565, 395] on input "Quelle est votre date de naissance ?" at bounding box center [756, 397] width 430 height 52
type input "[DATE]"
click at [617, 521] on input "Quel est votre lieu de naissance ?" at bounding box center [756, 521] width 430 height 52
type input "[GEOGRAPHIC_DATA]"
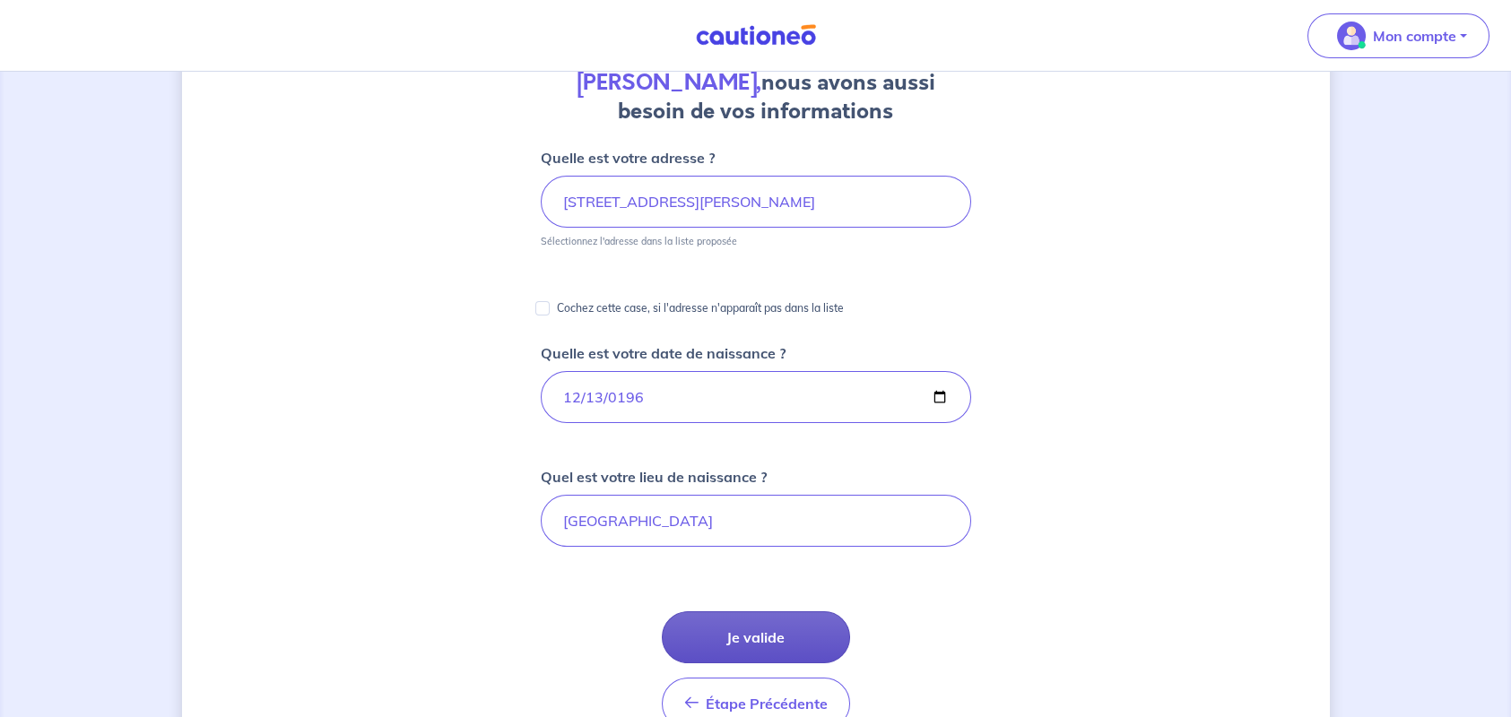
click at [758, 640] on button "Je valide" at bounding box center [756, 637] width 188 height 52
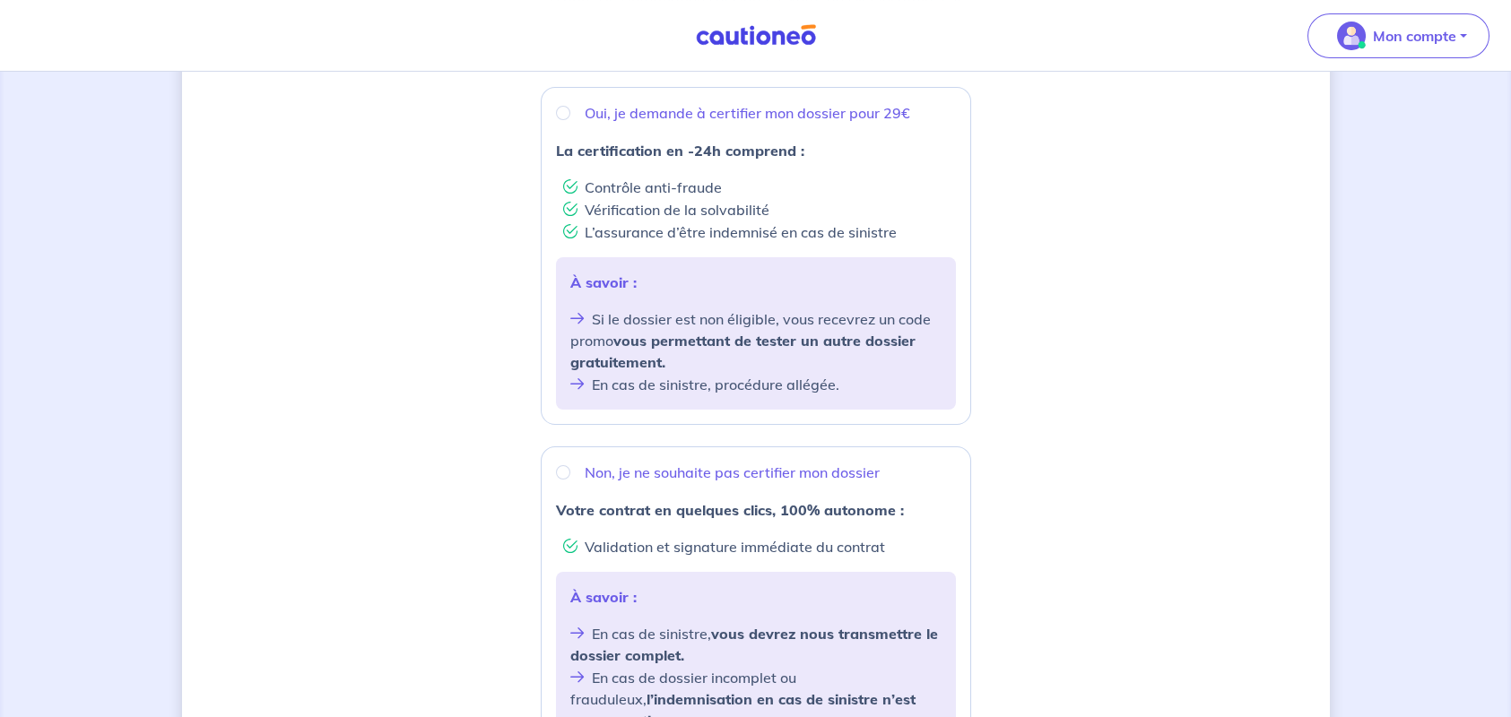
scroll to position [538, 0]
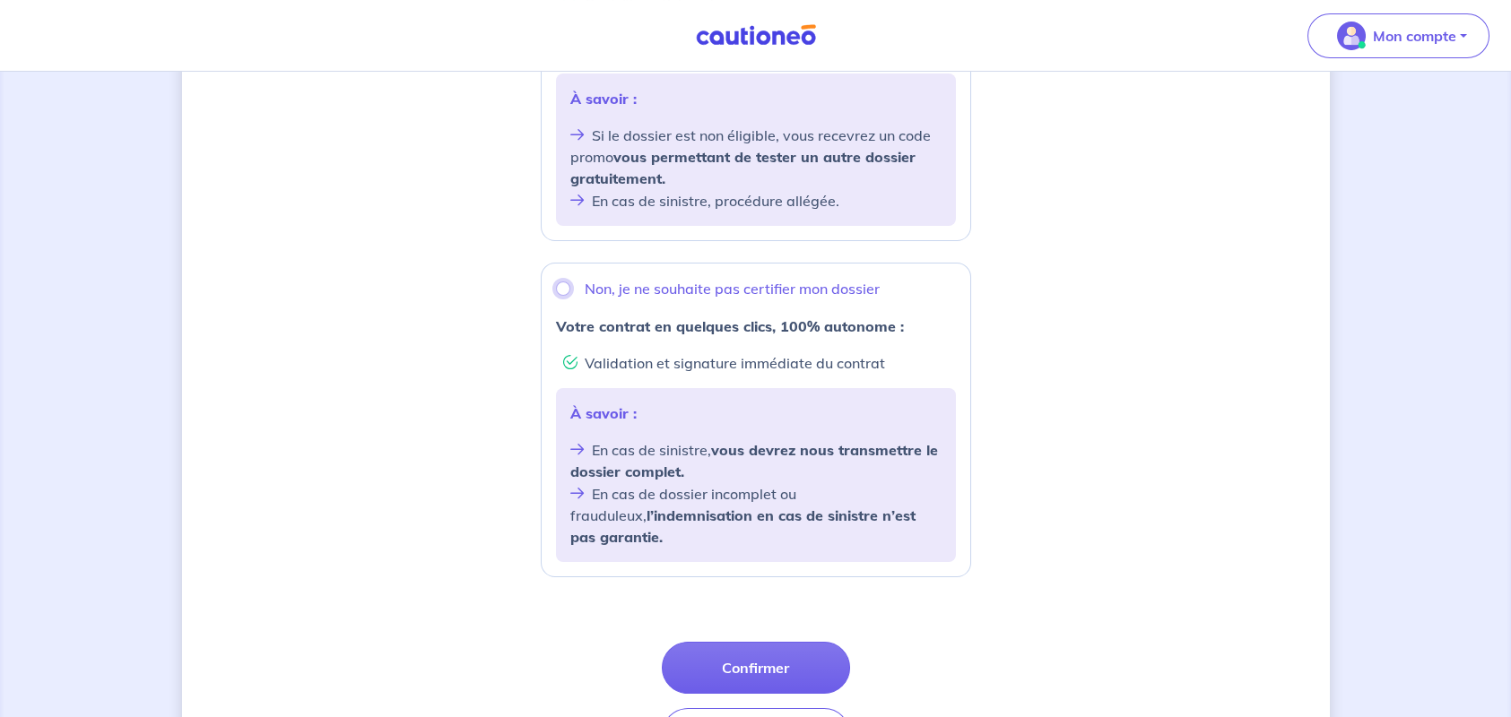
click at [559, 282] on input "Non, je ne souhaite pas certifier mon dossier" at bounding box center [563, 289] width 14 height 14
radio input "true"
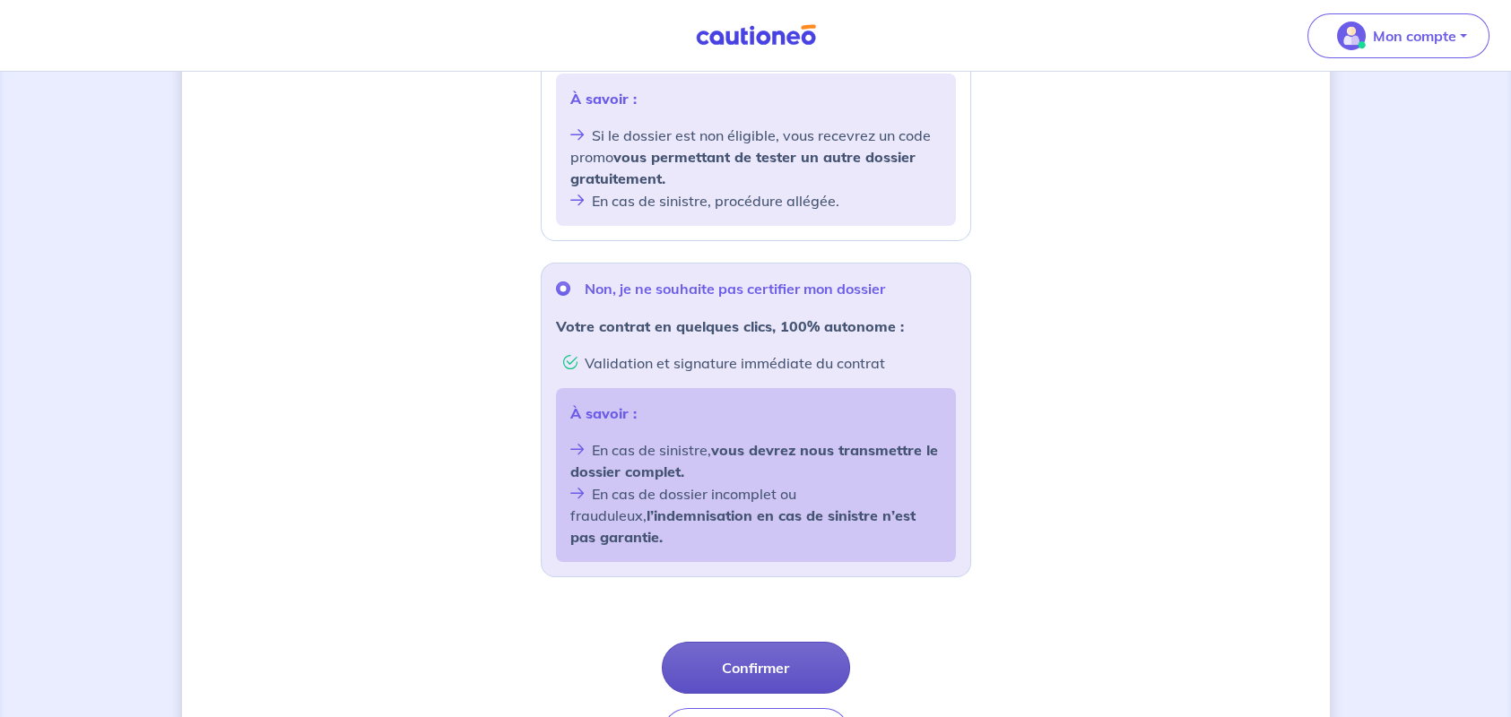
click at [755, 642] on button "Confirmer" at bounding box center [756, 668] width 188 height 52
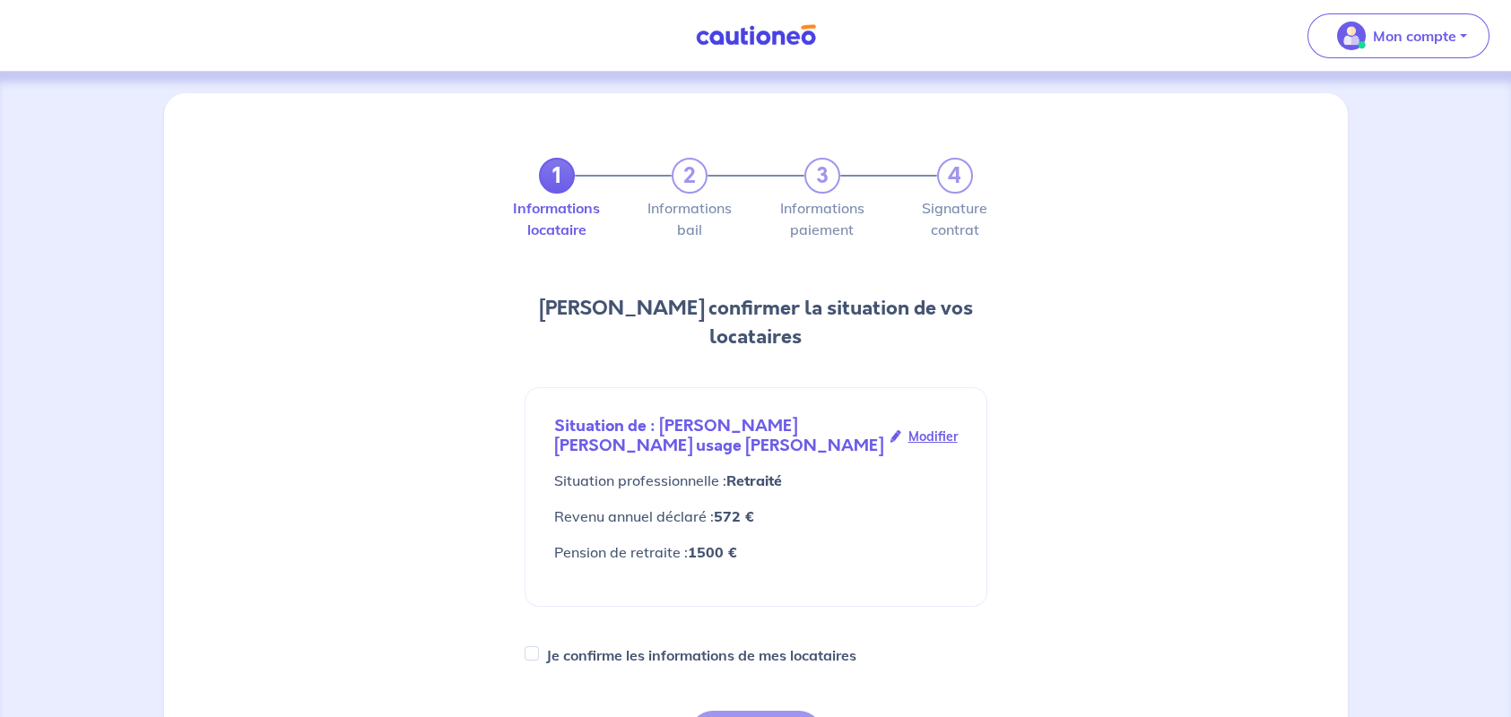
scroll to position [179, 0]
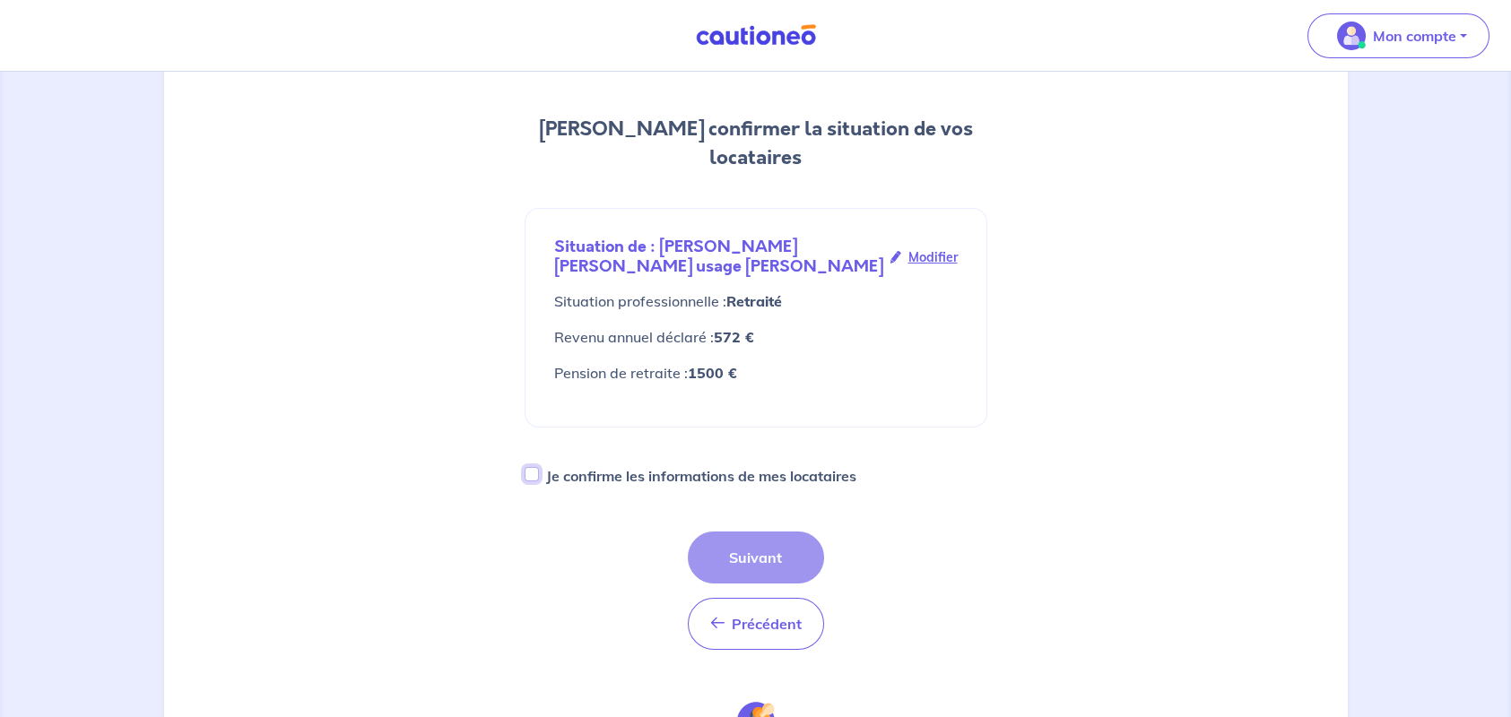
click at [533, 467] on input "Je confirme les informations de mes locataires" at bounding box center [532, 474] width 14 height 14
checkbox input "true"
click at [741, 532] on button "Suivant" at bounding box center [756, 558] width 136 height 52
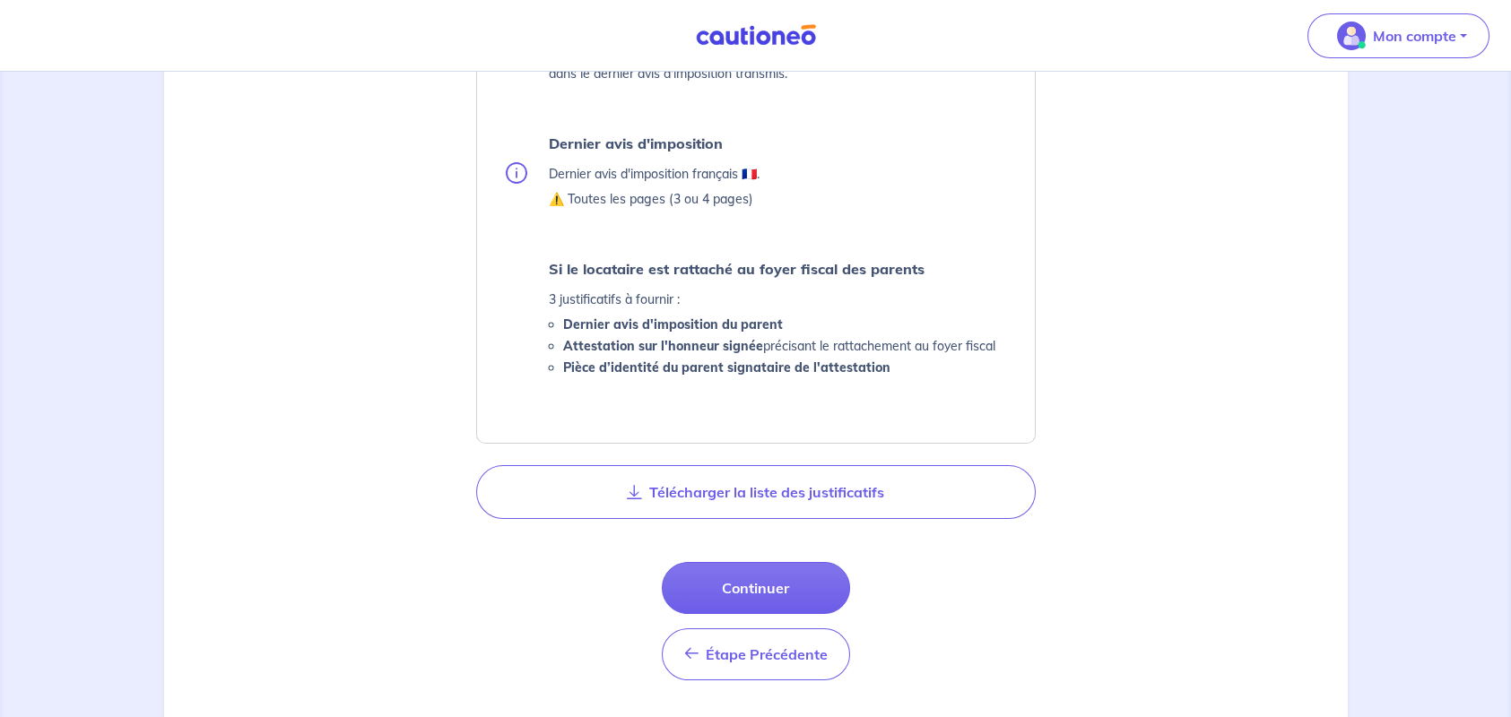
scroll to position [897, 0]
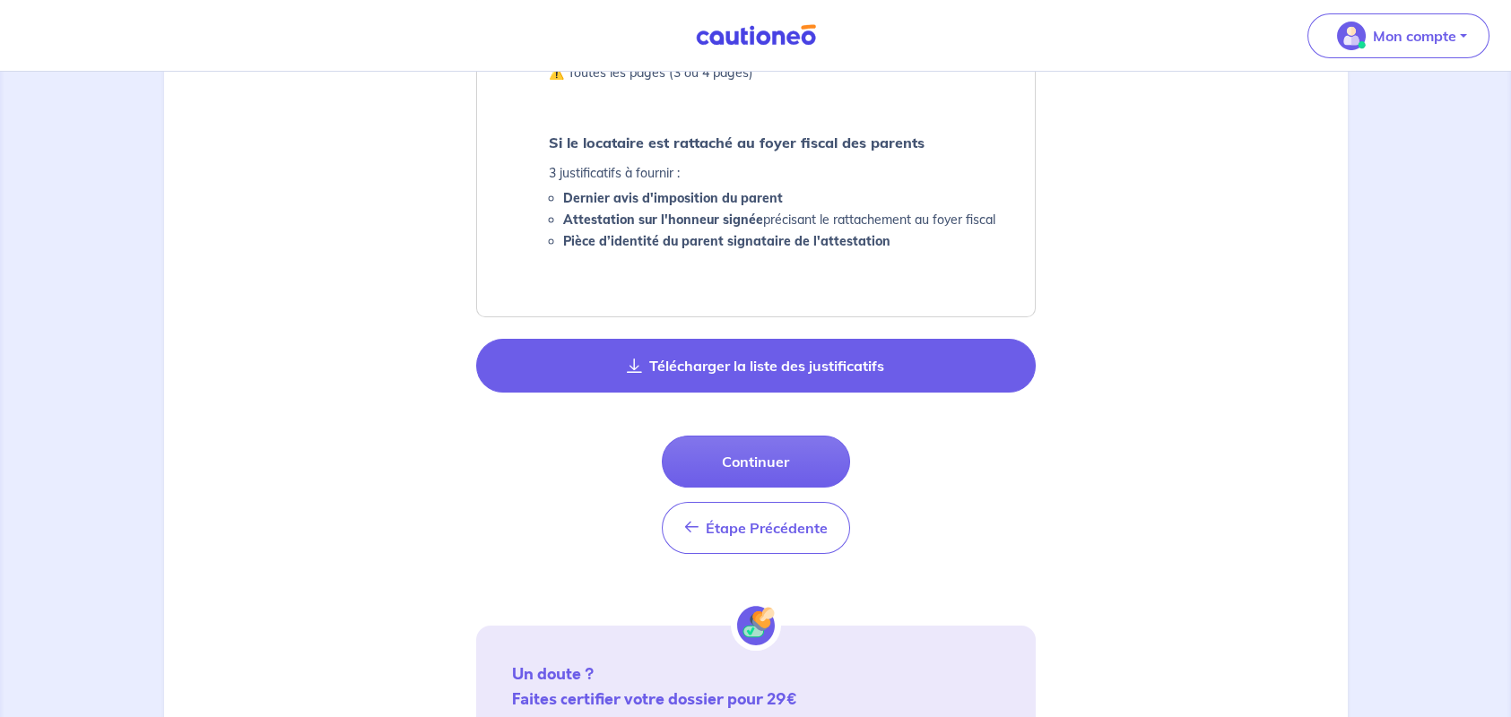
click at [747, 344] on button "Télécharger la liste des justificatifs" at bounding box center [755, 366] width 559 height 54
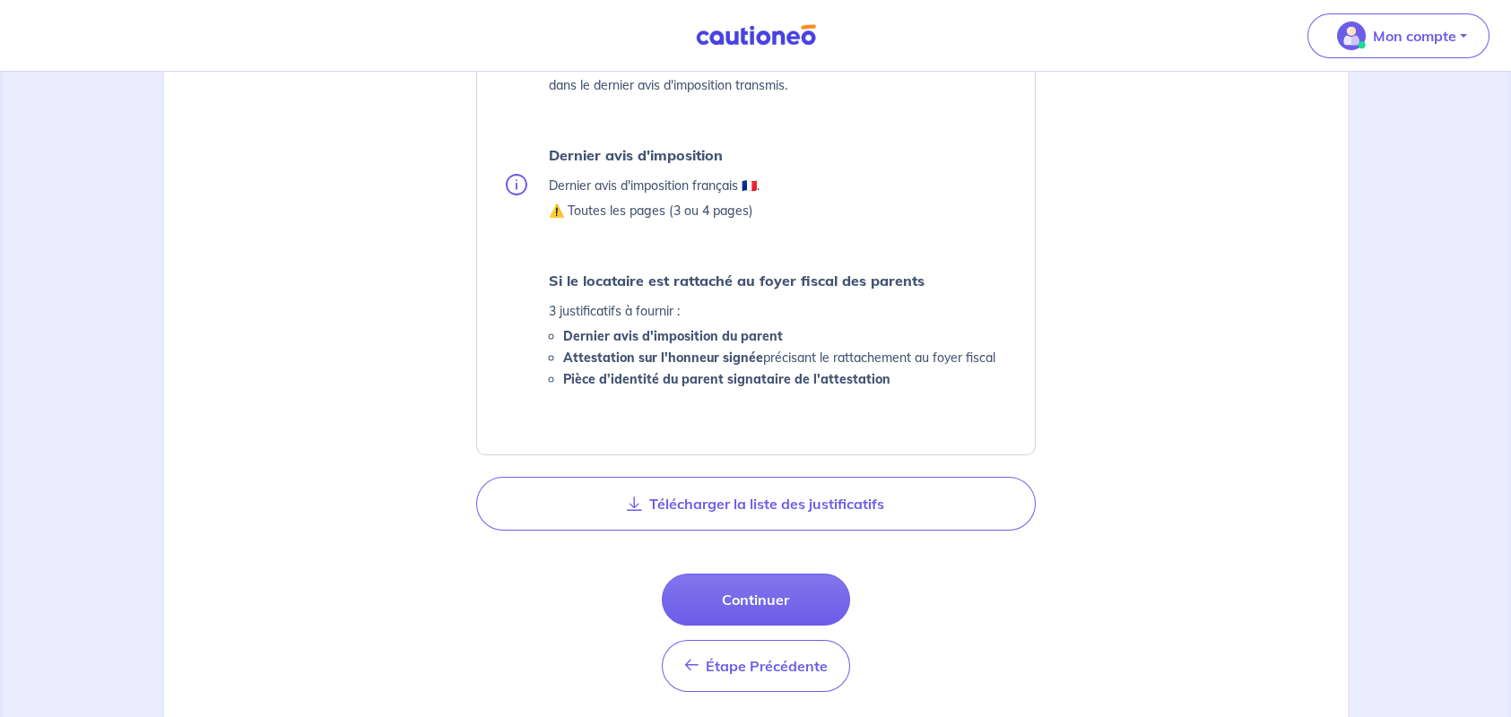
scroll to position [1036, 0]
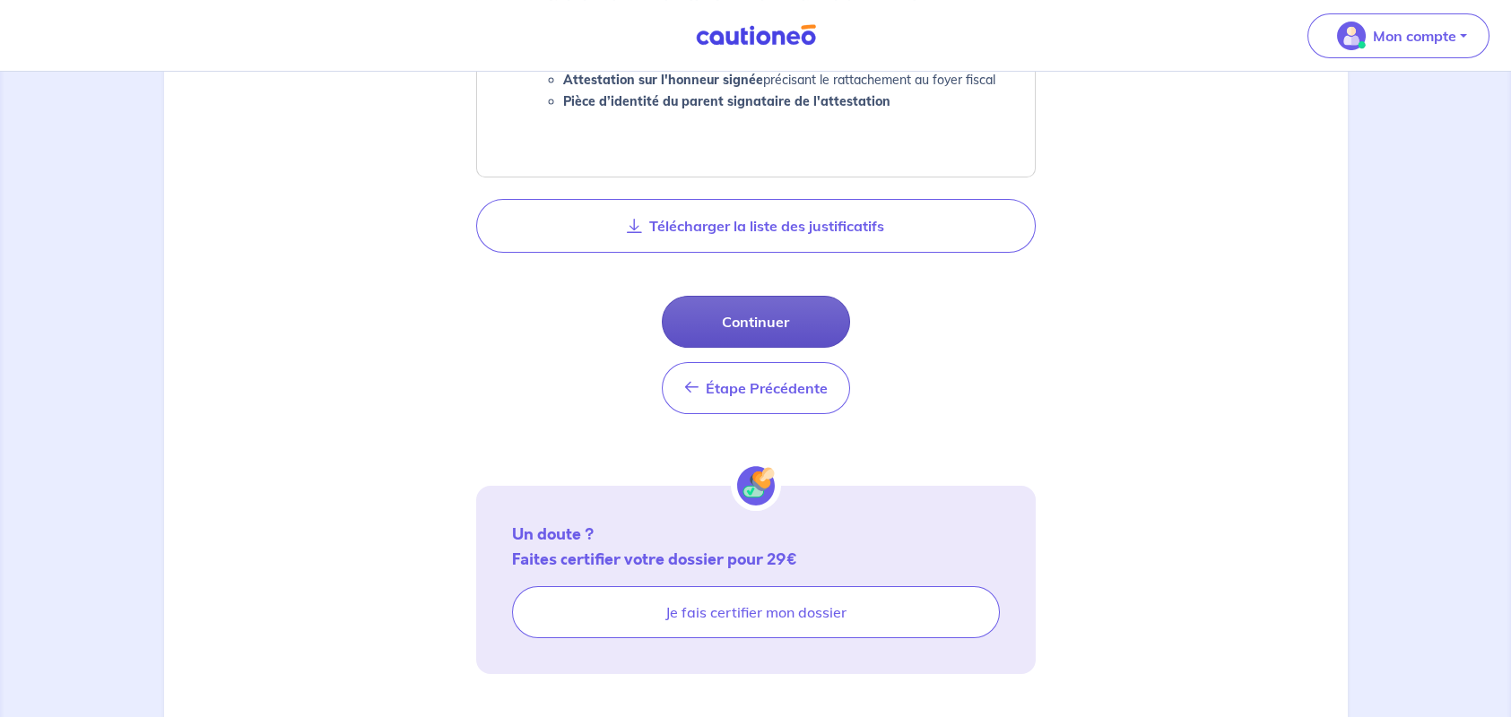
click at [743, 302] on button "Continuer" at bounding box center [756, 322] width 188 height 52
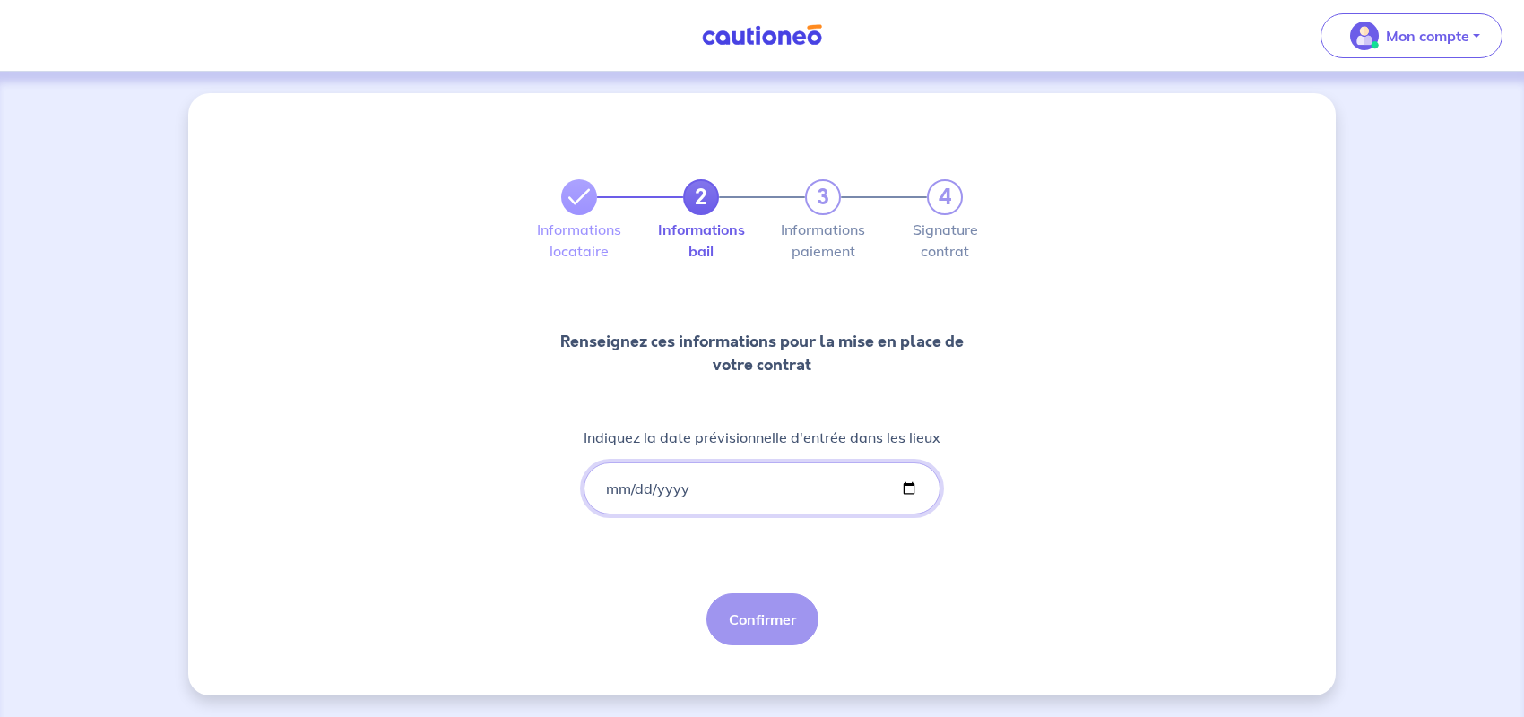
click at [688, 483] on input "Indiquez la date prévisionnelle d'entrée dans les lieux" at bounding box center [762, 489] width 357 height 52
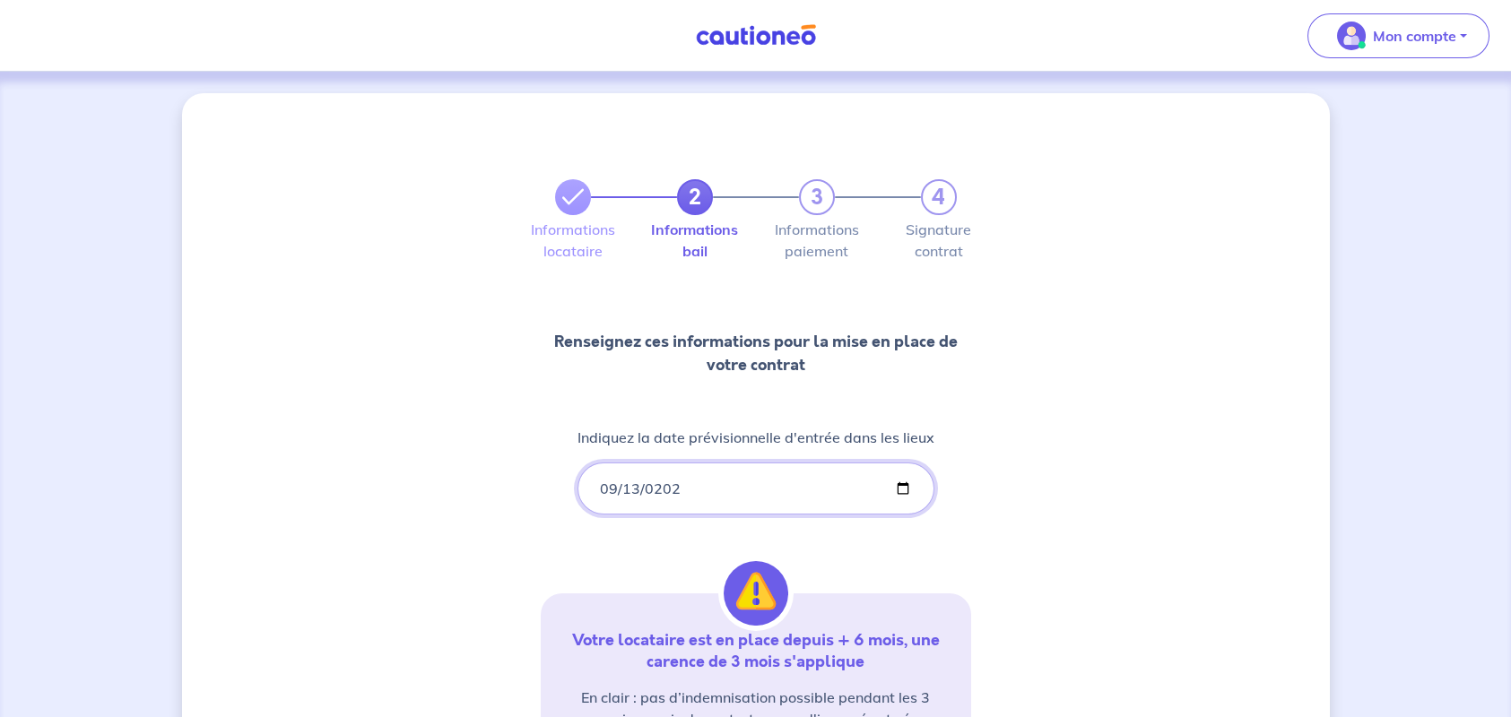
type input "2025-09-13"
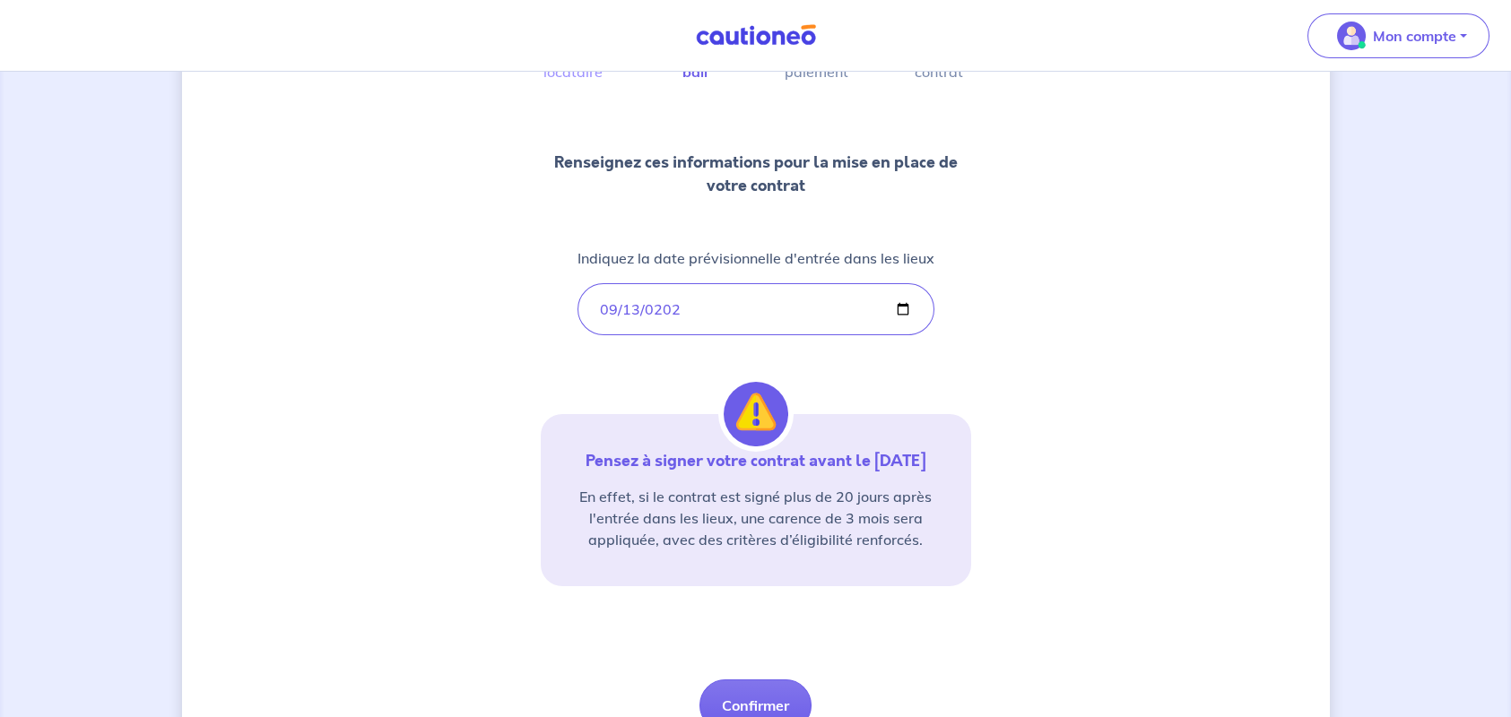
scroll to position [264, 0]
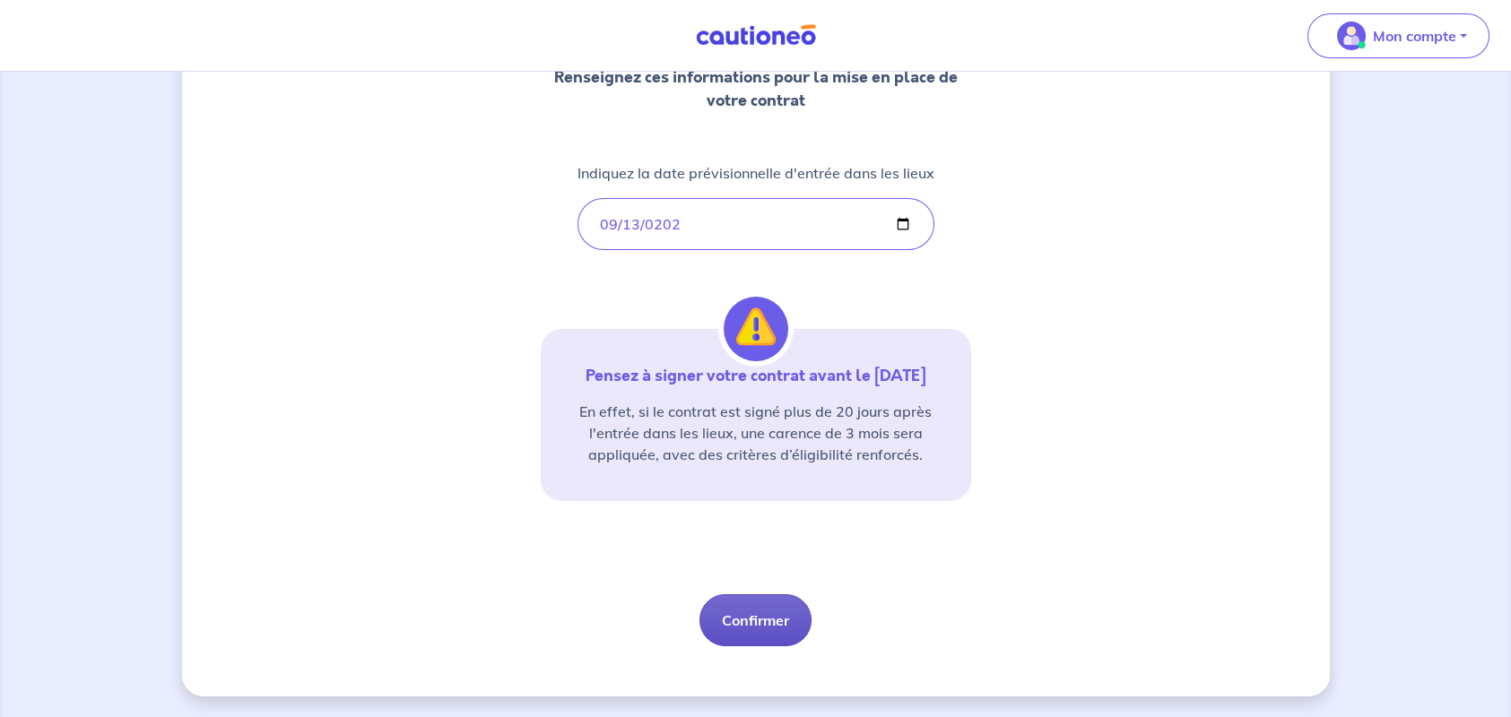
click at [751, 615] on button "Confirmer" at bounding box center [755, 620] width 112 height 52
select select "FR"
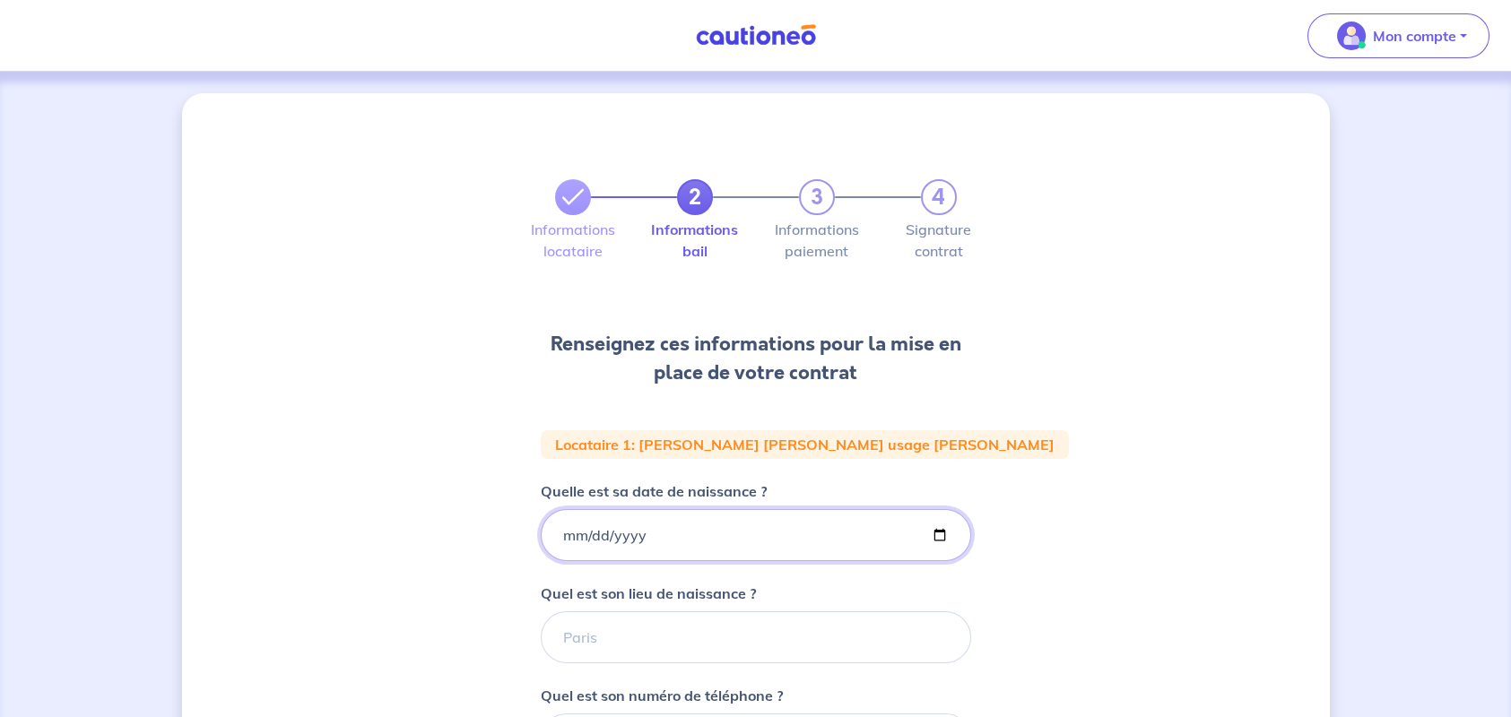
click at [578, 530] on input "Quelle est sa date de naissance ?" at bounding box center [756, 535] width 430 height 52
click at [564, 534] on input "Quelle est sa date de naissance ?" at bounding box center [756, 535] width 430 height 52
type input "1962-12-20"
click at [586, 639] on input "Quel est son lieu de naissance ?" at bounding box center [756, 637] width 430 height 52
type input "AGEN"
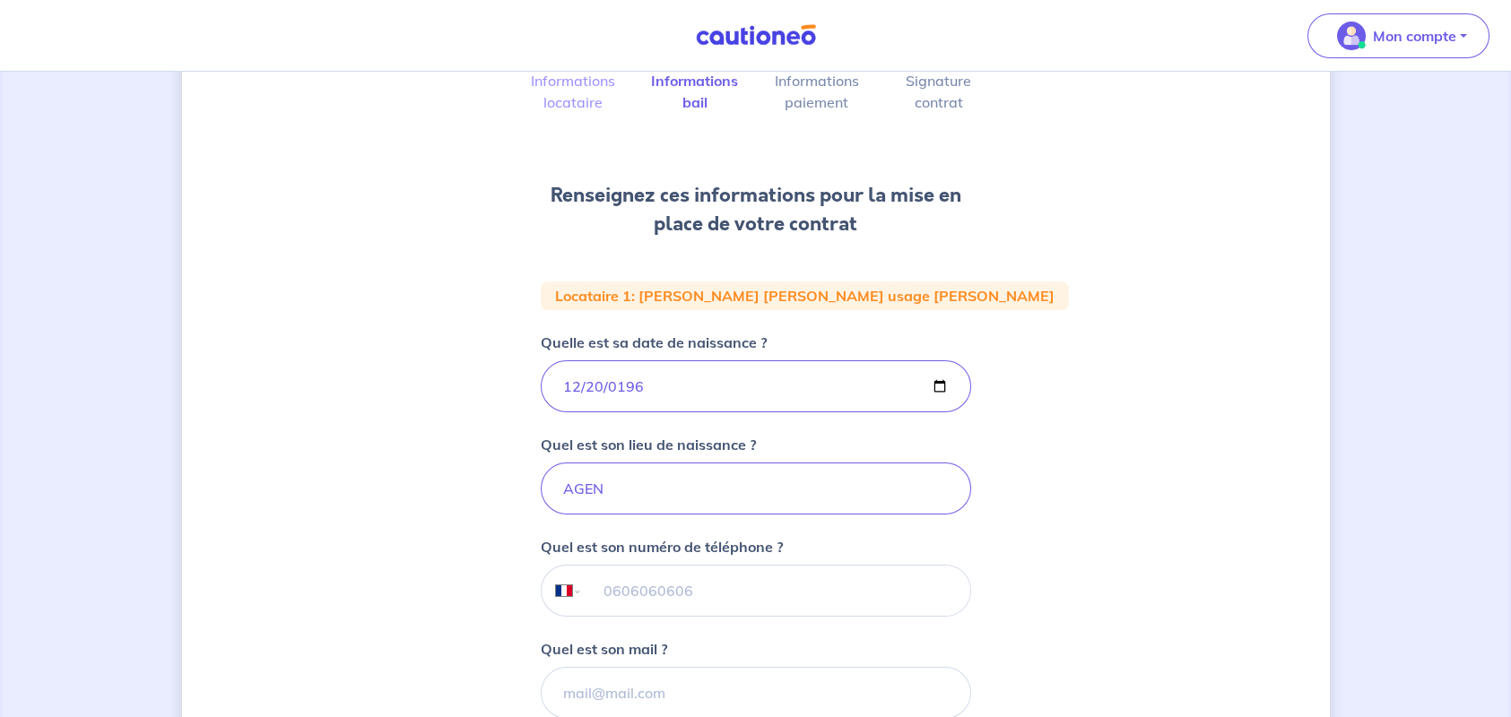
scroll to position [179, 0]
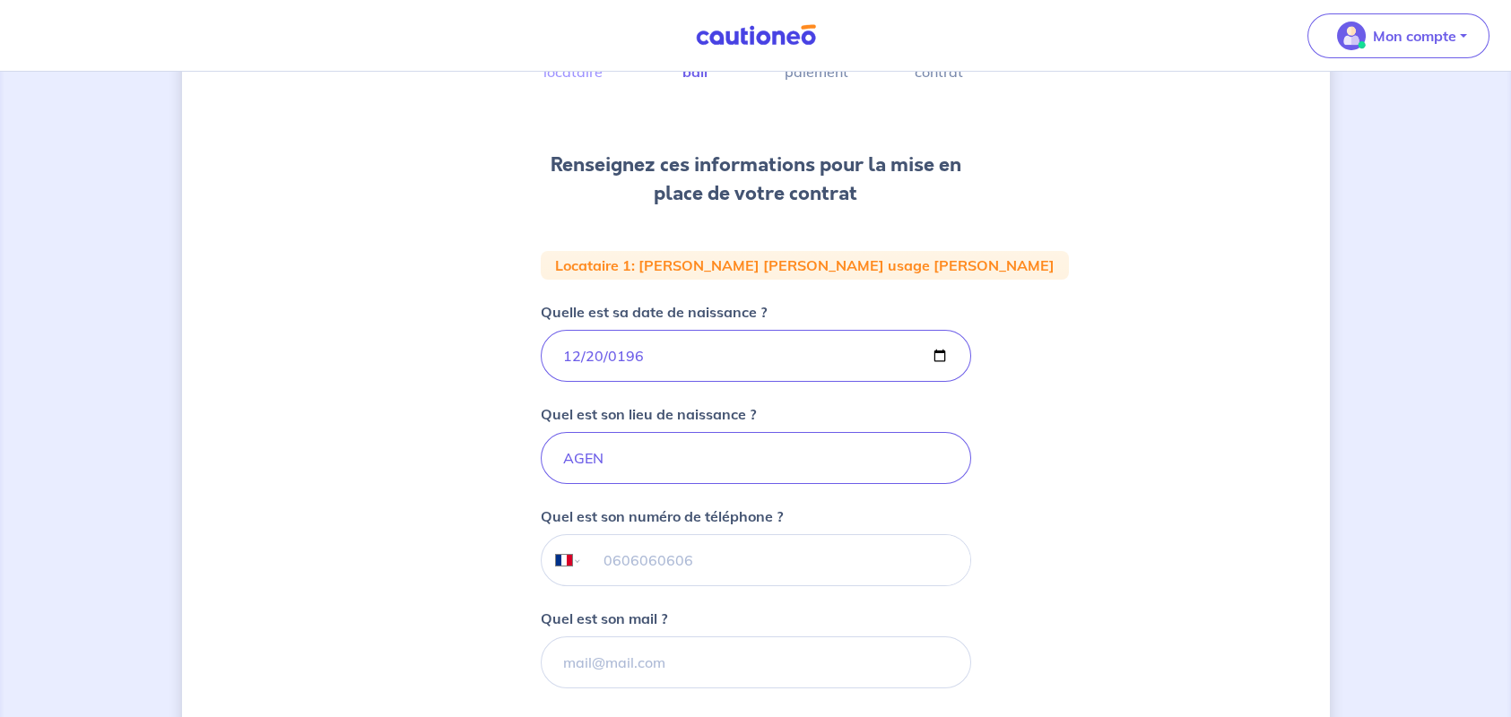
click at [611, 564] on input "tel" at bounding box center [775, 560] width 387 height 50
type input "06 11 42 42 23"
click at [577, 664] on input "Quel est son mail ?" at bounding box center [756, 663] width 430 height 52
type input "B"
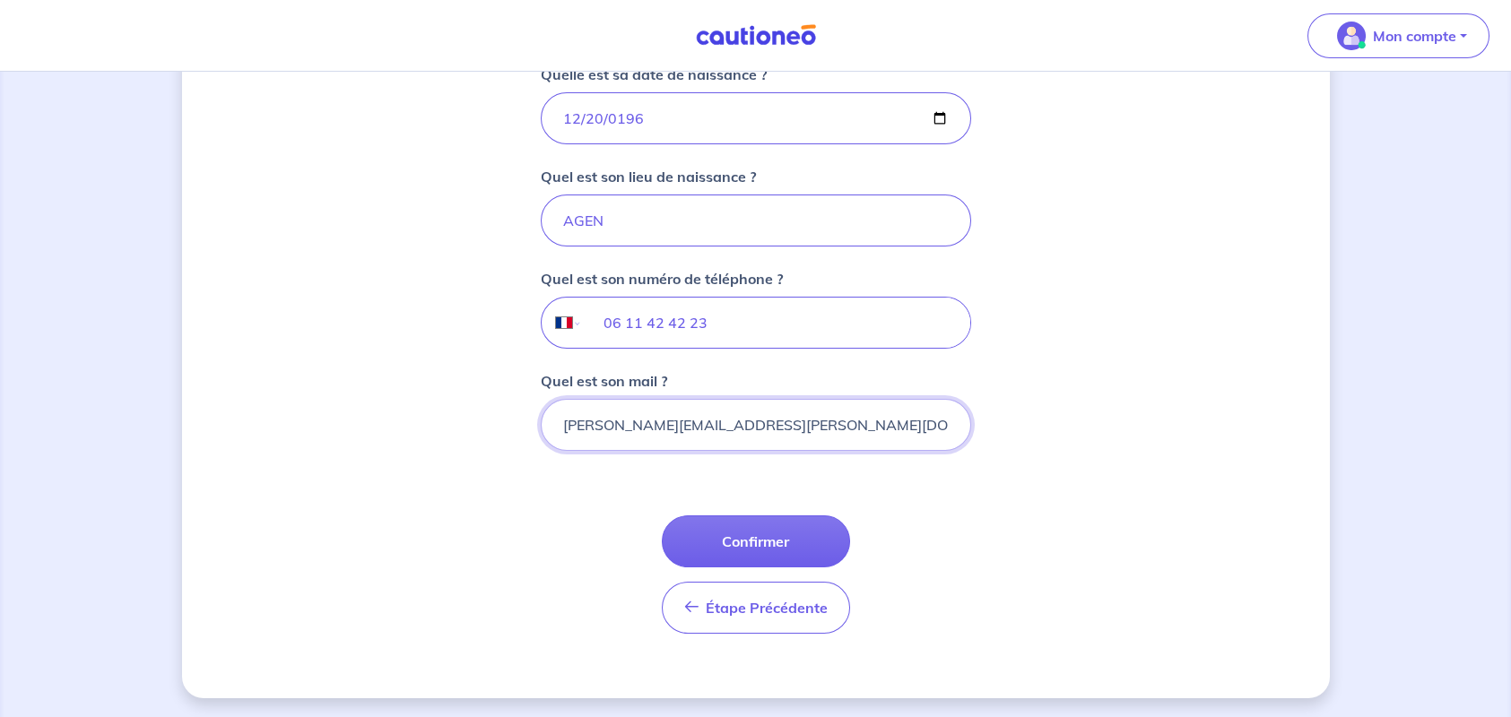
scroll to position [418, 0]
type input "beatrice.prestage@gmail.com"
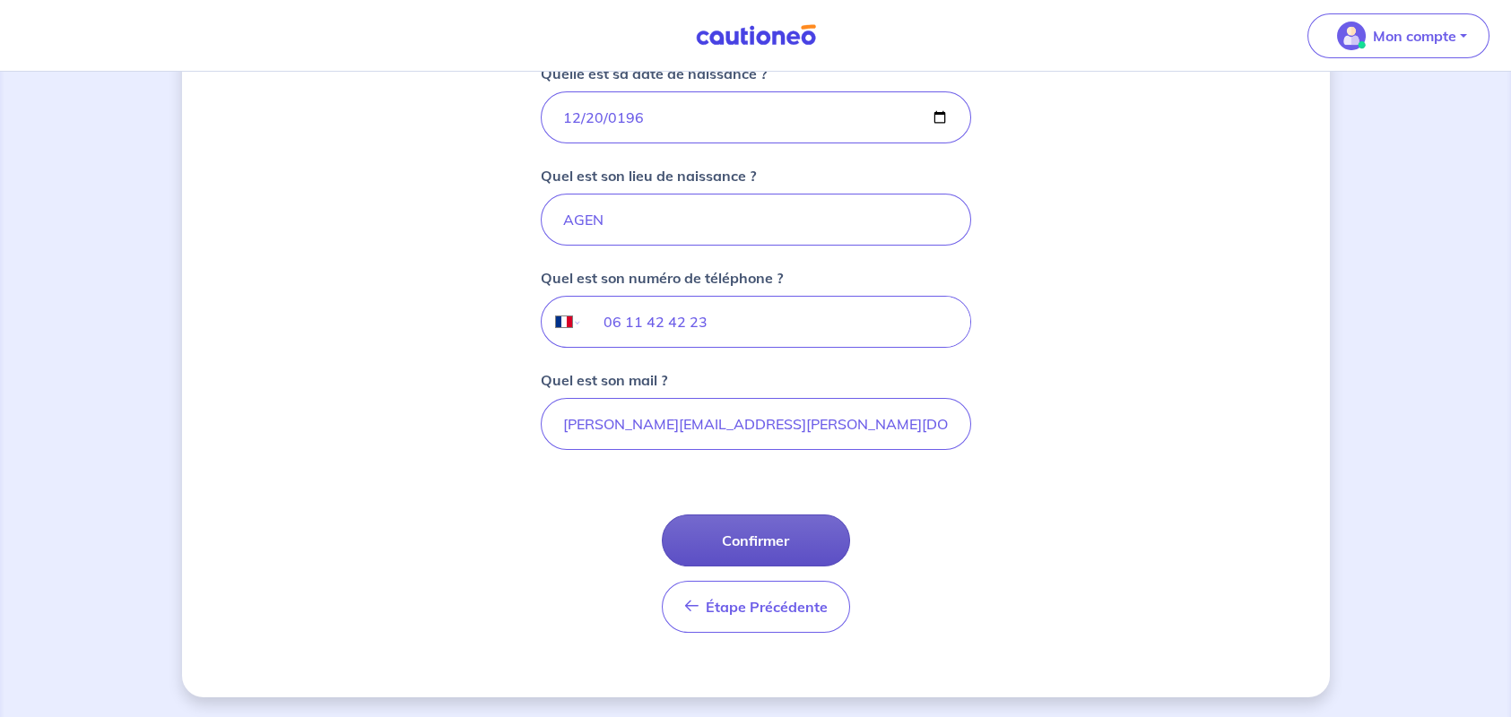
click at [739, 542] on button "Confirmer" at bounding box center [756, 541] width 188 height 52
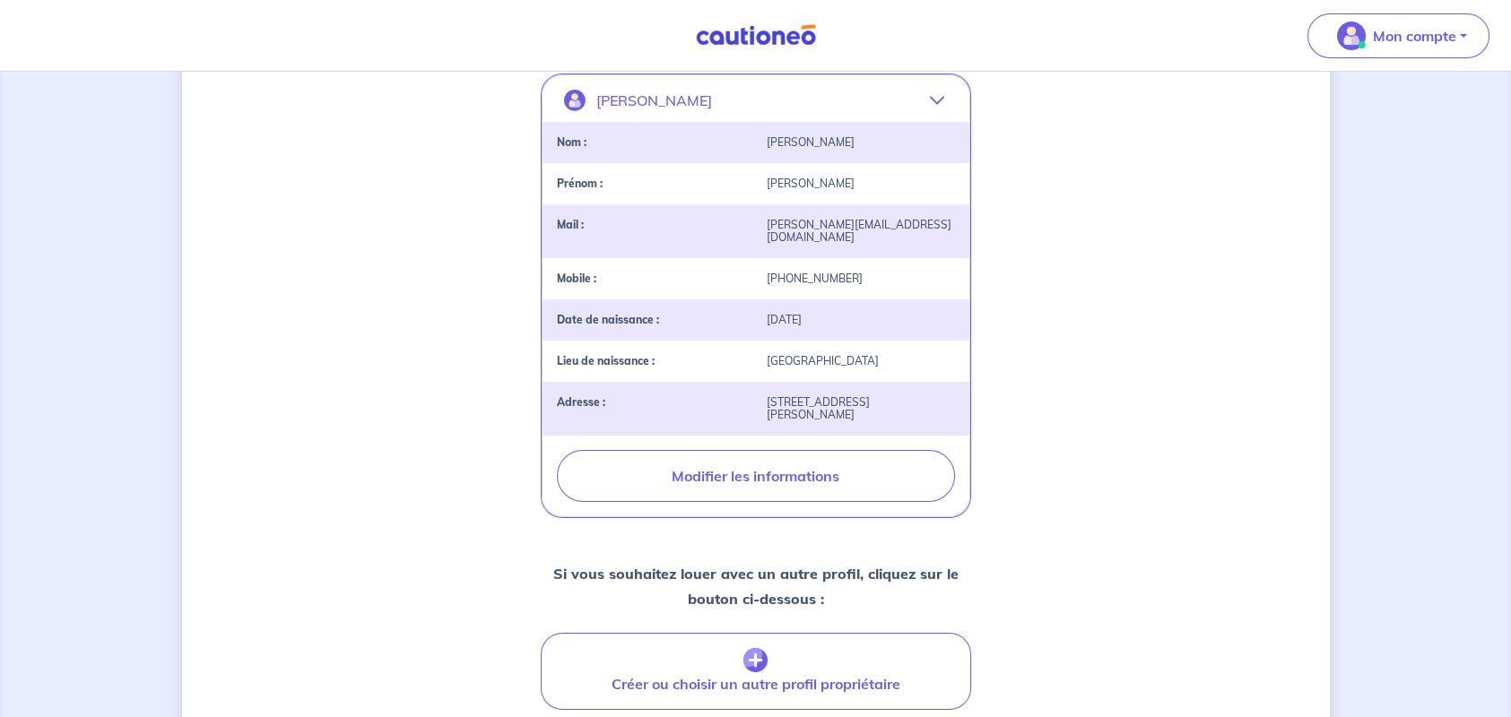
scroll to position [538, 0]
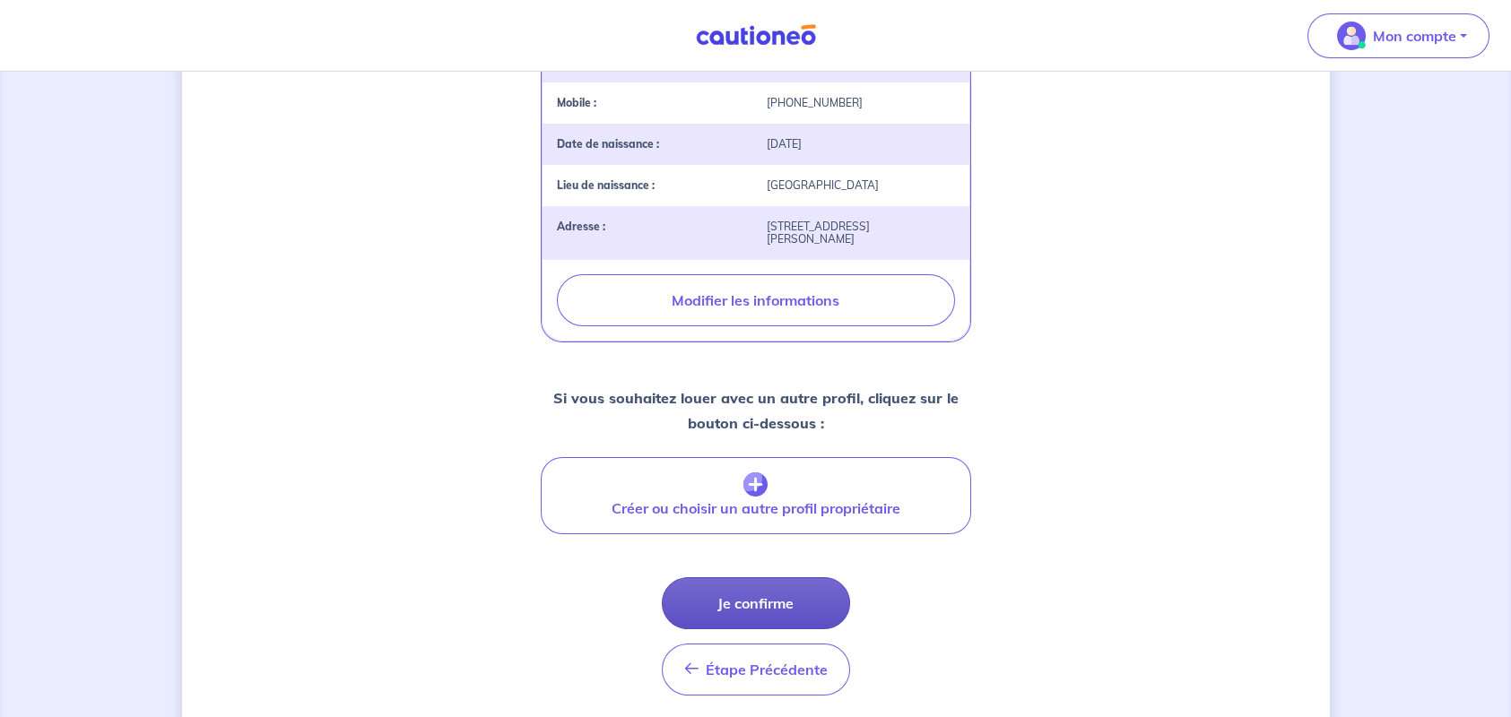
click at [749, 579] on button "Je confirme" at bounding box center [756, 603] width 188 height 52
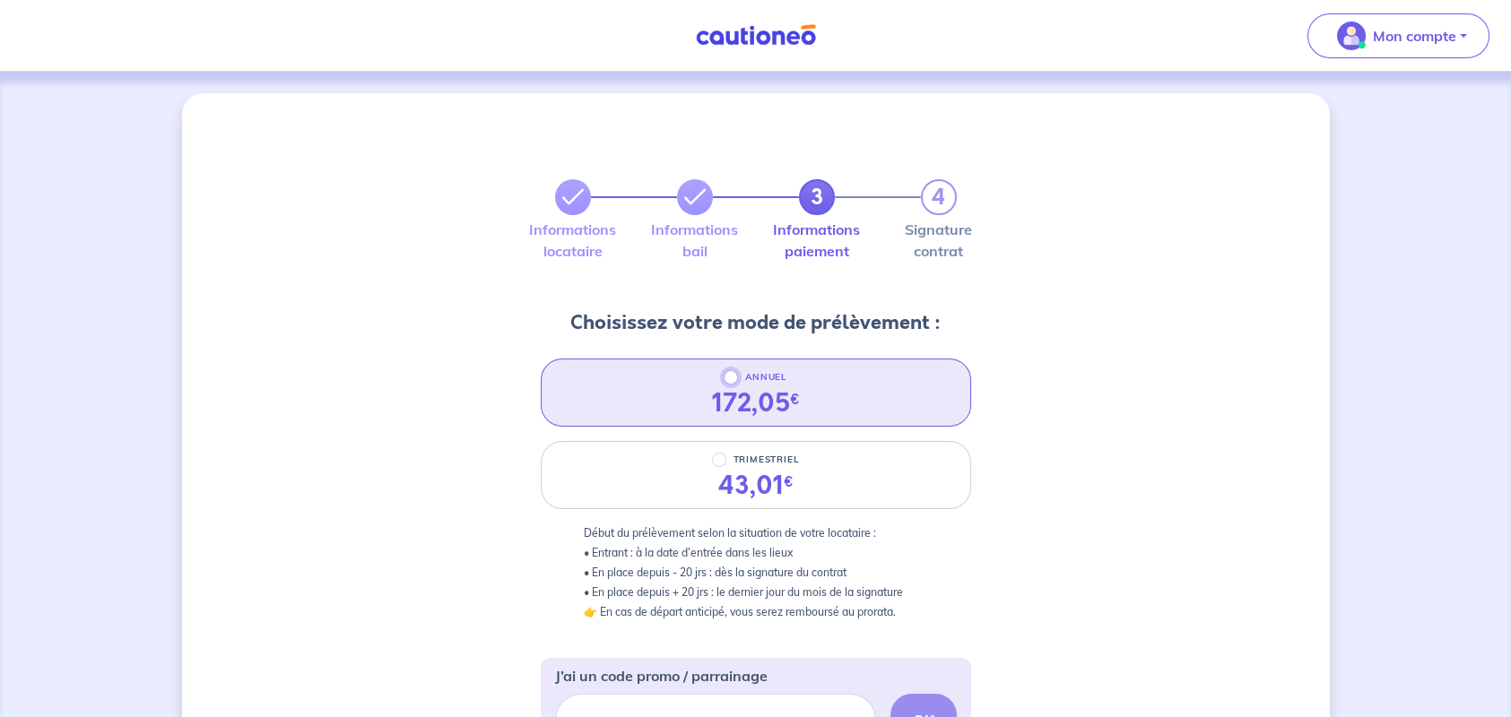
click at [726, 380] on input "ANNUEL" at bounding box center [731, 377] width 14 height 14
radio input "true"
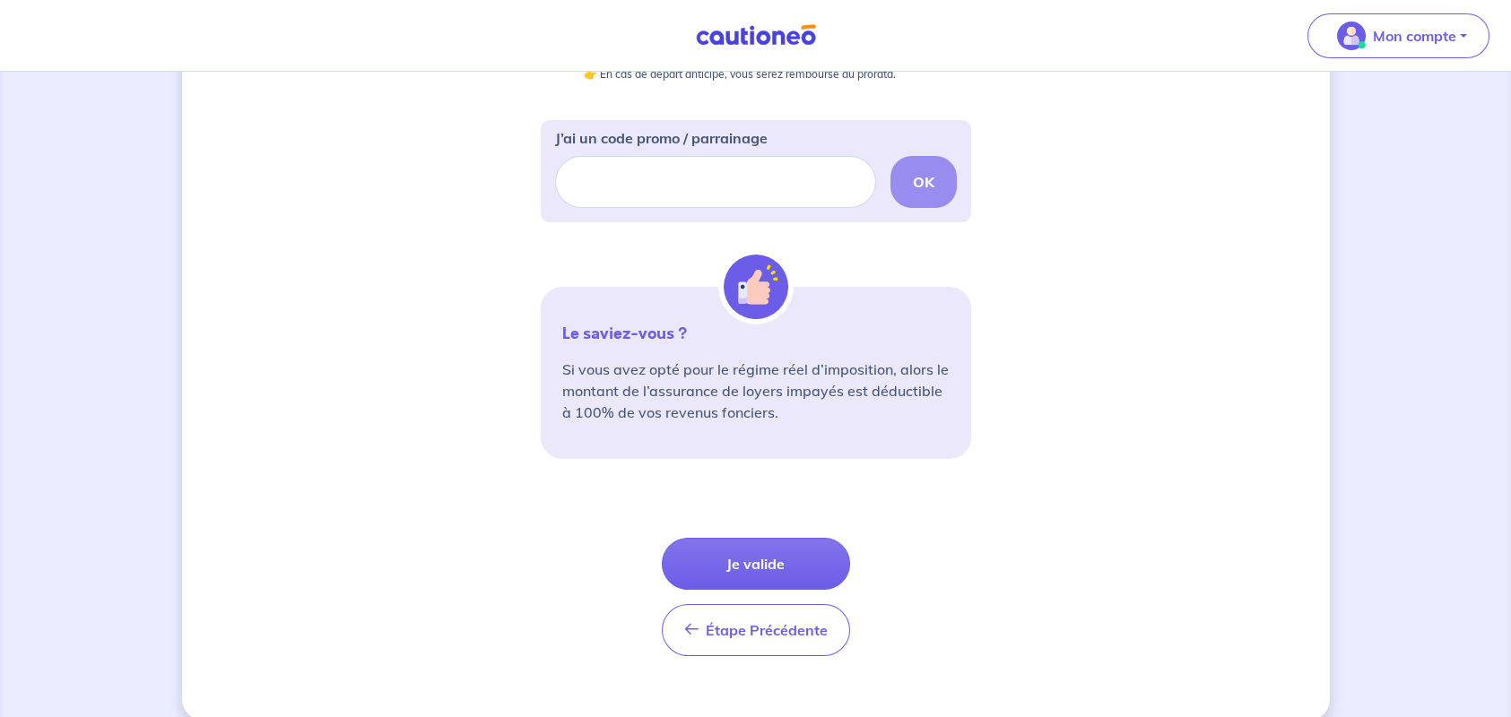
scroll to position [561, 0]
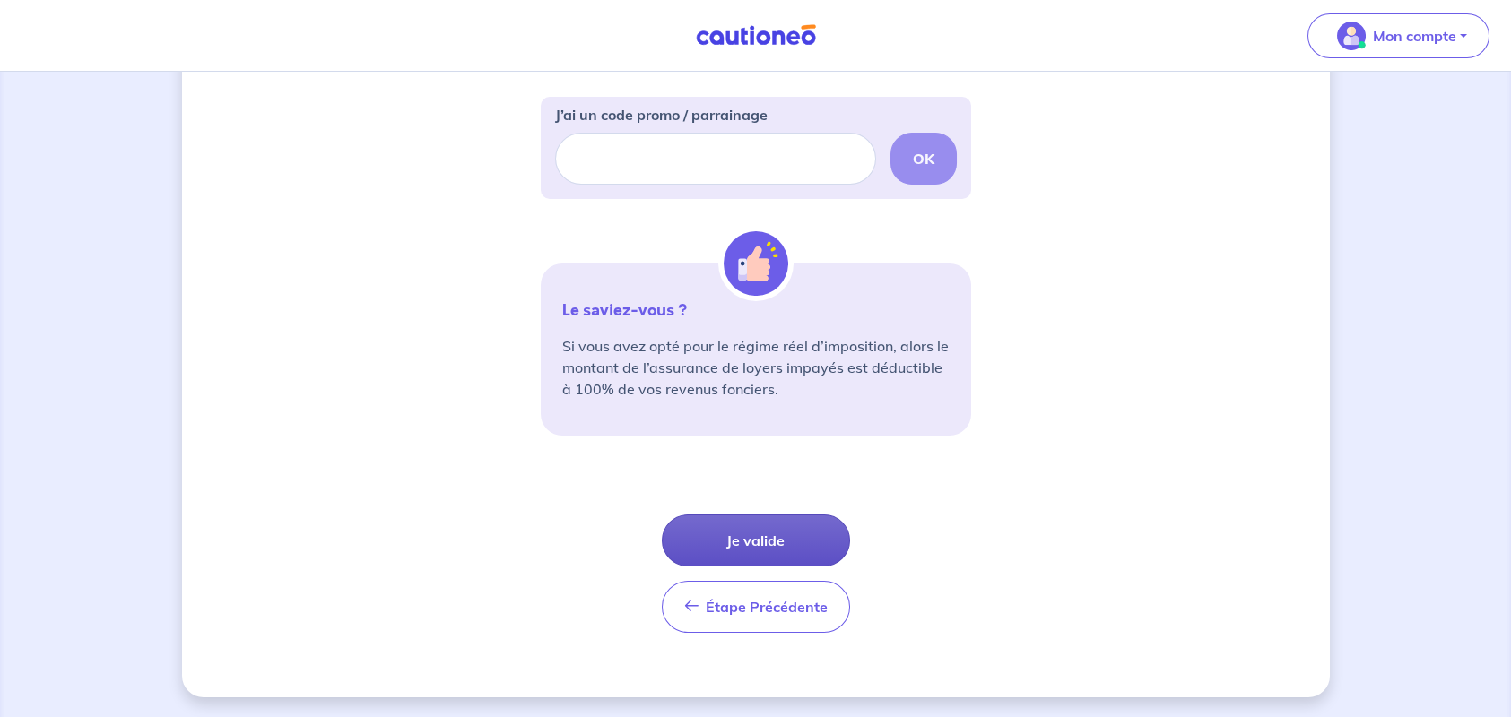
click at [742, 537] on button "Je valide" at bounding box center [756, 541] width 188 height 52
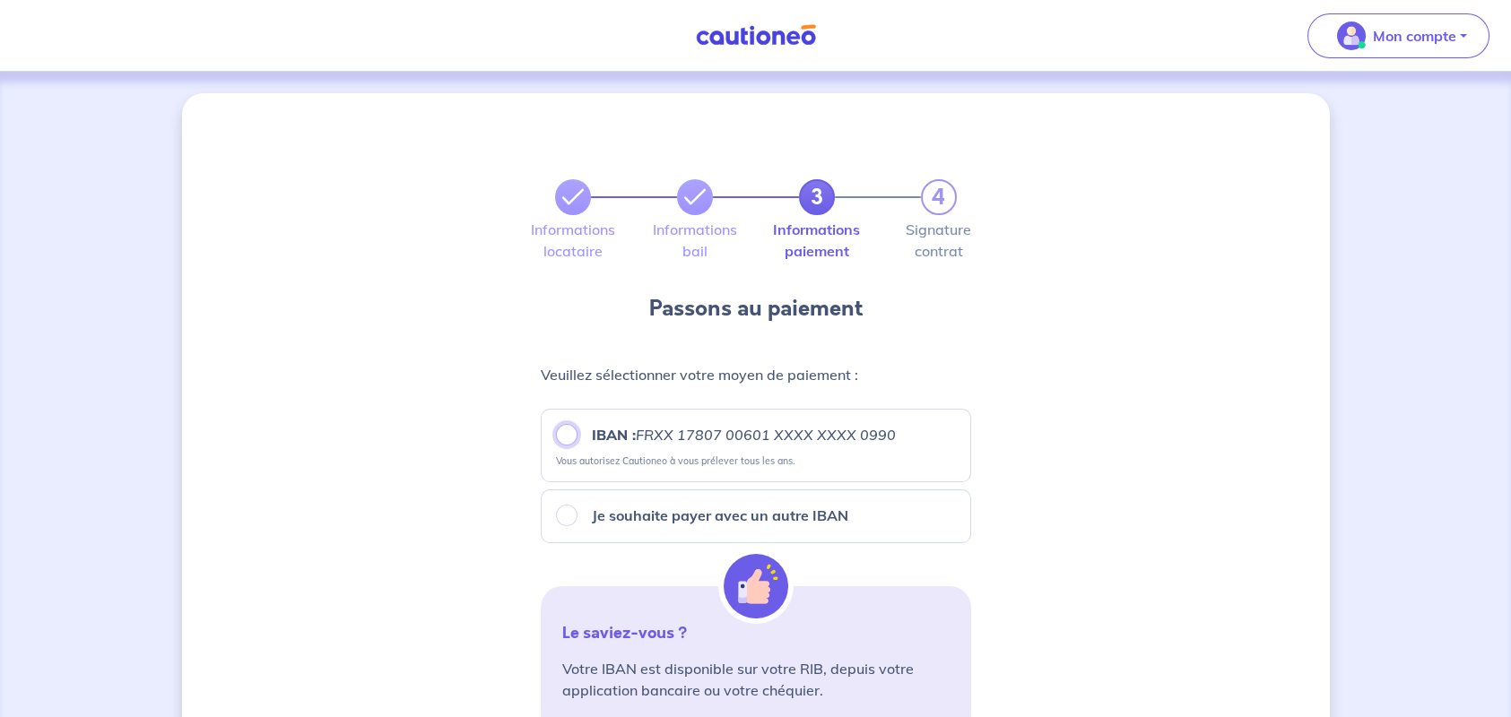
click at [566, 436] on input "IBAN : FRXX 17807 00601 XXXX XXXX 0990" at bounding box center [567, 435] width 22 height 22
radio input "true"
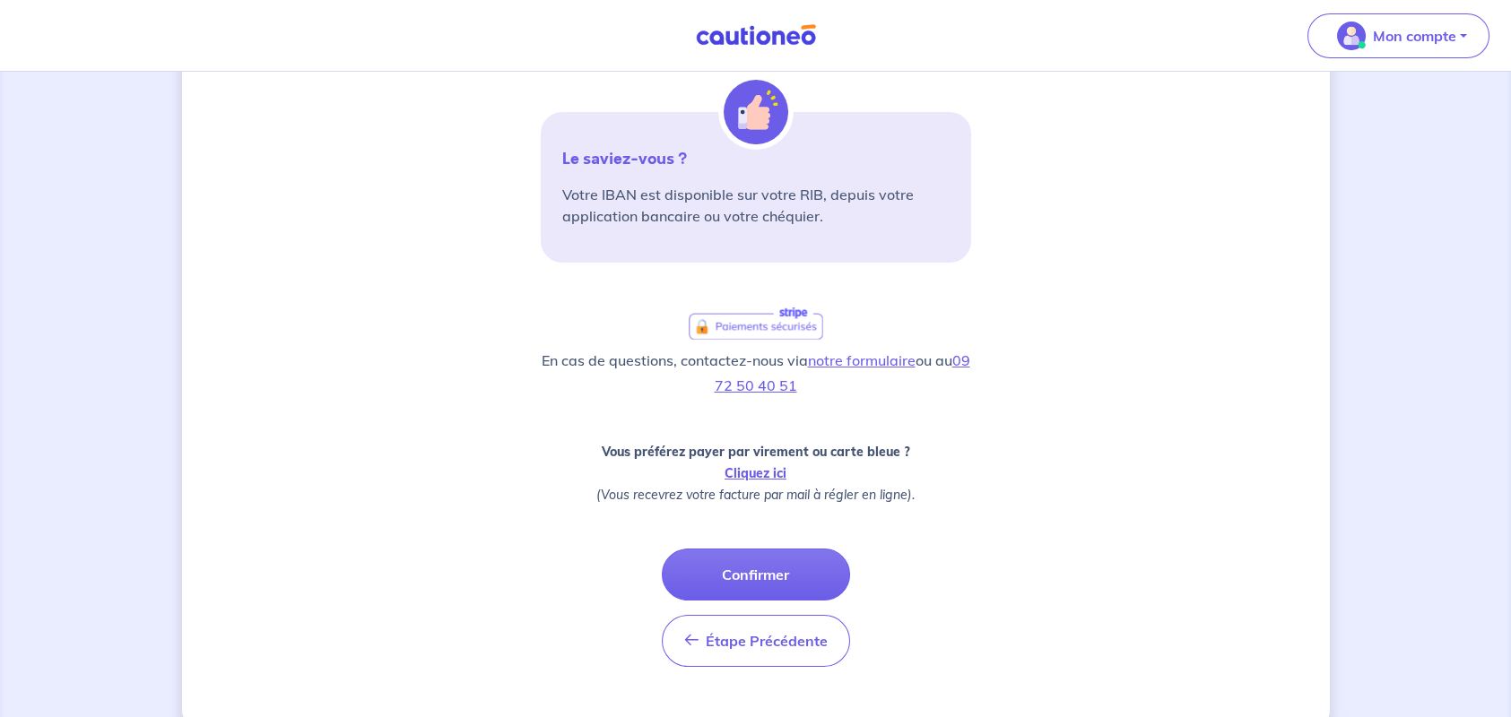
scroll to position [509, 0]
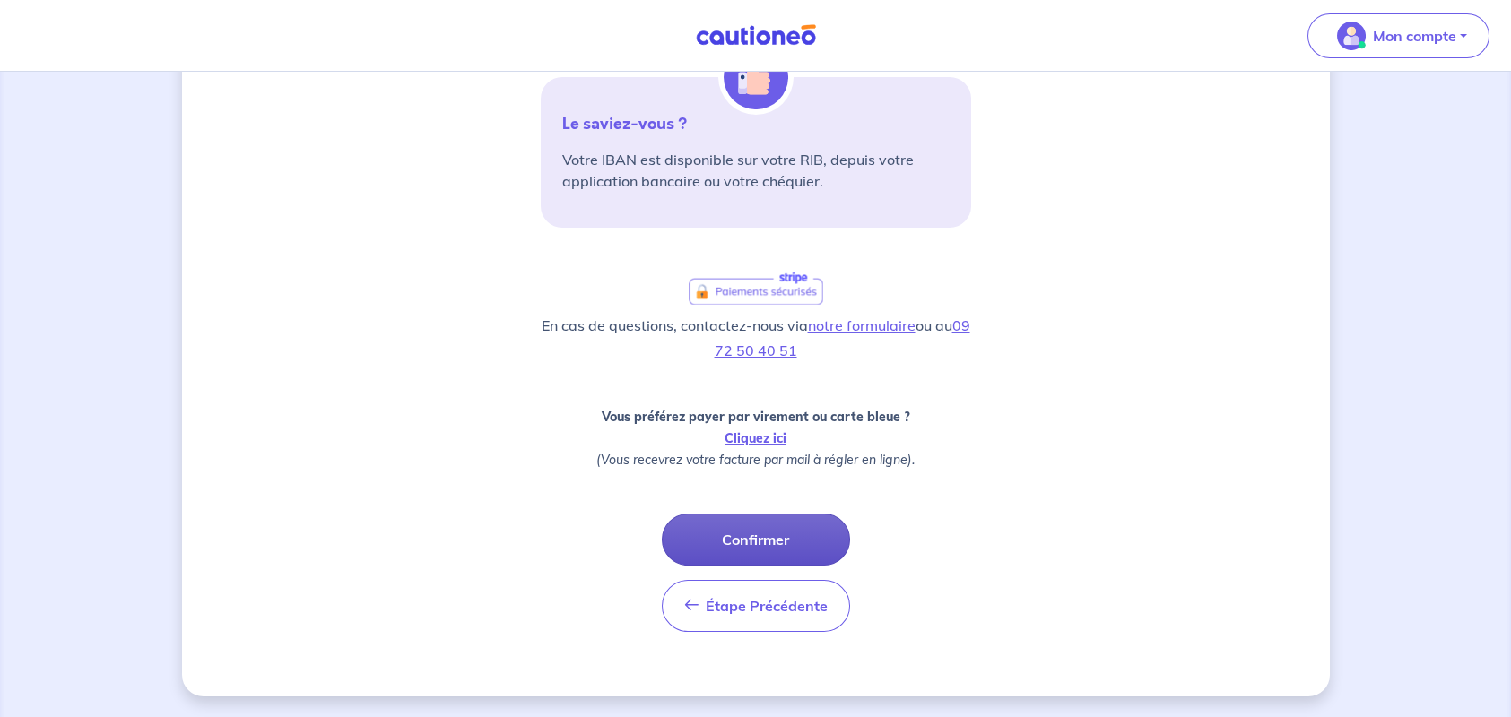
click at [758, 535] on button "Confirmer" at bounding box center [756, 540] width 188 height 52
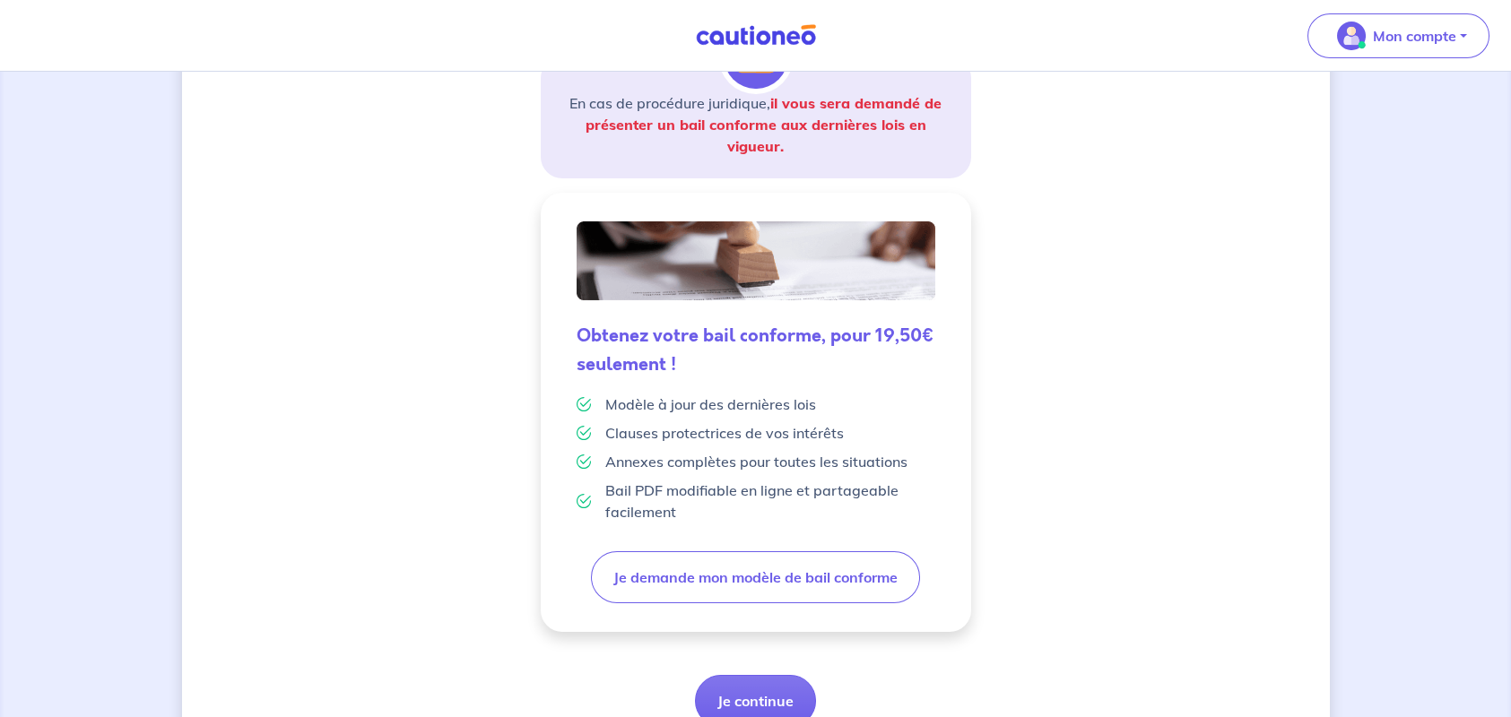
scroll to position [359, 0]
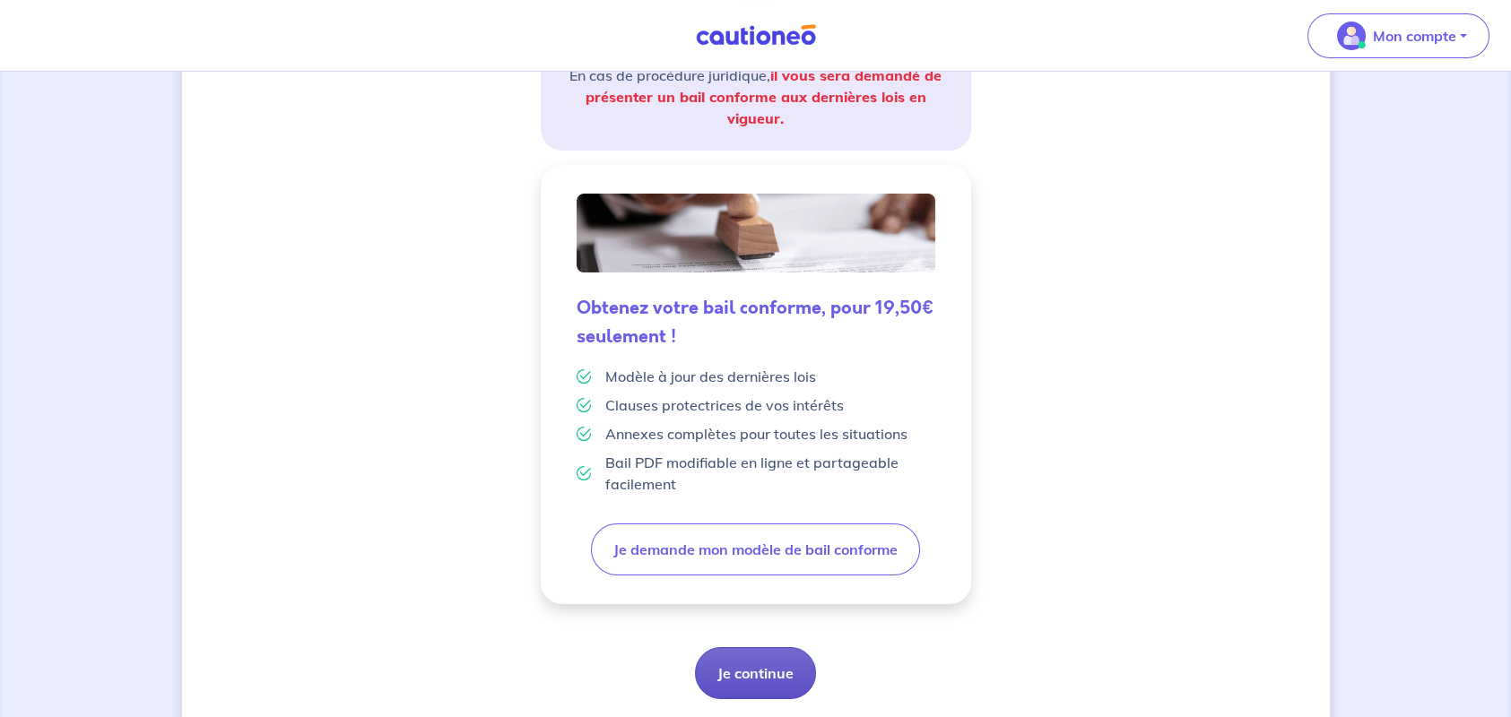
click at [765, 671] on button "Je continue" at bounding box center [755, 673] width 121 height 52
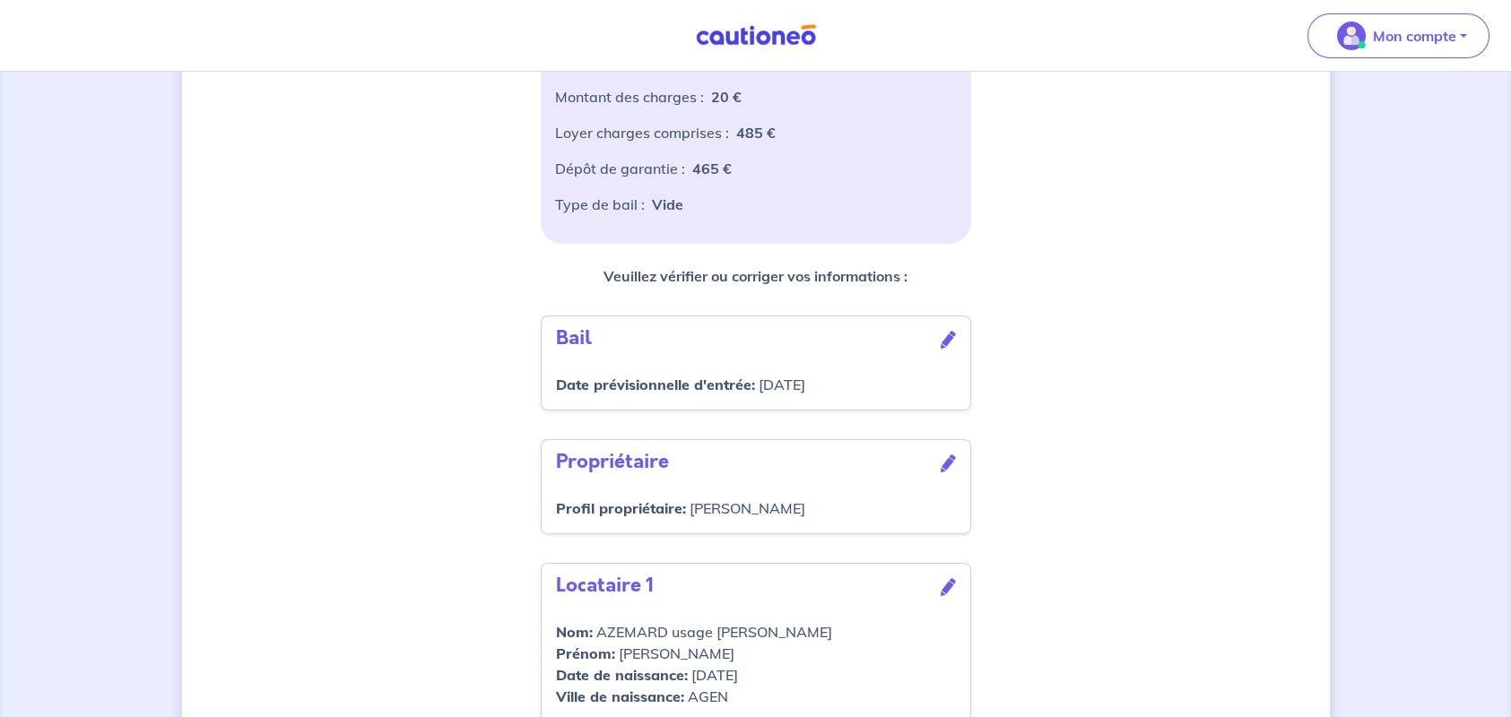
scroll to position [522, 0]
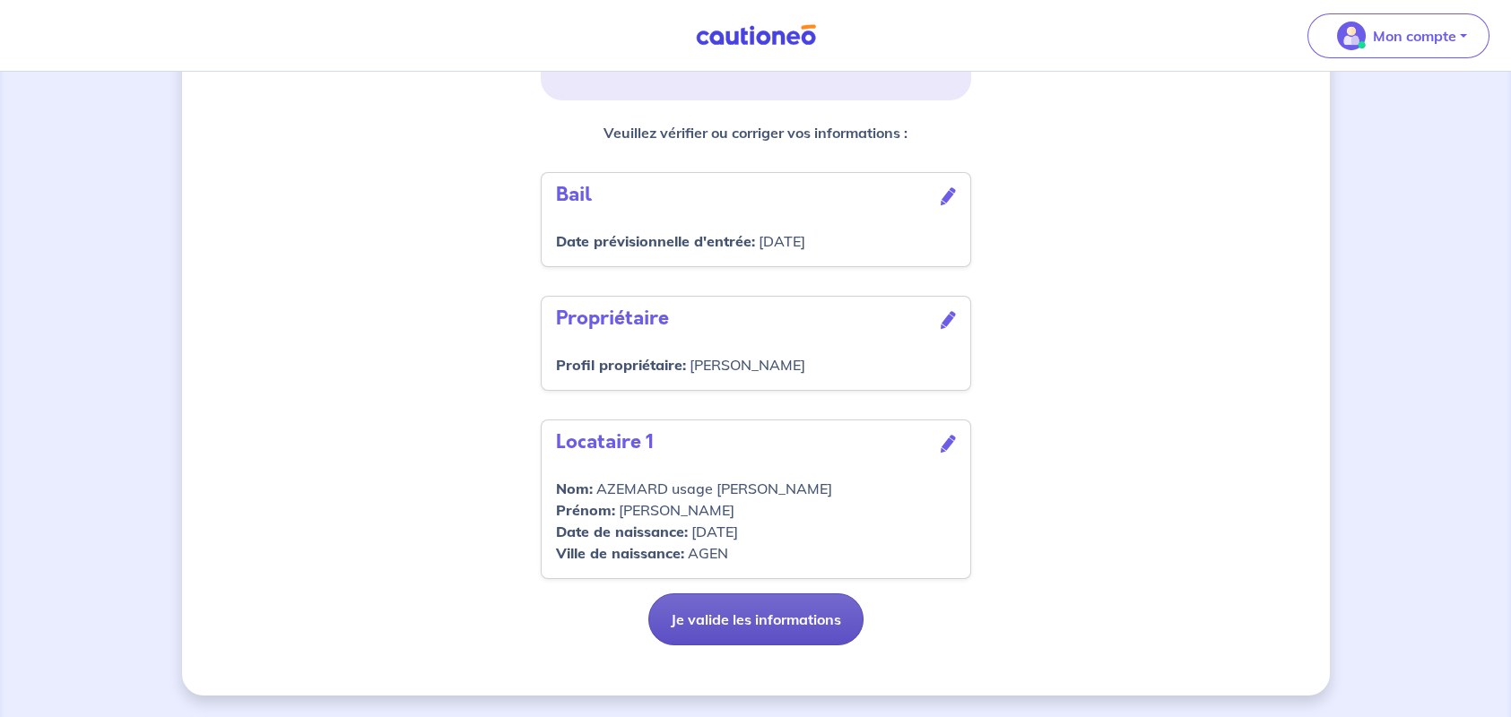
click at [788, 621] on button "Je valide les informations" at bounding box center [755, 620] width 215 height 52
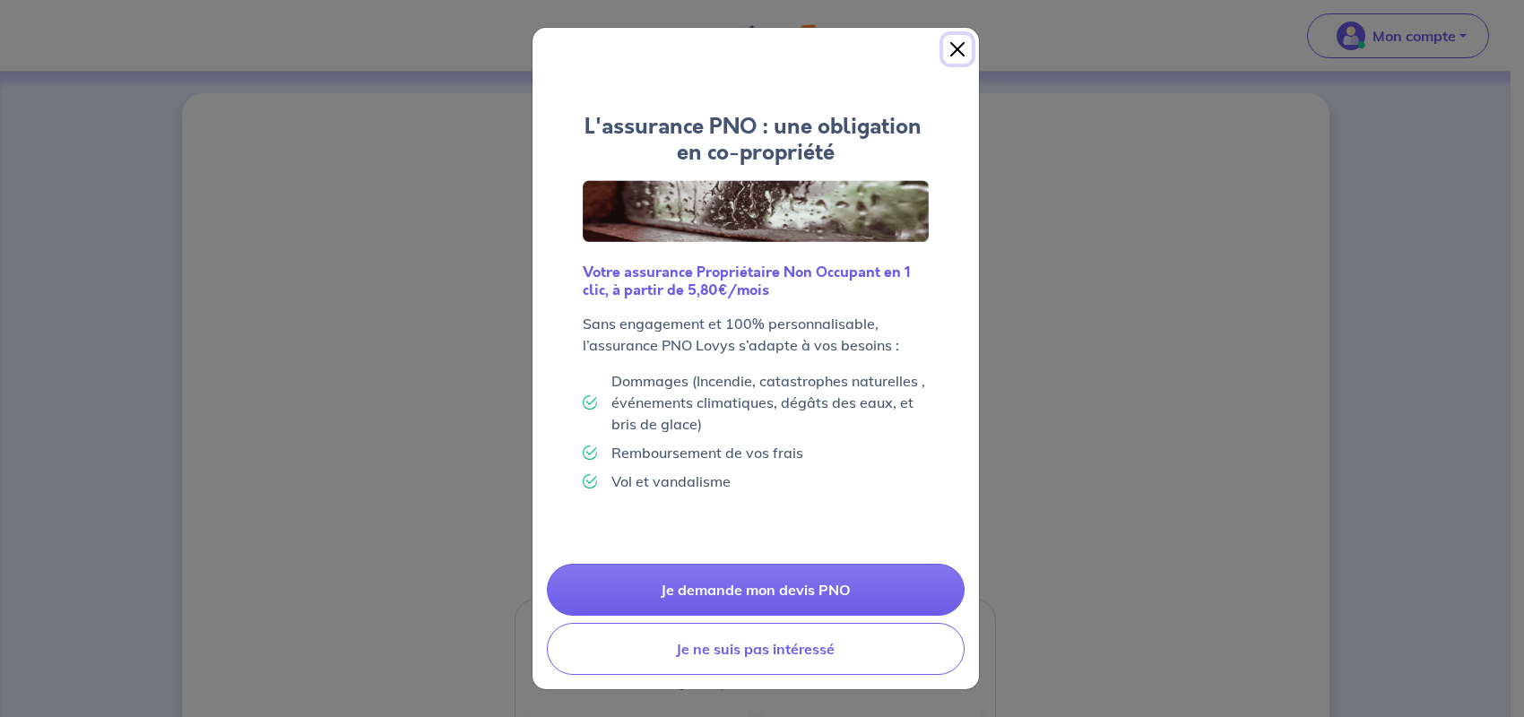
click at [959, 53] on button "Close" at bounding box center [957, 49] width 29 height 29
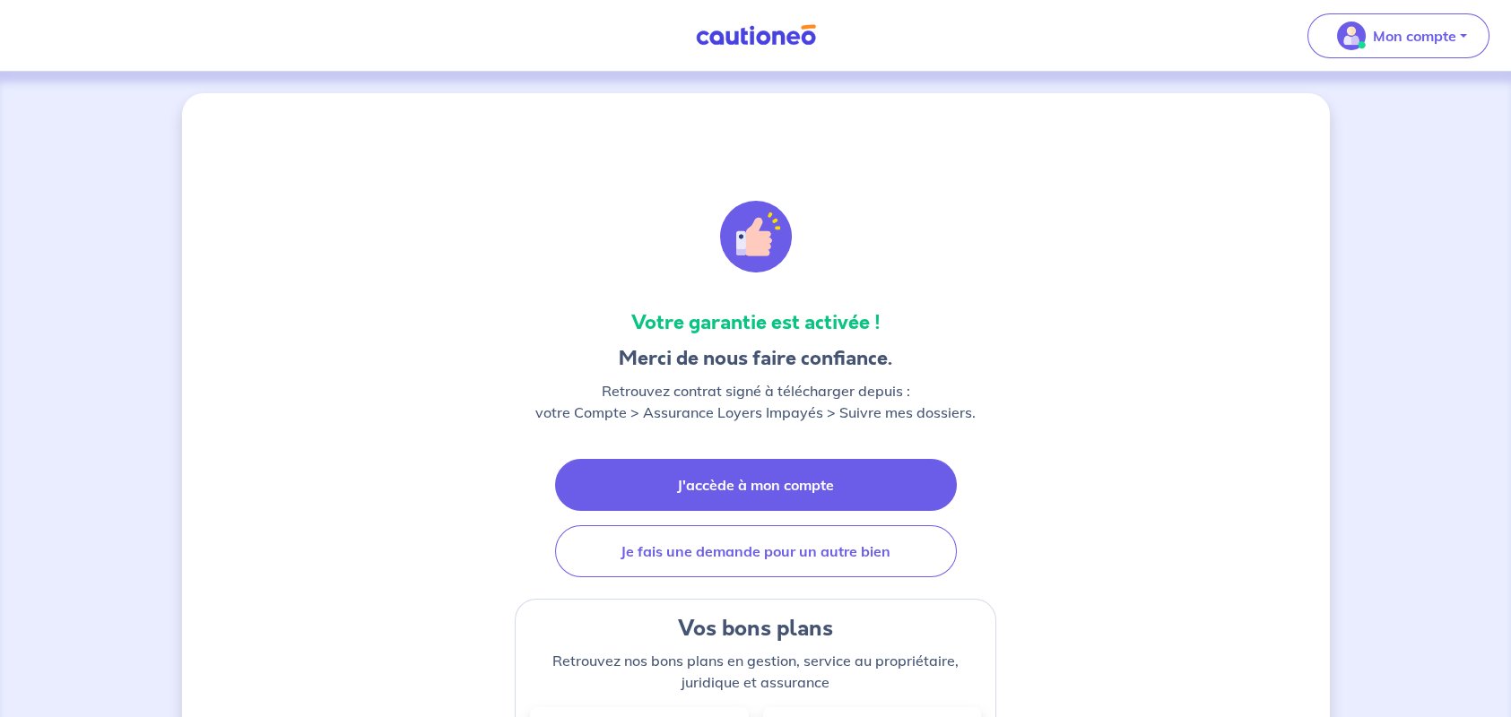
click at [724, 487] on link "J'accède à mon compte" at bounding box center [756, 485] width 402 height 52
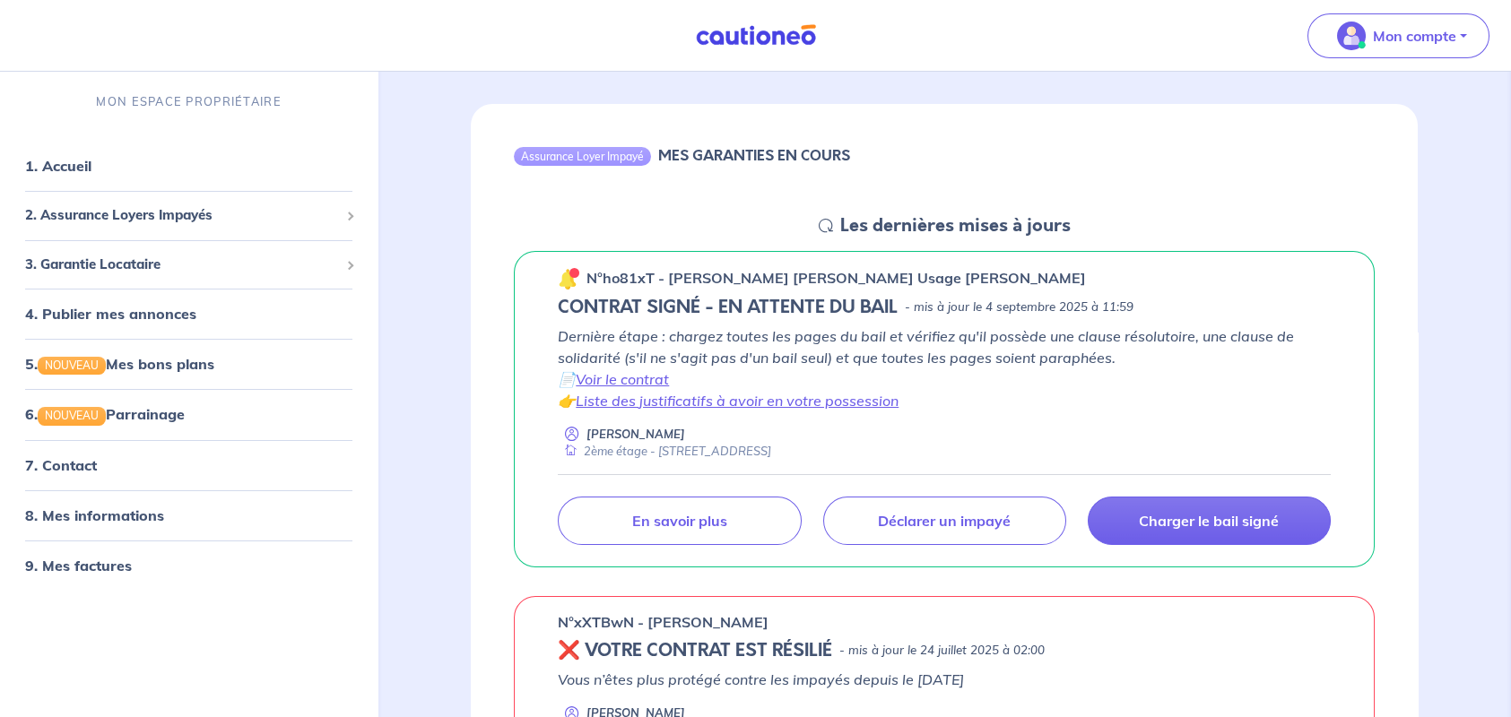
scroll to position [179, 0]
